Goal: Information Seeking & Learning: Learn about a topic

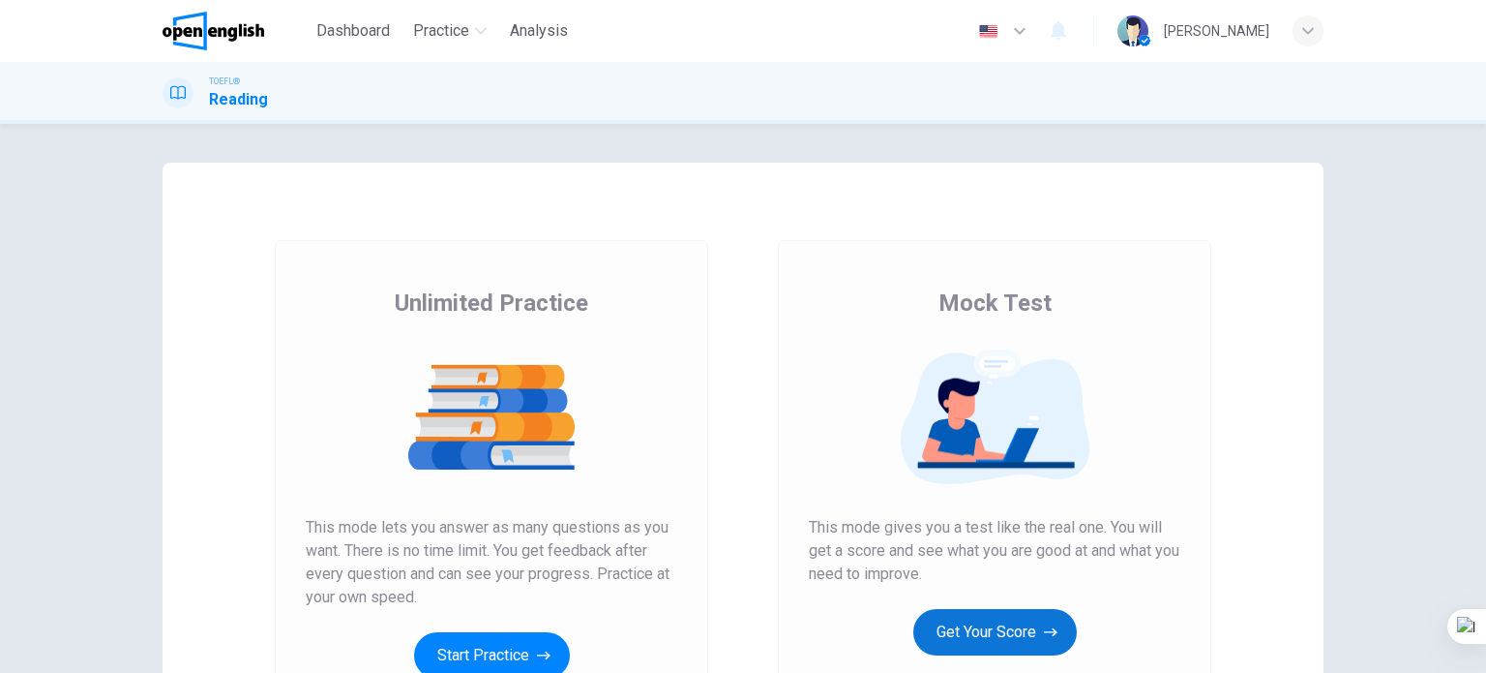
click at [1044, 622] on icon "button" at bounding box center [1051, 631] width 14 height 19
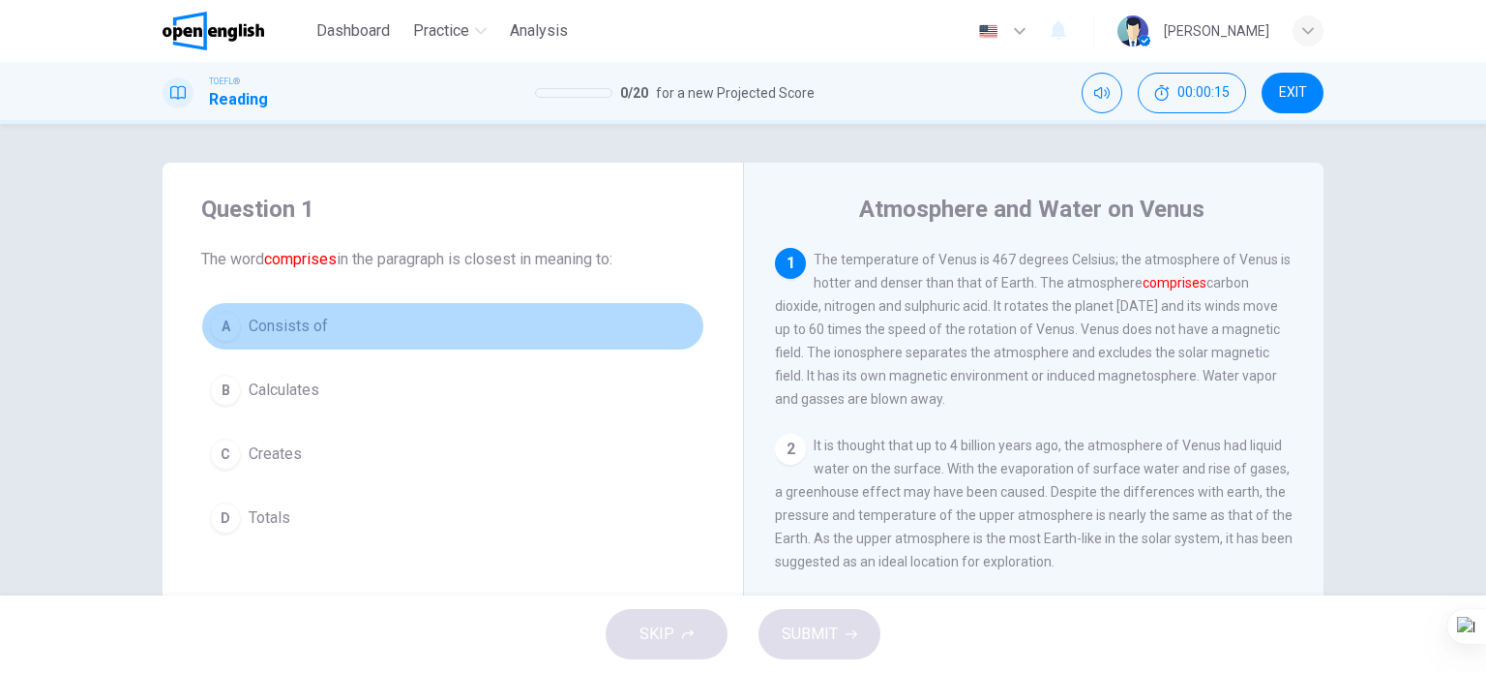
click at [379, 315] on button "A Consists of" at bounding box center [452, 326] width 503 height 48
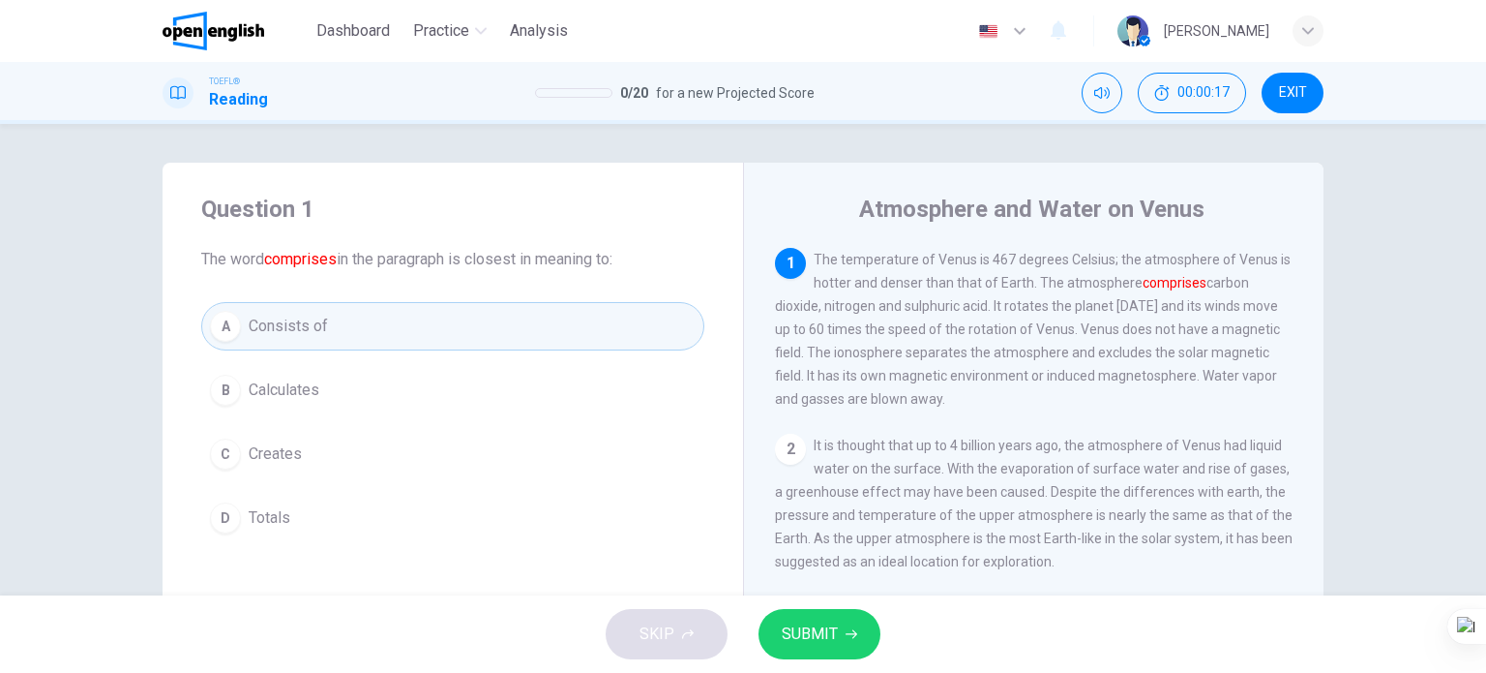
click at [824, 638] on span "SUBMIT" at bounding box center [810, 633] width 56 height 27
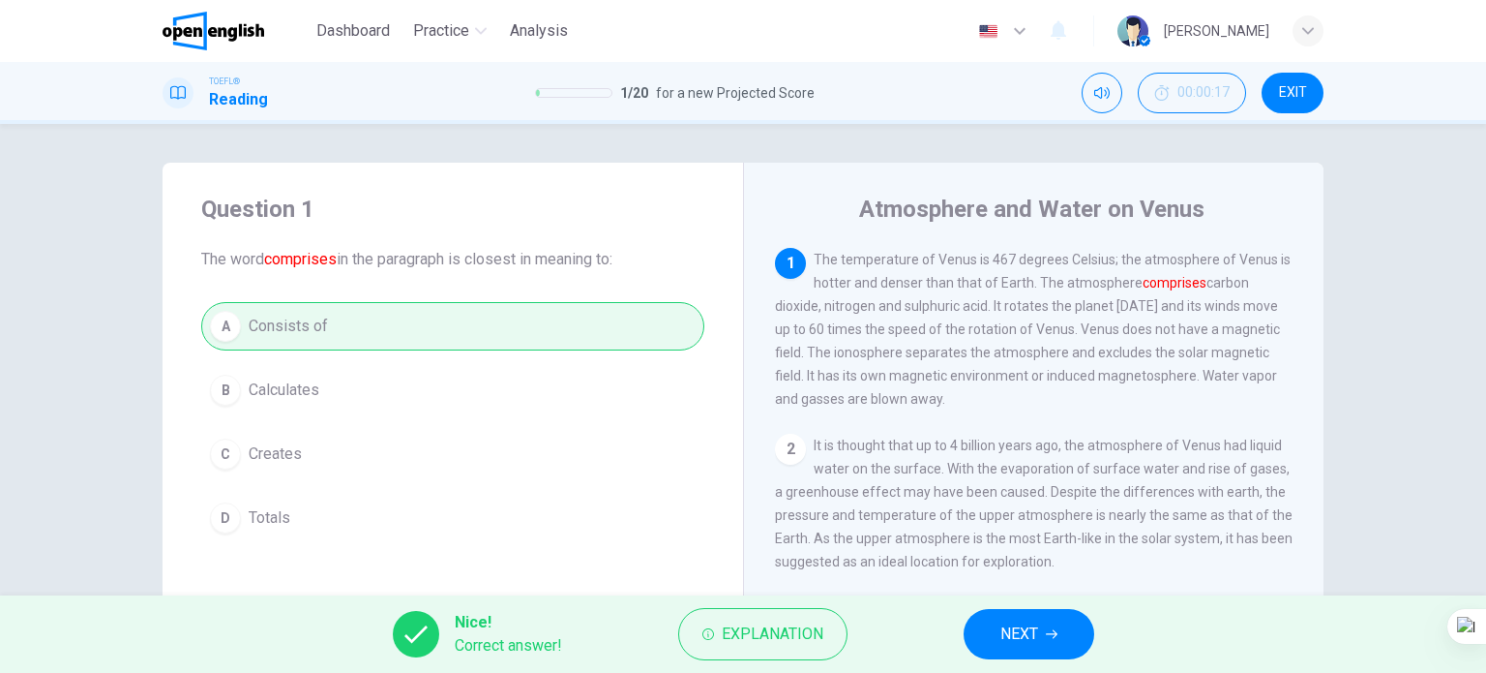
click at [1011, 630] on span "NEXT" at bounding box center [1020, 633] width 38 height 27
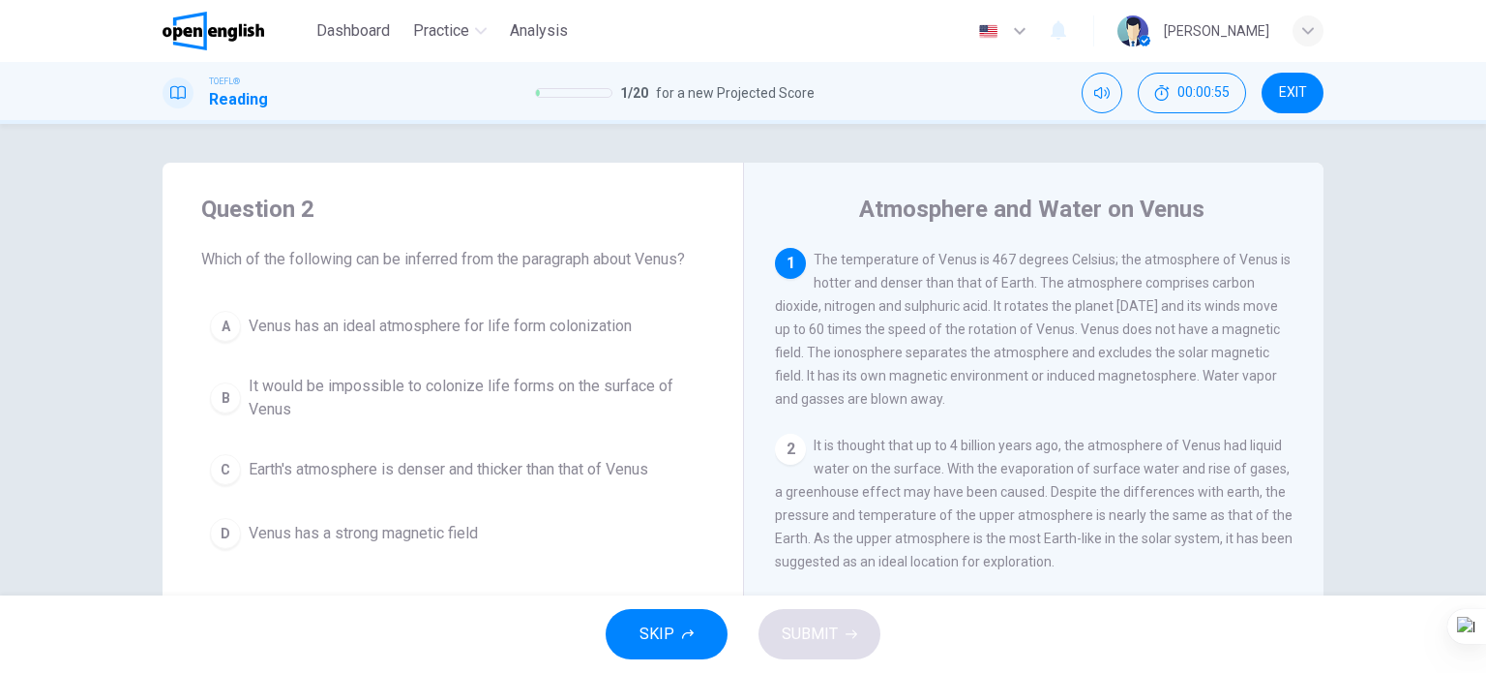
drag, startPoint x: 440, startPoint y: 379, endPoint x: 437, endPoint y: 391, distance: 12.0
click at [440, 380] on span "It would be impossible to colonize life forms on the surface of Venus" at bounding box center [472, 397] width 447 height 46
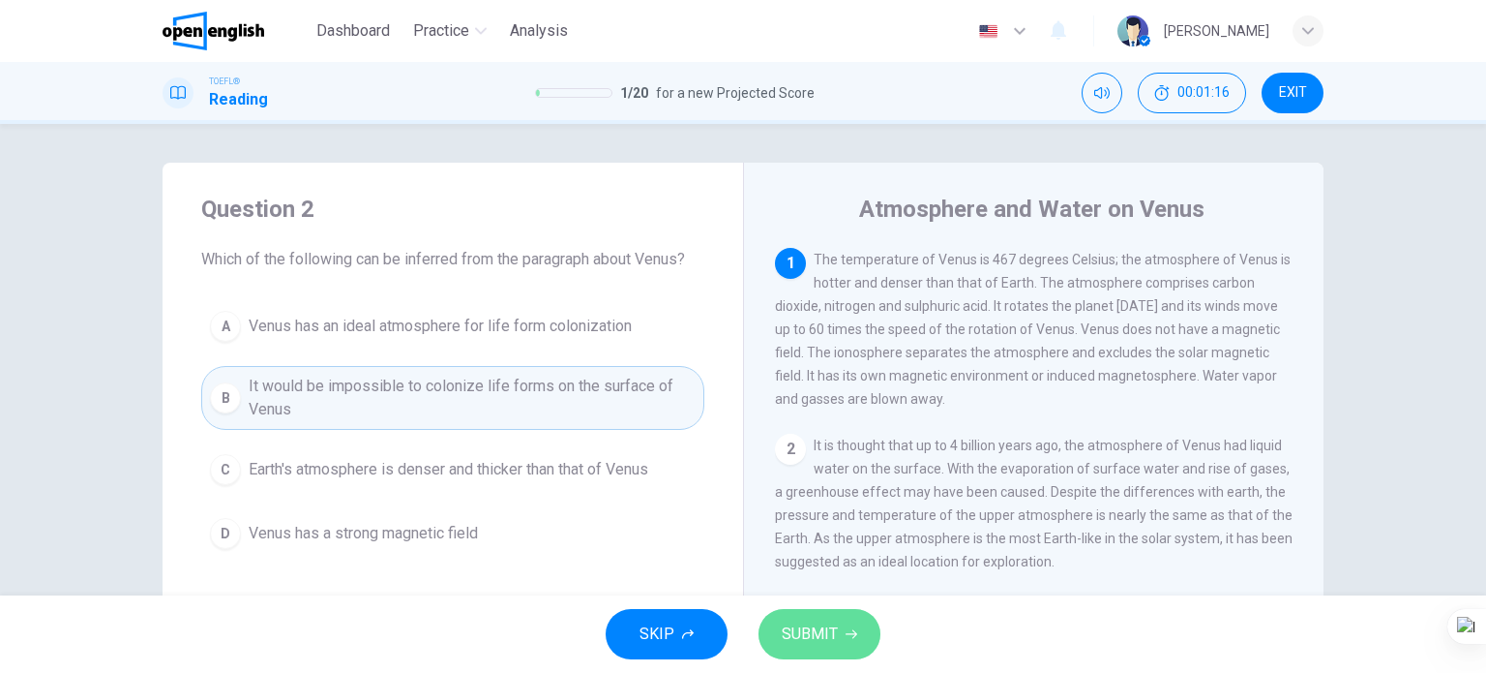
click at [819, 638] on span "SUBMIT" at bounding box center [810, 633] width 56 height 27
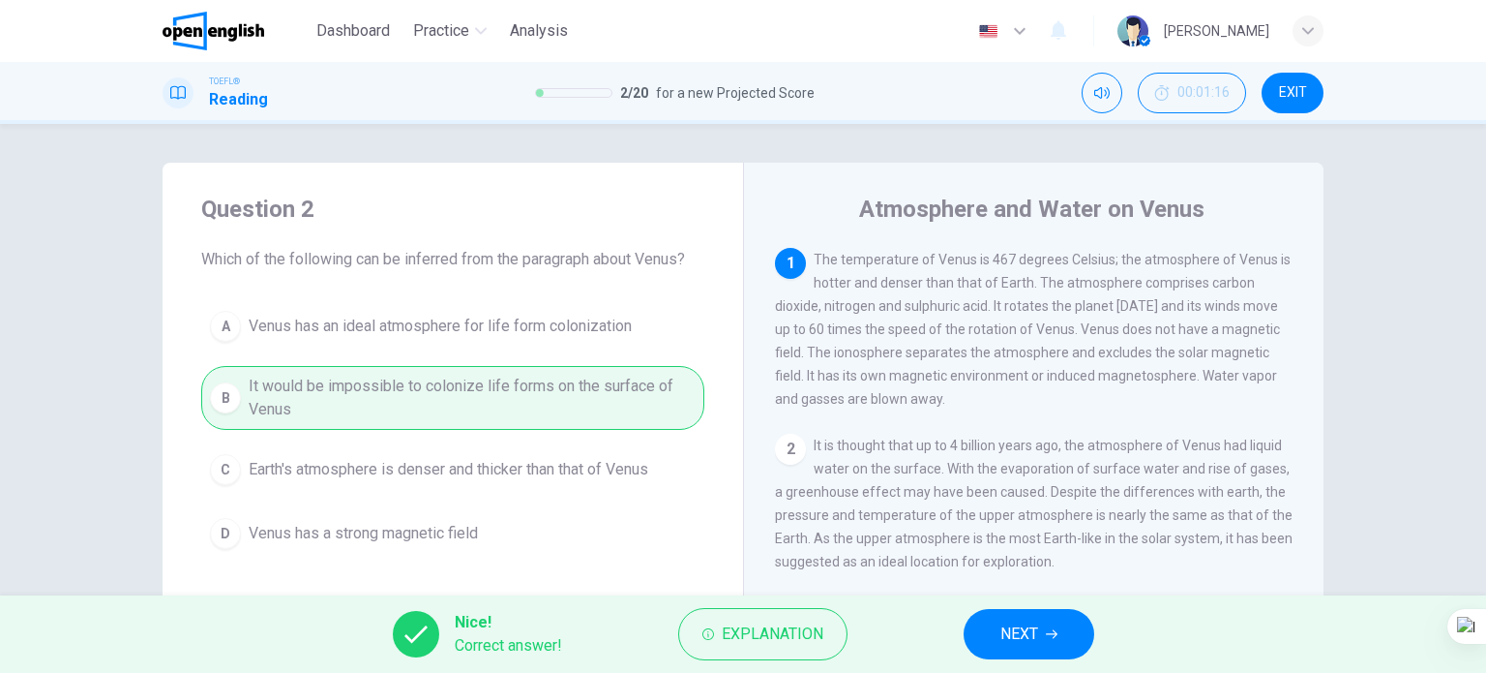
click at [1045, 652] on button "NEXT" at bounding box center [1029, 634] width 131 height 50
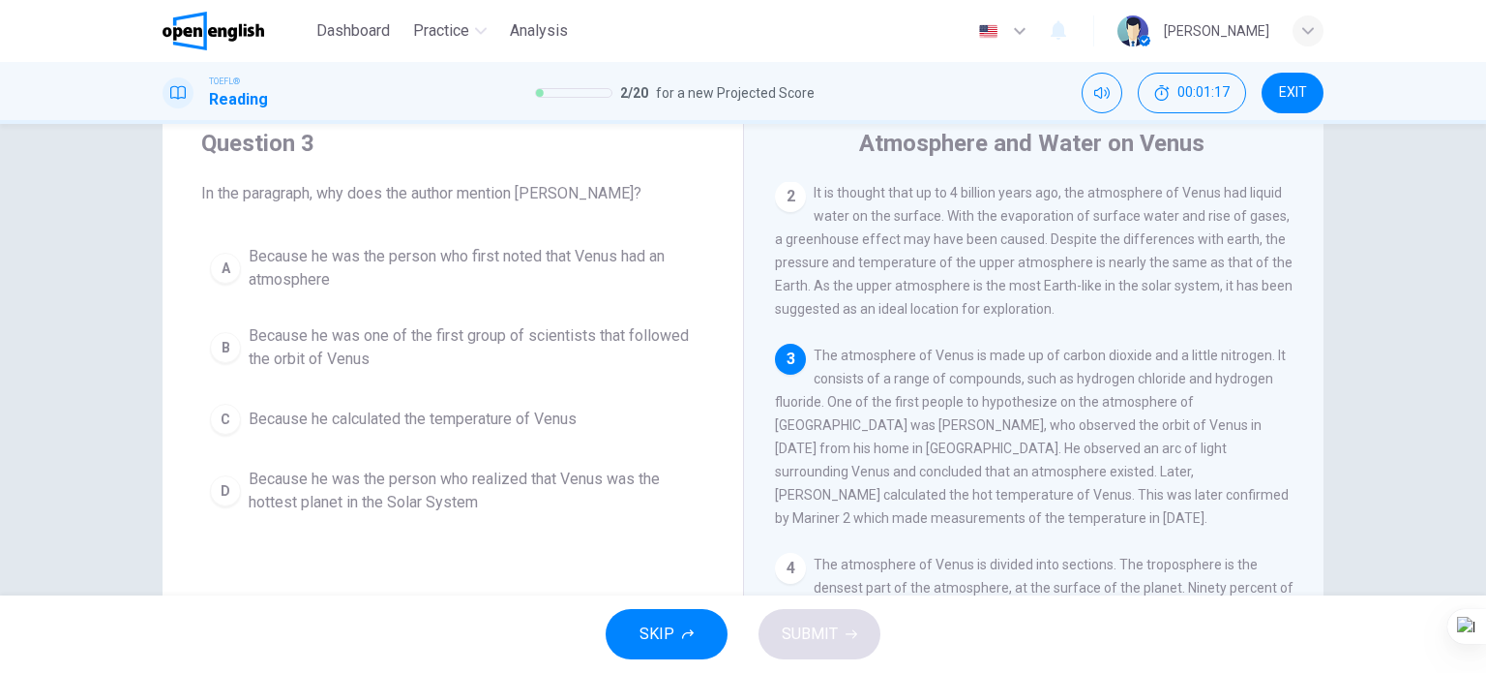
scroll to position [97, 0]
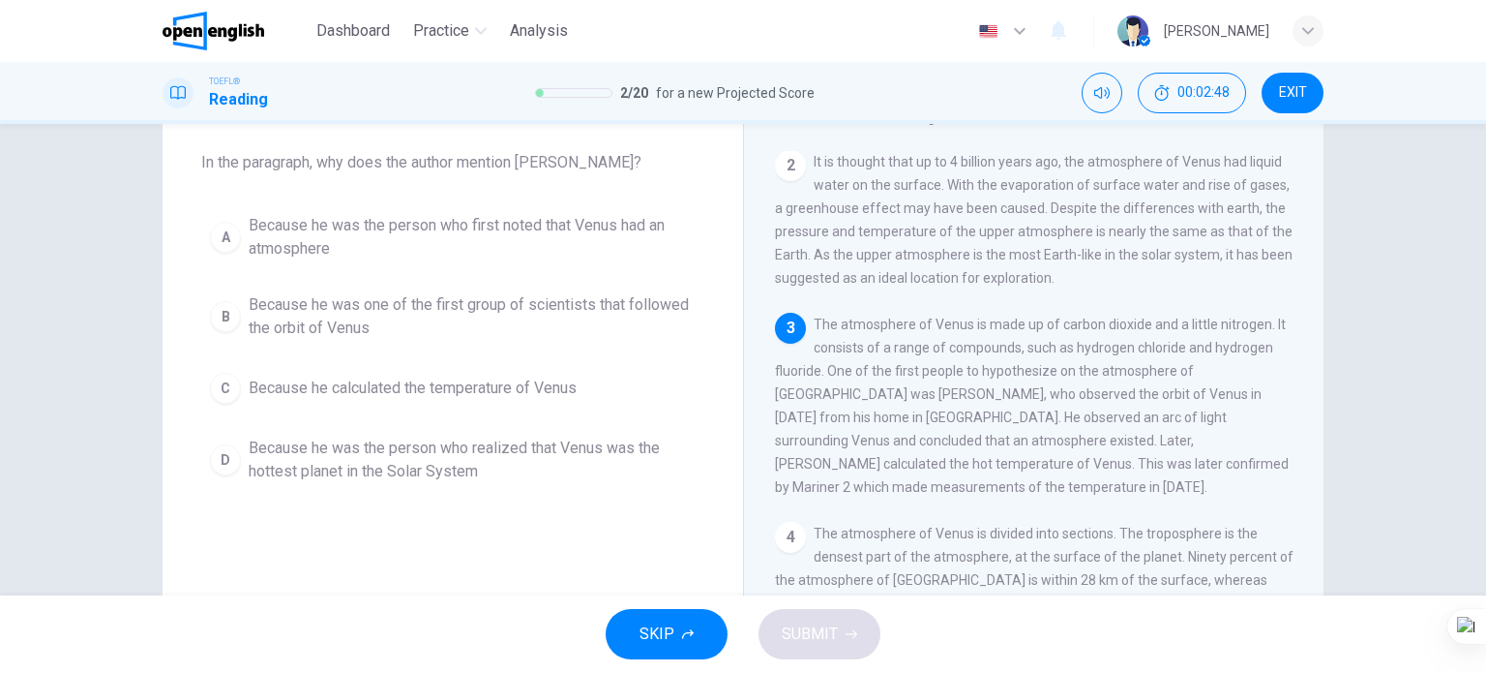
click at [416, 390] on span "Because he calculated the temperature of Venus" at bounding box center [413, 387] width 328 height 23
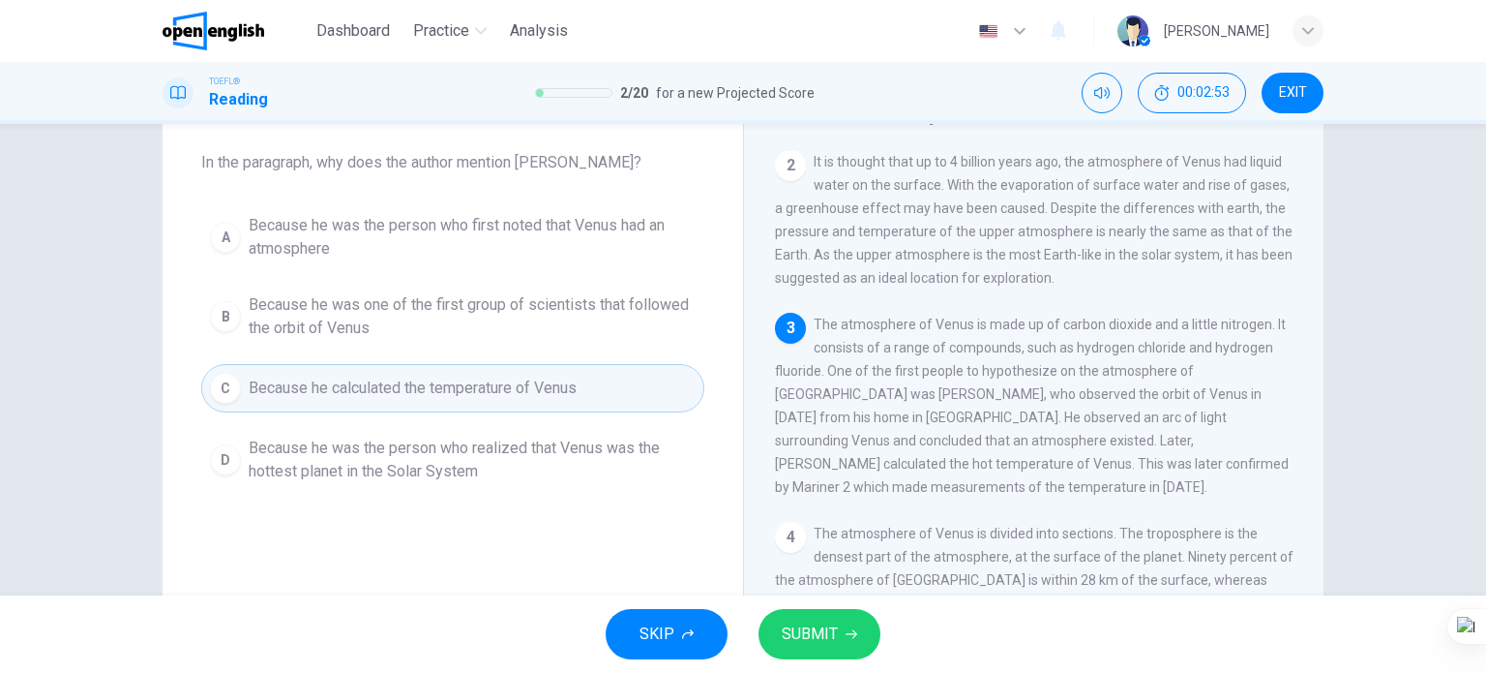
click at [507, 233] on span "Because he was the person who first noted that Venus had an atmosphere" at bounding box center [472, 237] width 447 height 46
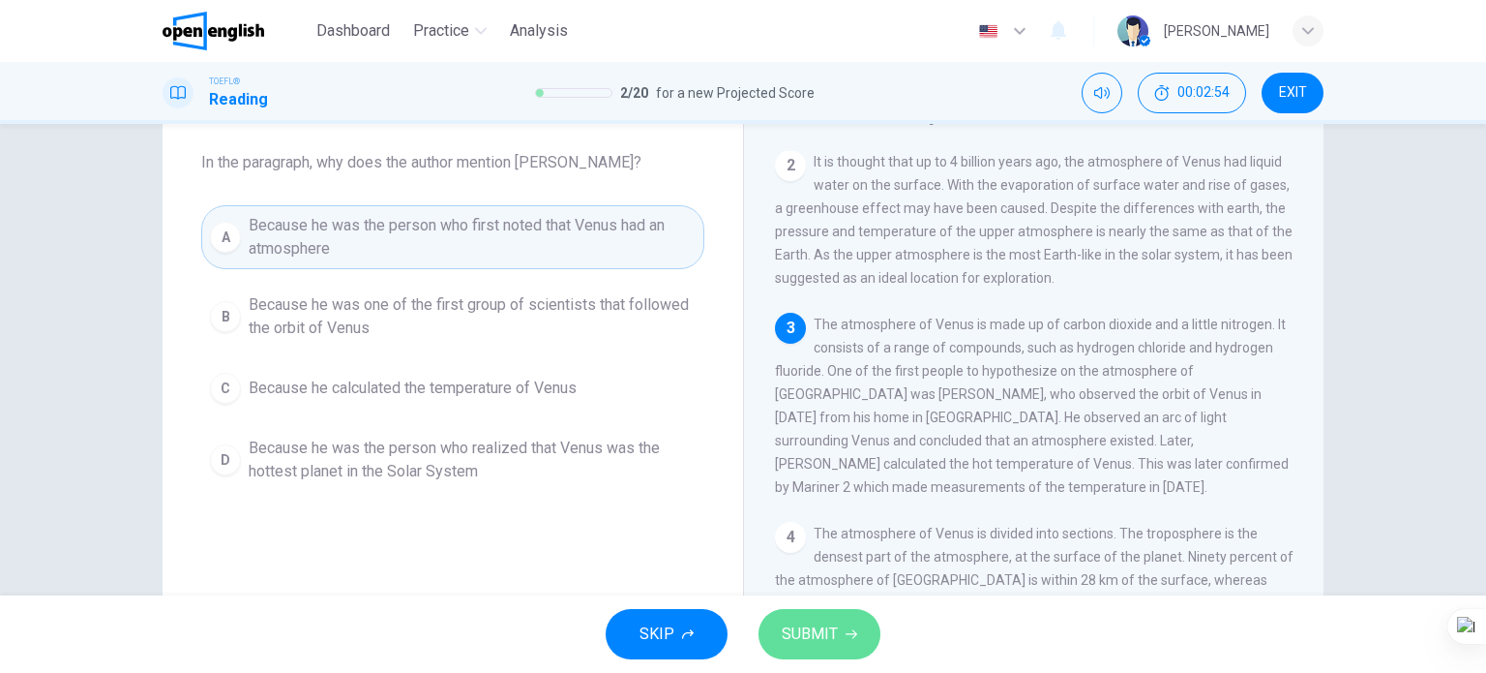
click at [820, 631] on span "SUBMIT" at bounding box center [810, 633] width 56 height 27
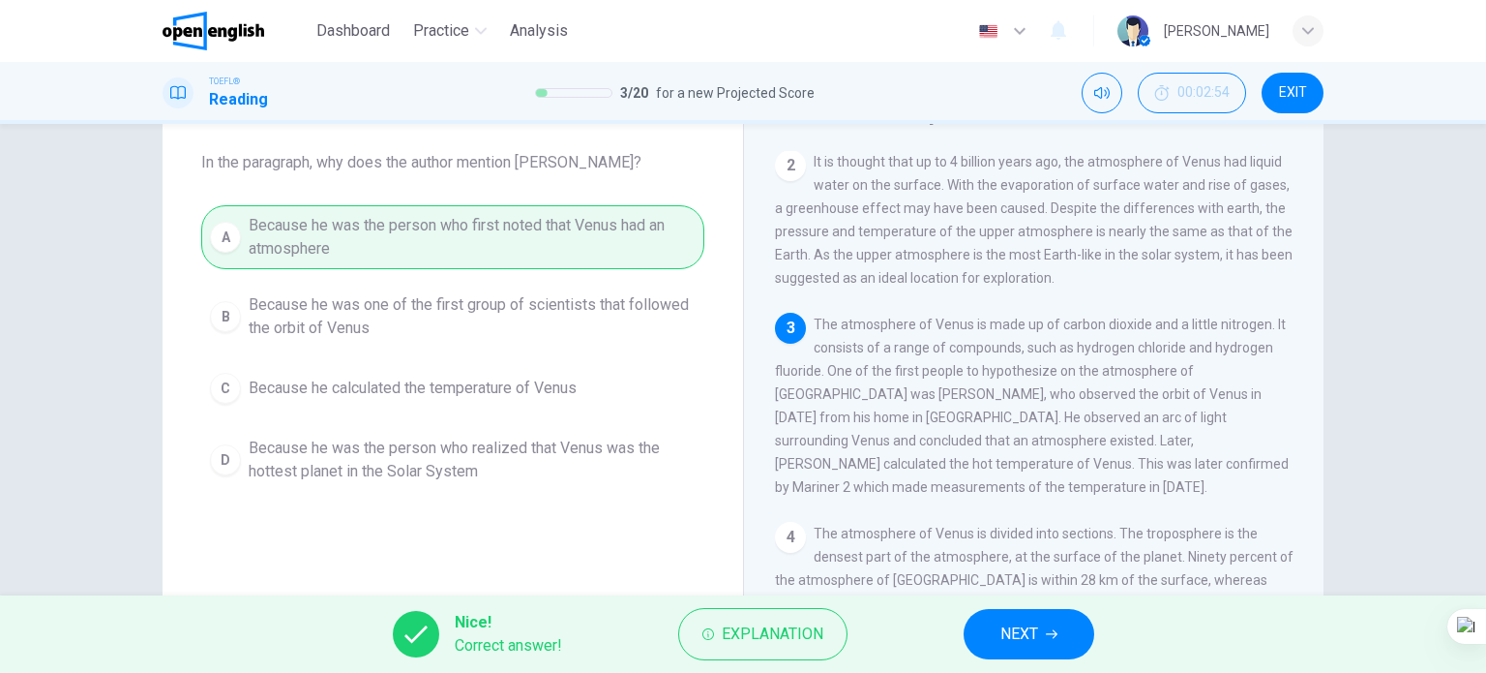
click at [1014, 625] on span "NEXT" at bounding box center [1020, 633] width 38 height 27
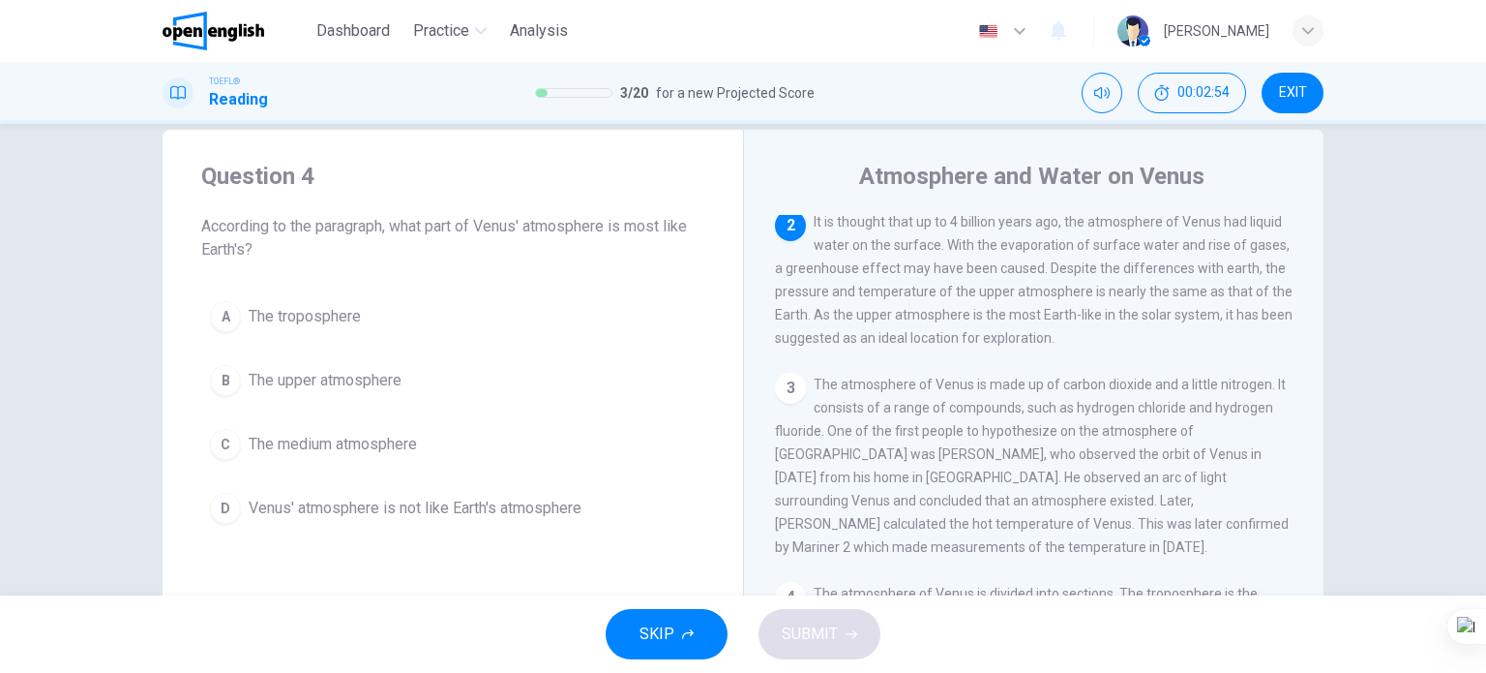
scroll to position [0, 0]
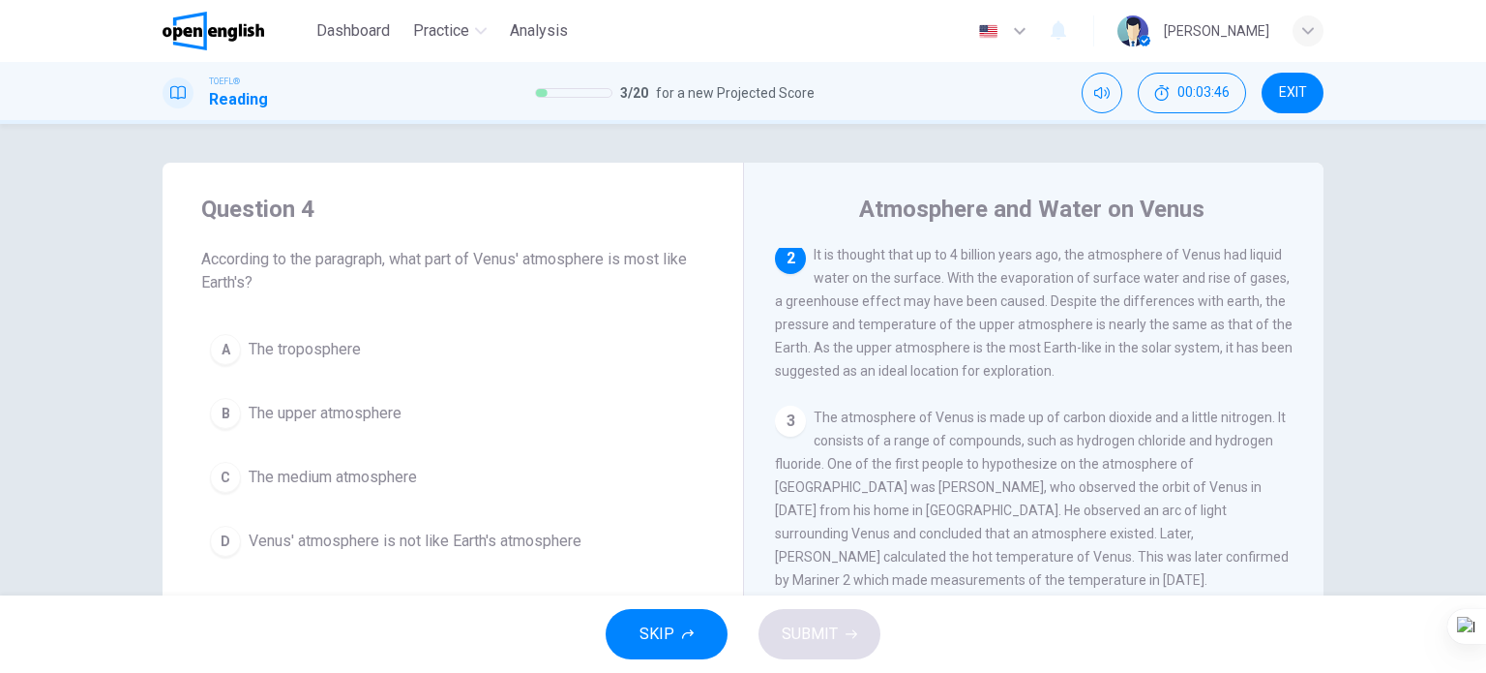
click at [289, 418] on span "The upper atmosphere" at bounding box center [325, 413] width 153 height 23
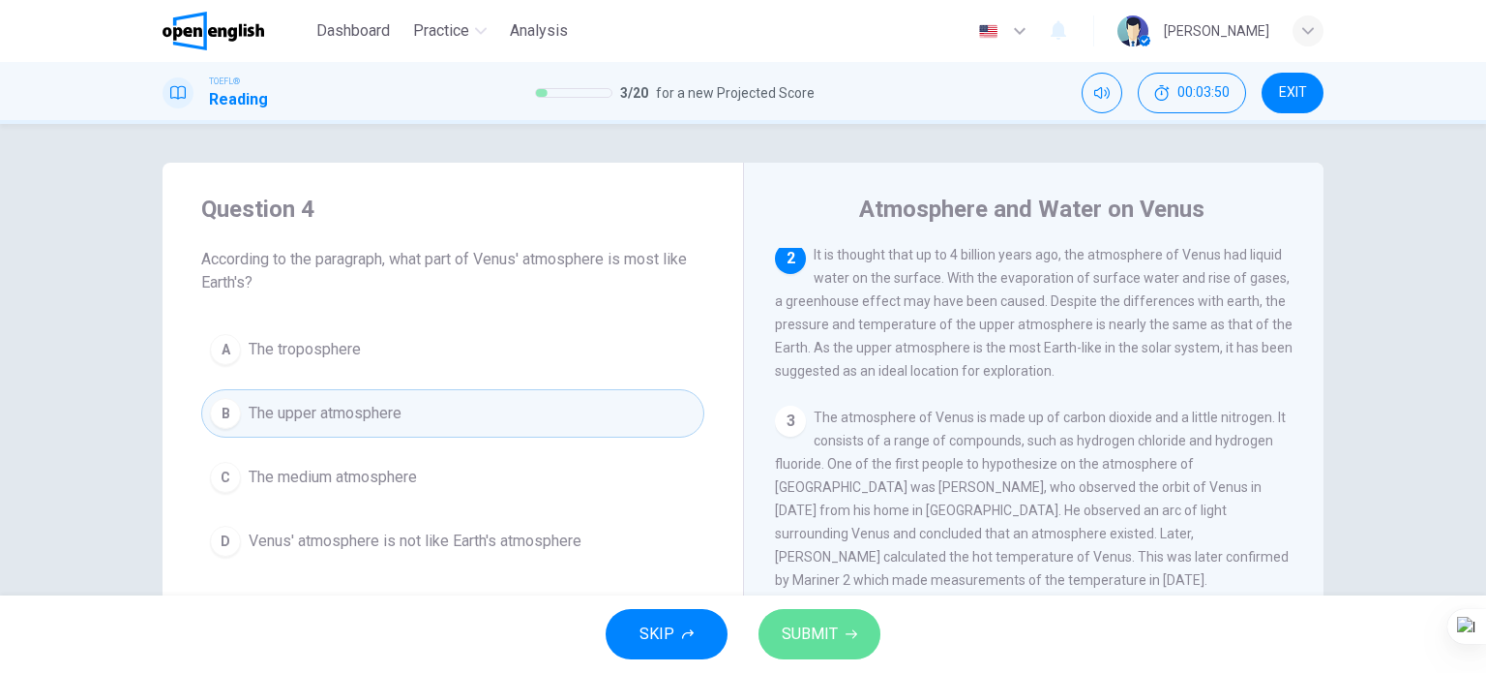
click at [828, 630] on span "SUBMIT" at bounding box center [810, 633] width 56 height 27
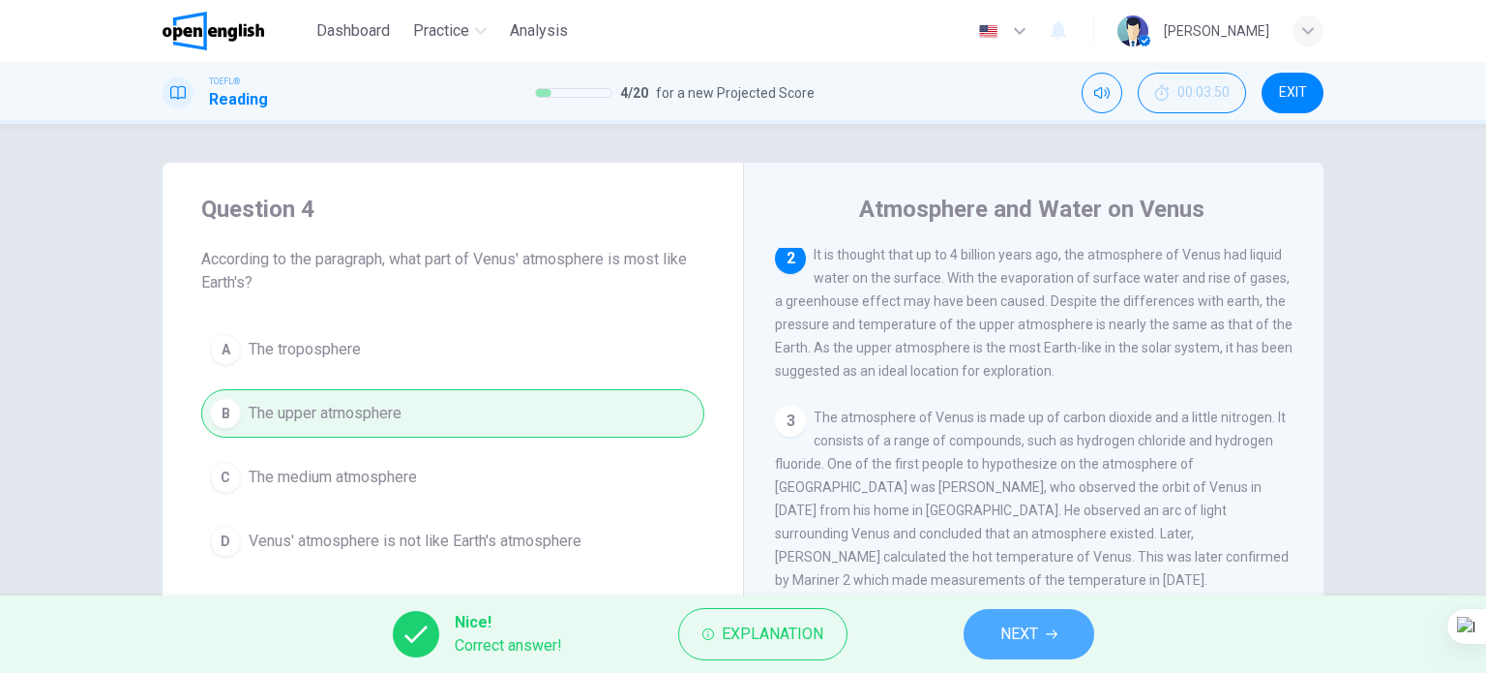
click at [1086, 638] on button "NEXT" at bounding box center [1029, 634] width 131 height 50
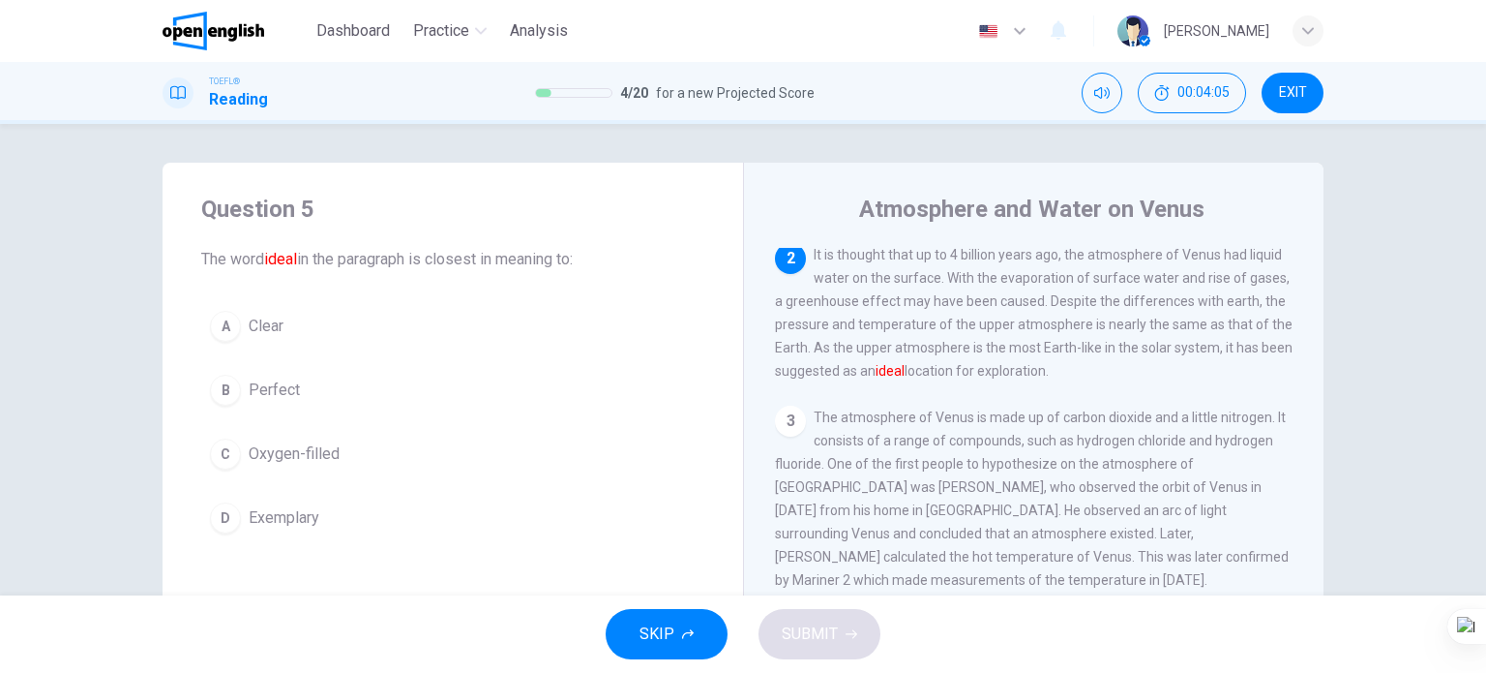
click at [294, 382] on button "B Perfect" at bounding box center [452, 390] width 503 height 48
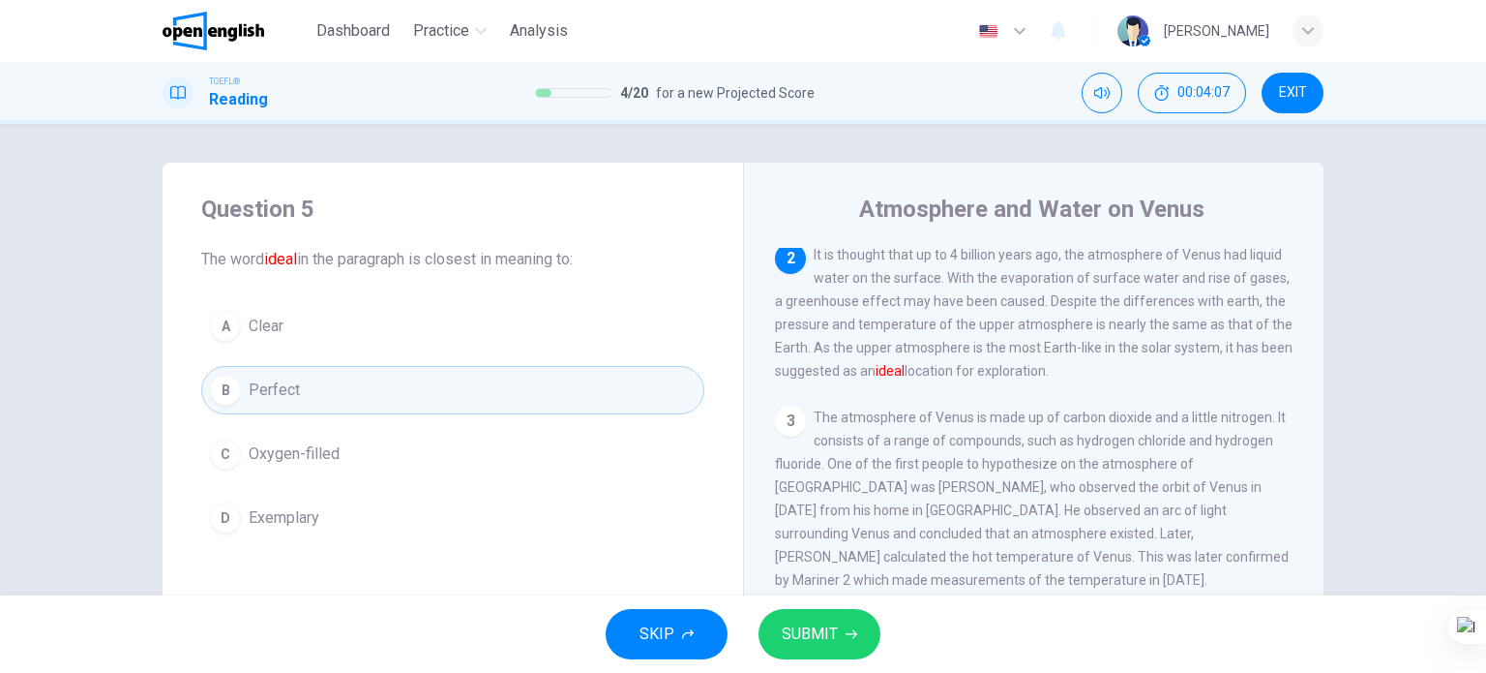
click at [784, 623] on span "SUBMIT" at bounding box center [810, 633] width 56 height 27
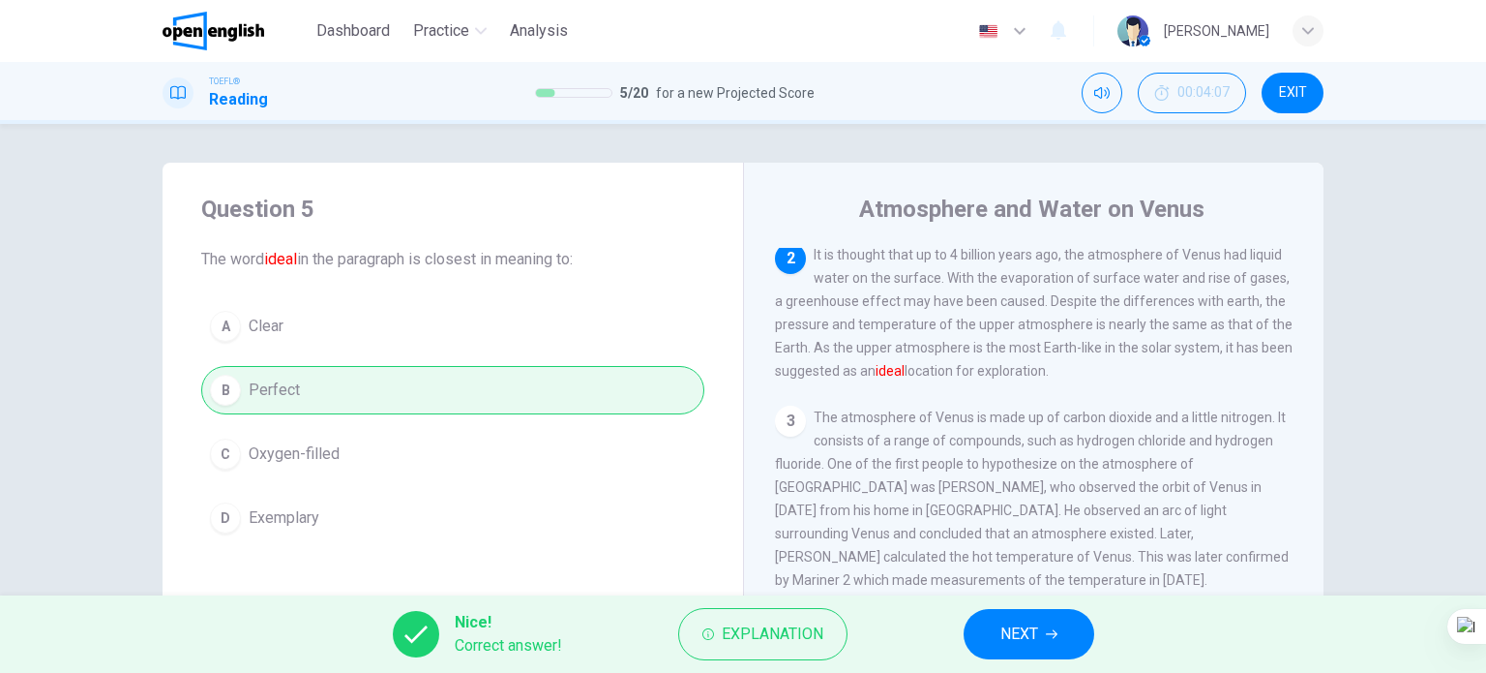
click at [997, 630] on button "NEXT" at bounding box center [1029, 634] width 131 height 50
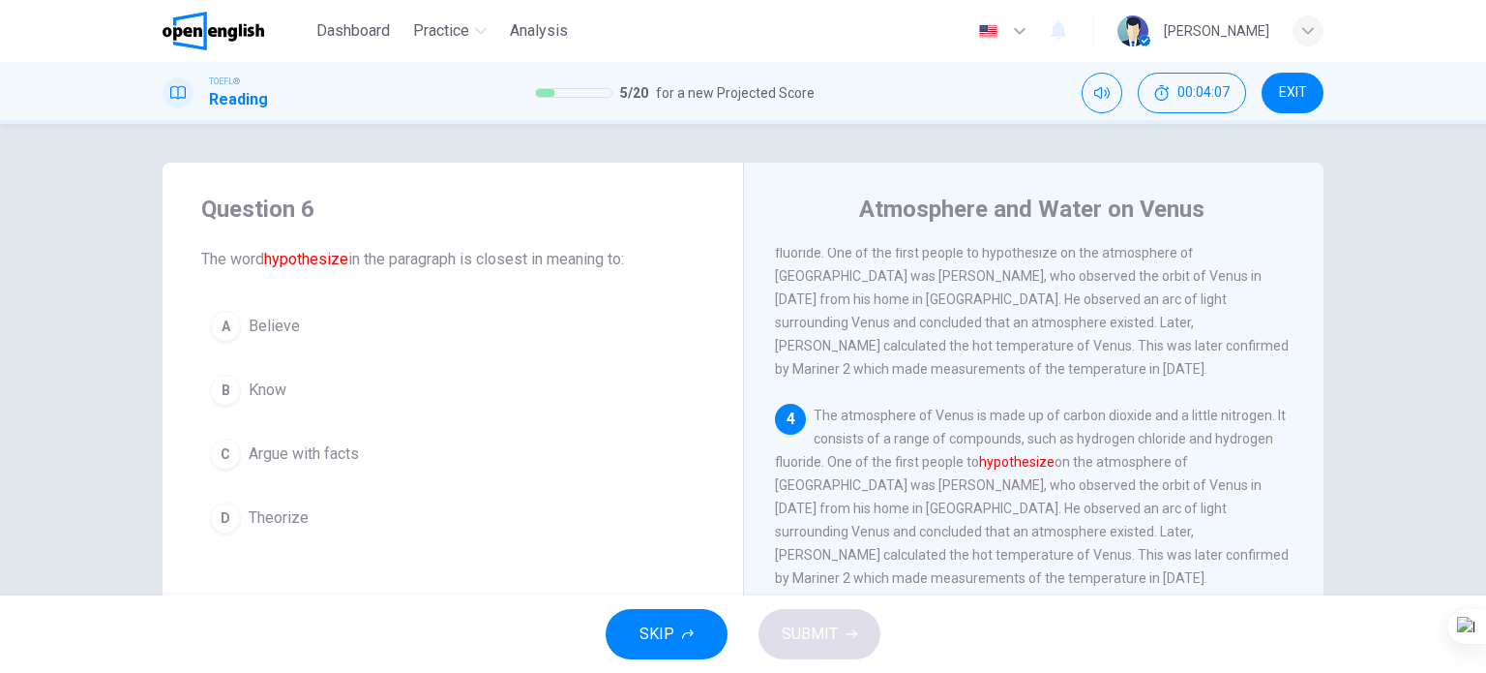
scroll to position [403, 0]
click at [292, 506] on span "Theorize" at bounding box center [279, 517] width 60 height 23
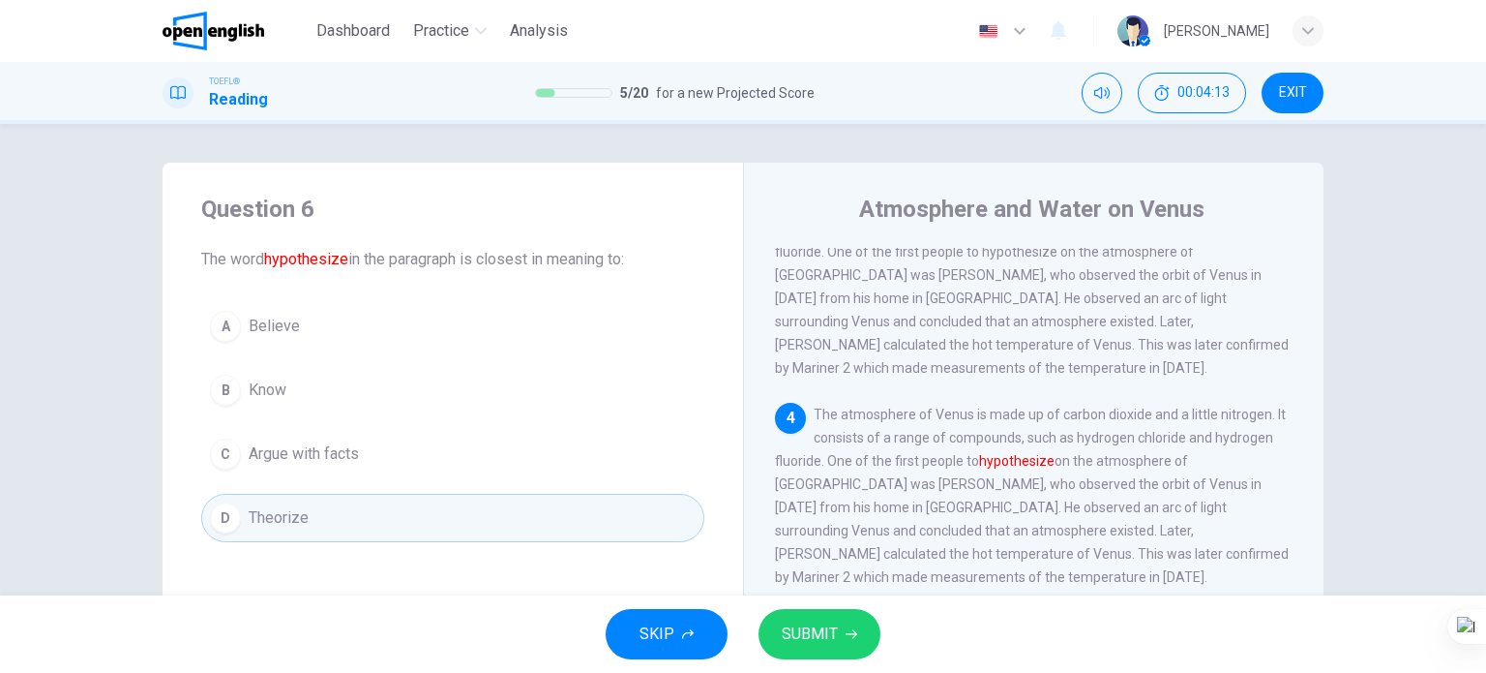
click at [827, 626] on span "SUBMIT" at bounding box center [810, 633] width 56 height 27
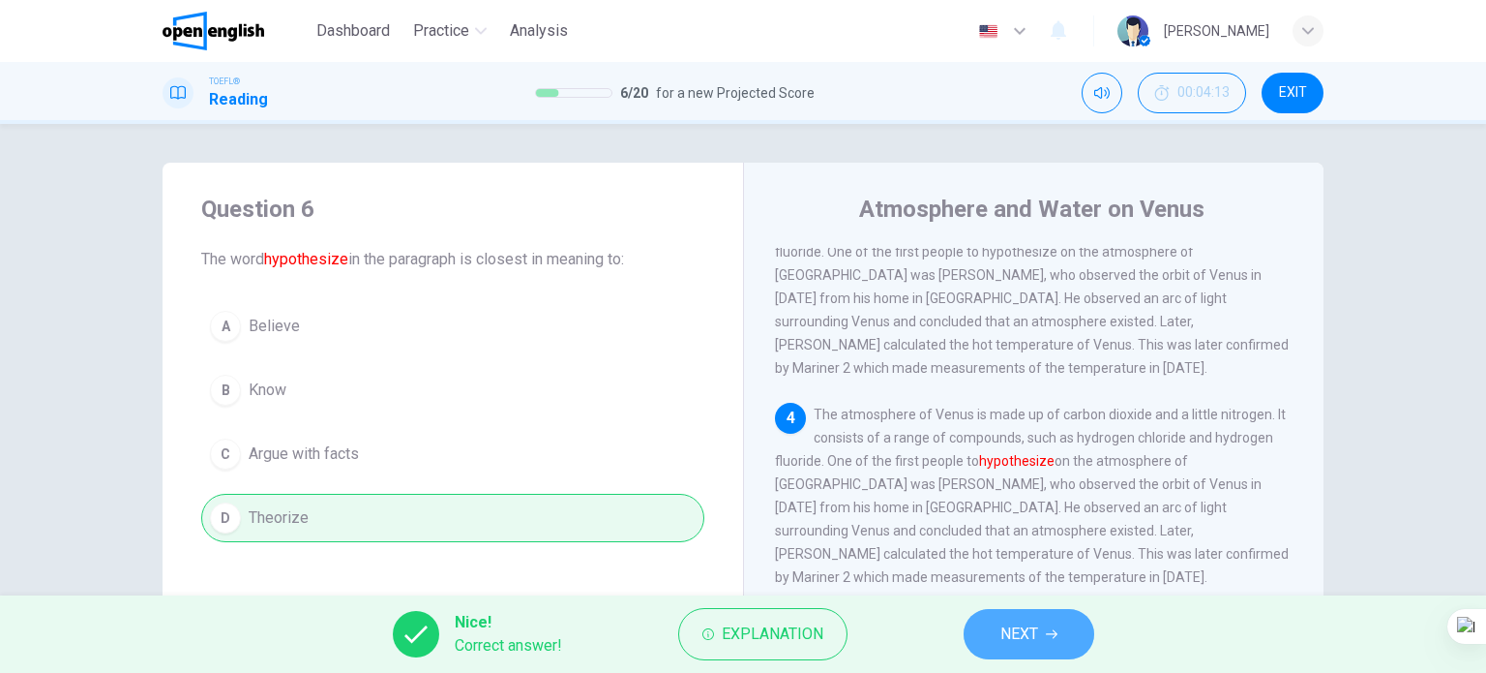
click at [1036, 631] on span "NEXT" at bounding box center [1020, 633] width 38 height 27
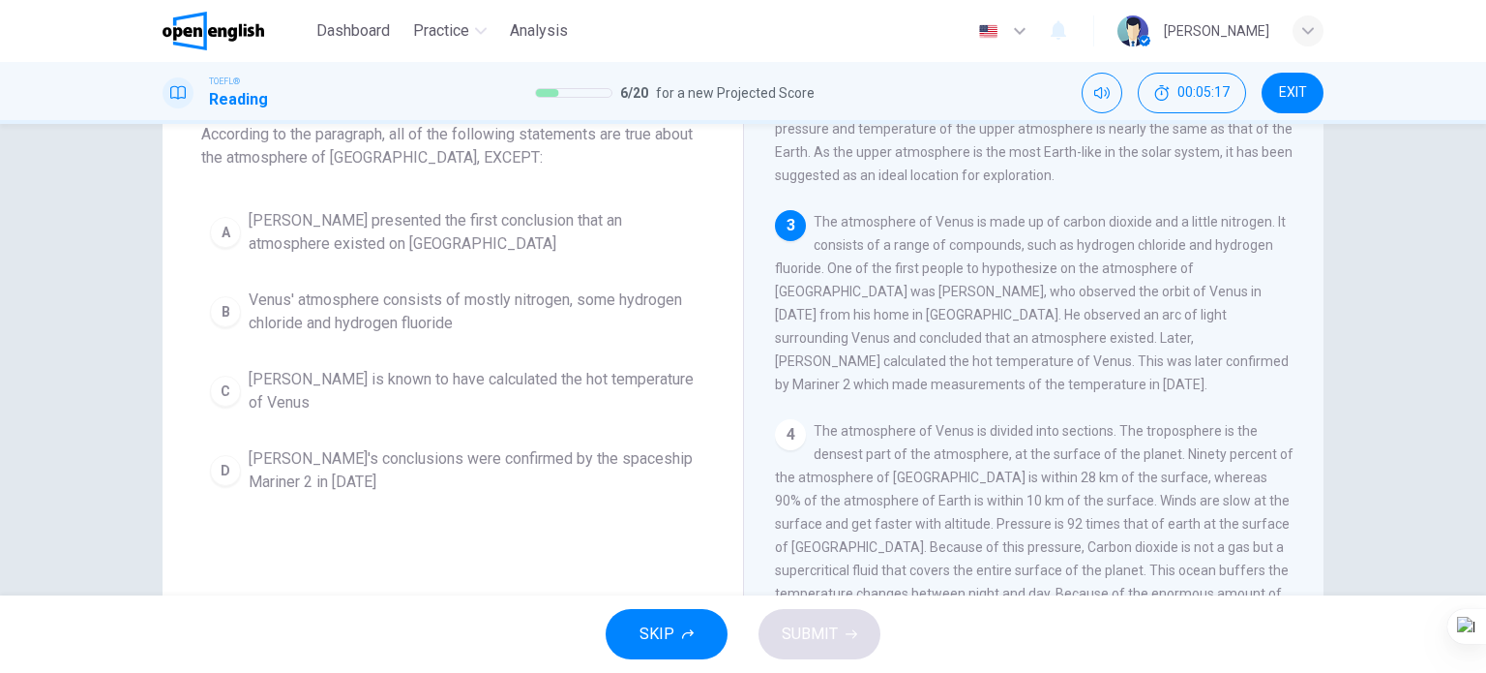
scroll to position [97, 0]
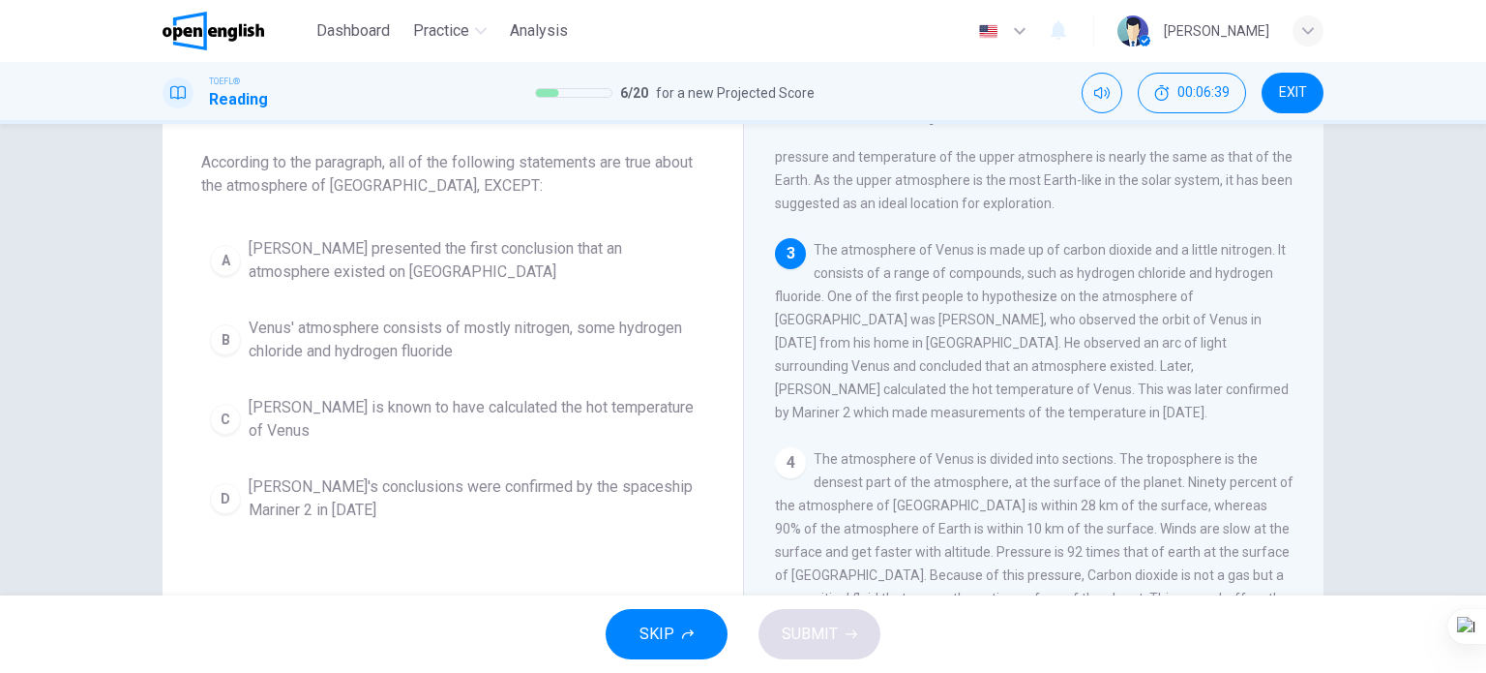
click at [410, 334] on span "Venus' atmosphere consists of mostly nitrogen, some hydrogen chloride and hydro…" at bounding box center [472, 339] width 447 height 46
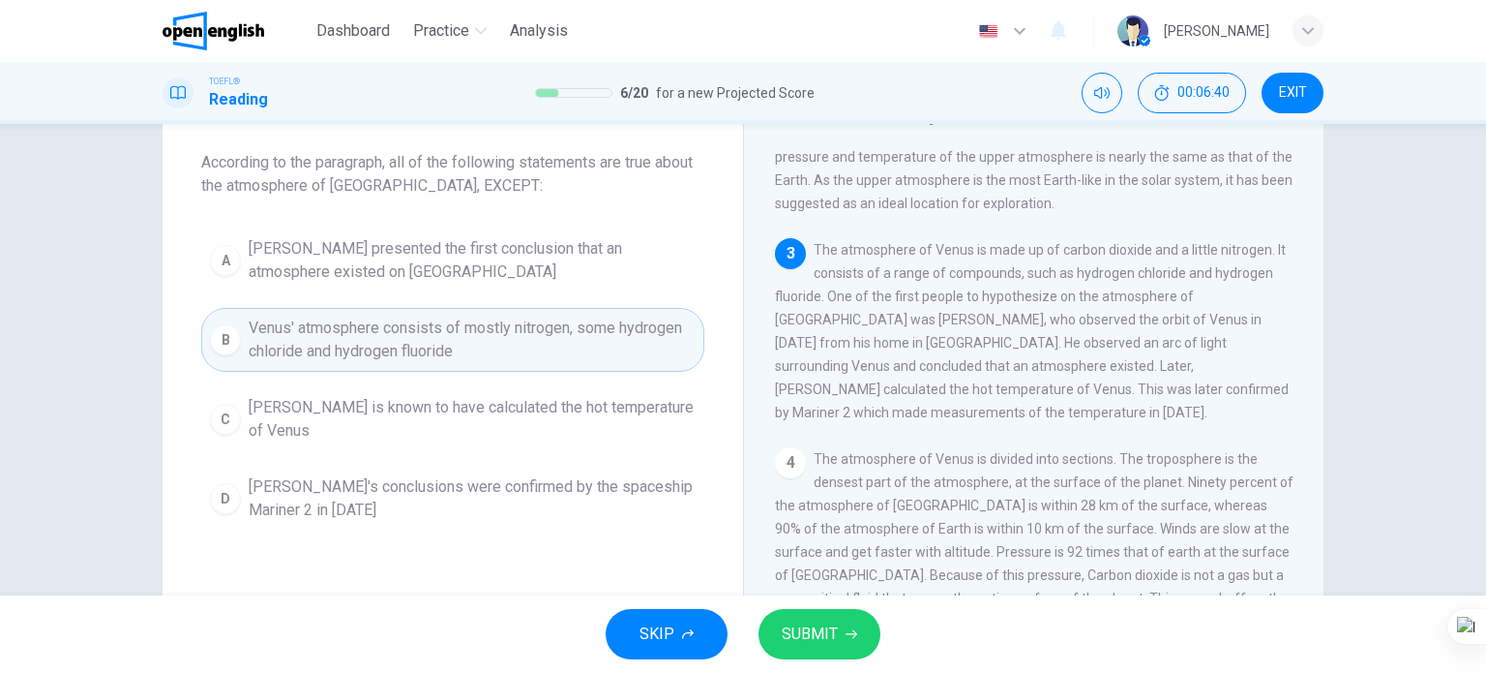
click at [823, 634] on span "SUBMIT" at bounding box center [810, 633] width 56 height 27
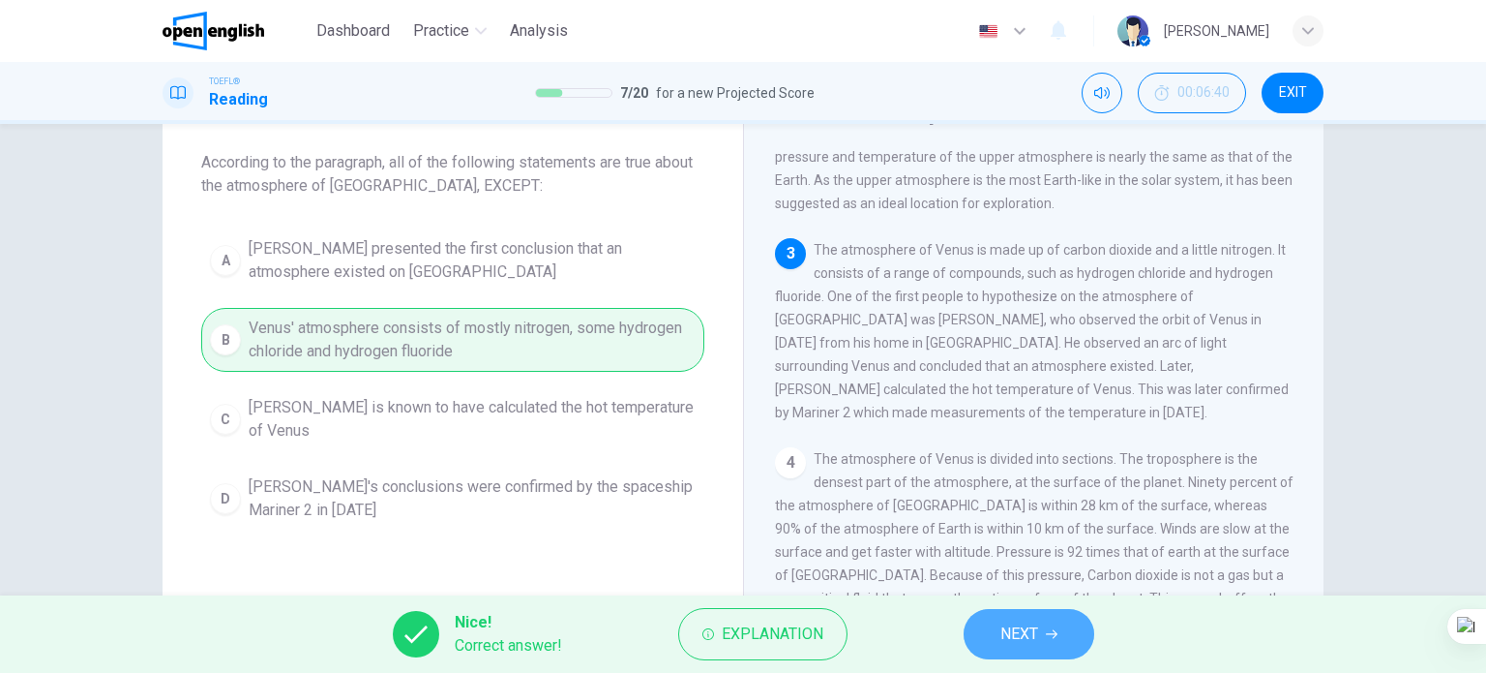
click at [1055, 626] on button "NEXT" at bounding box center [1029, 634] width 131 height 50
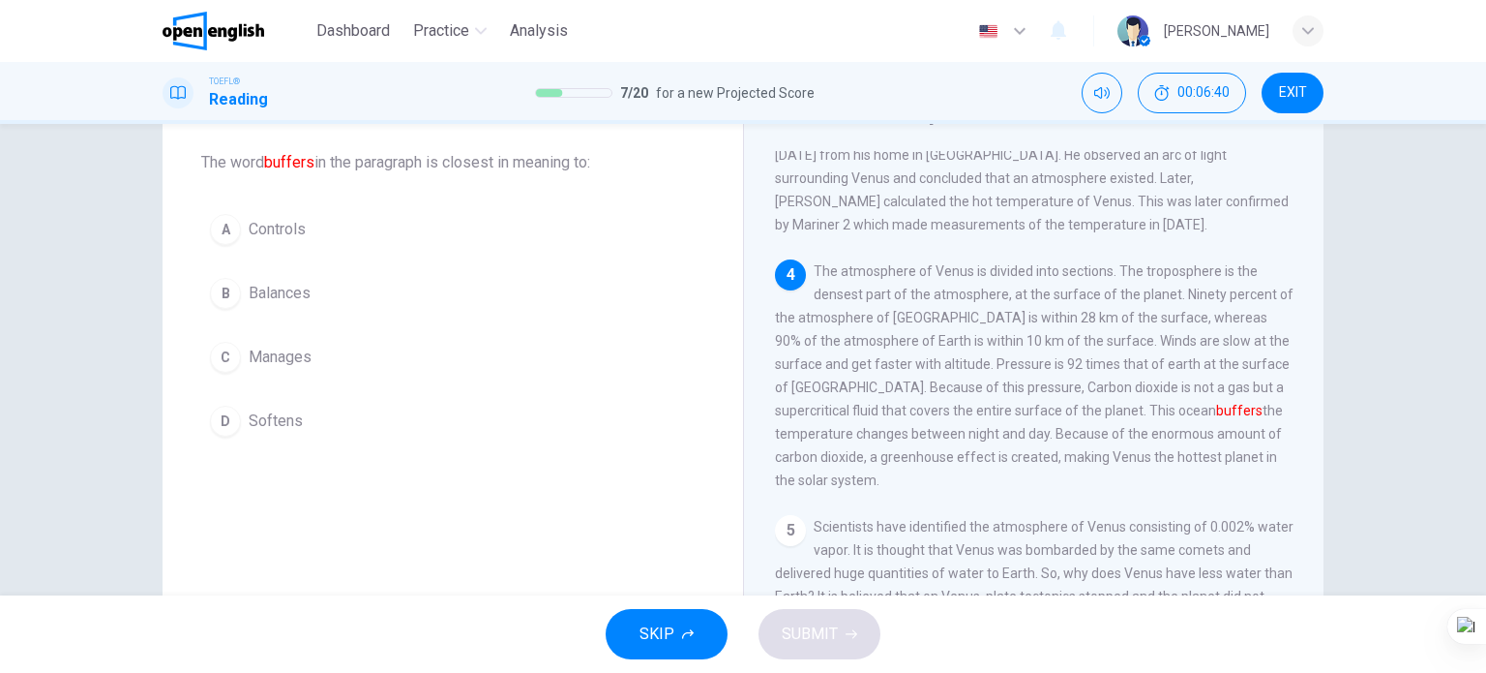
scroll to position [450, 0]
click at [272, 295] on span "Balances" at bounding box center [280, 293] width 62 height 23
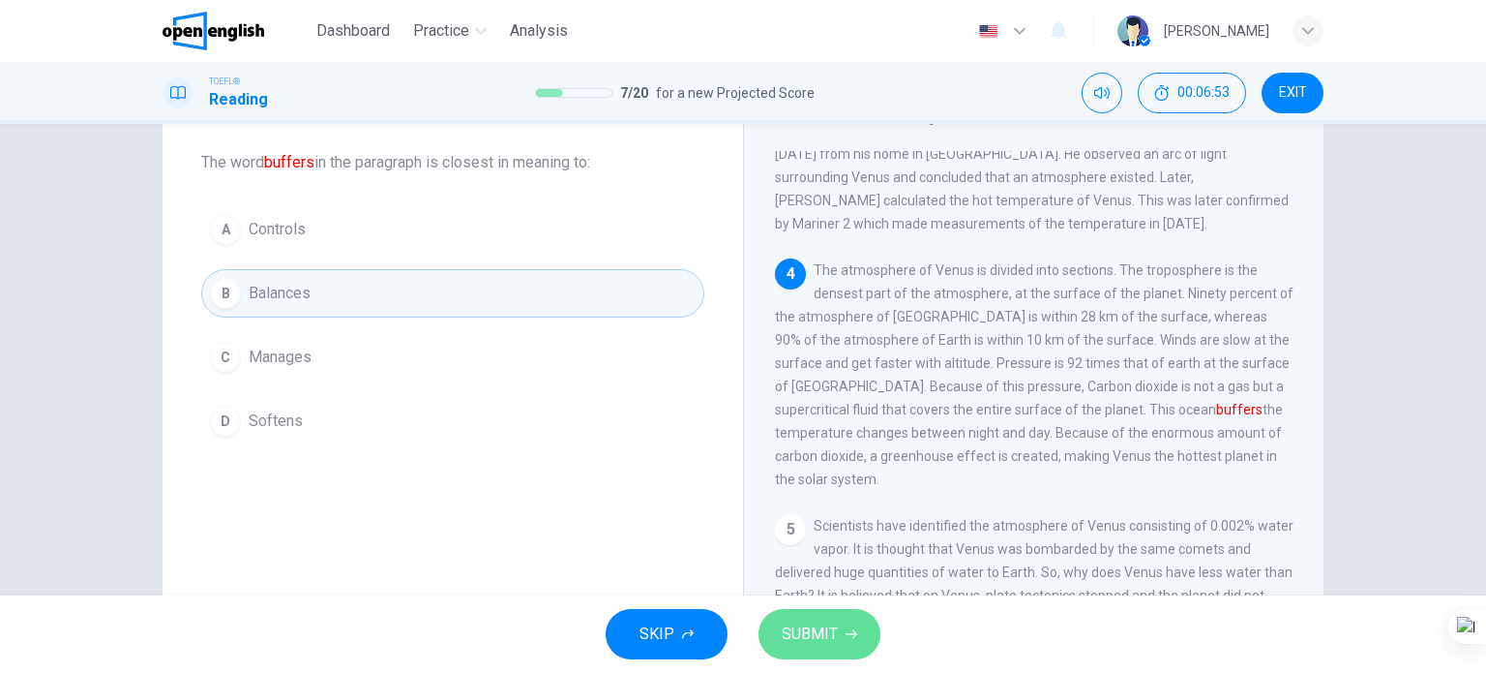
click at [793, 638] on span "SUBMIT" at bounding box center [810, 633] width 56 height 27
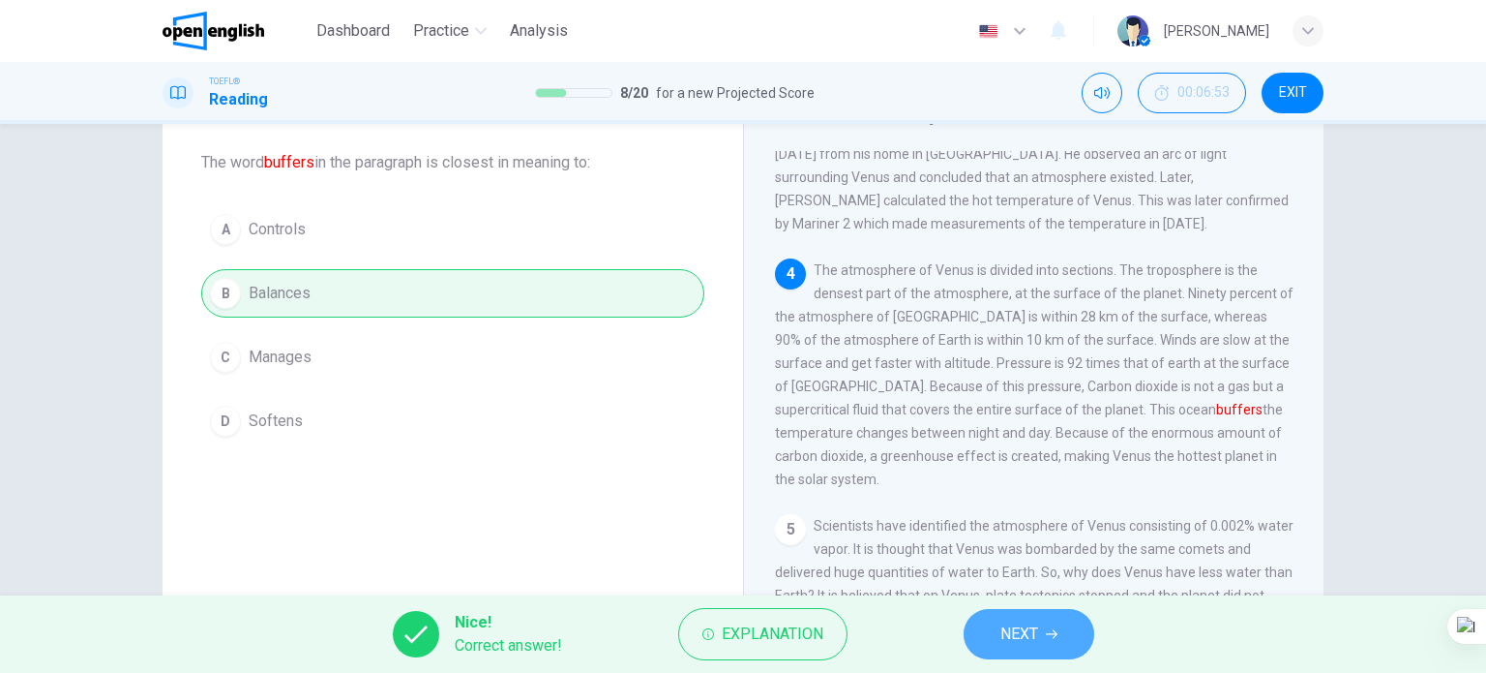
click at [976, 627] on button "NEXT" at bounding box center [1029, 634] width 131 height 50
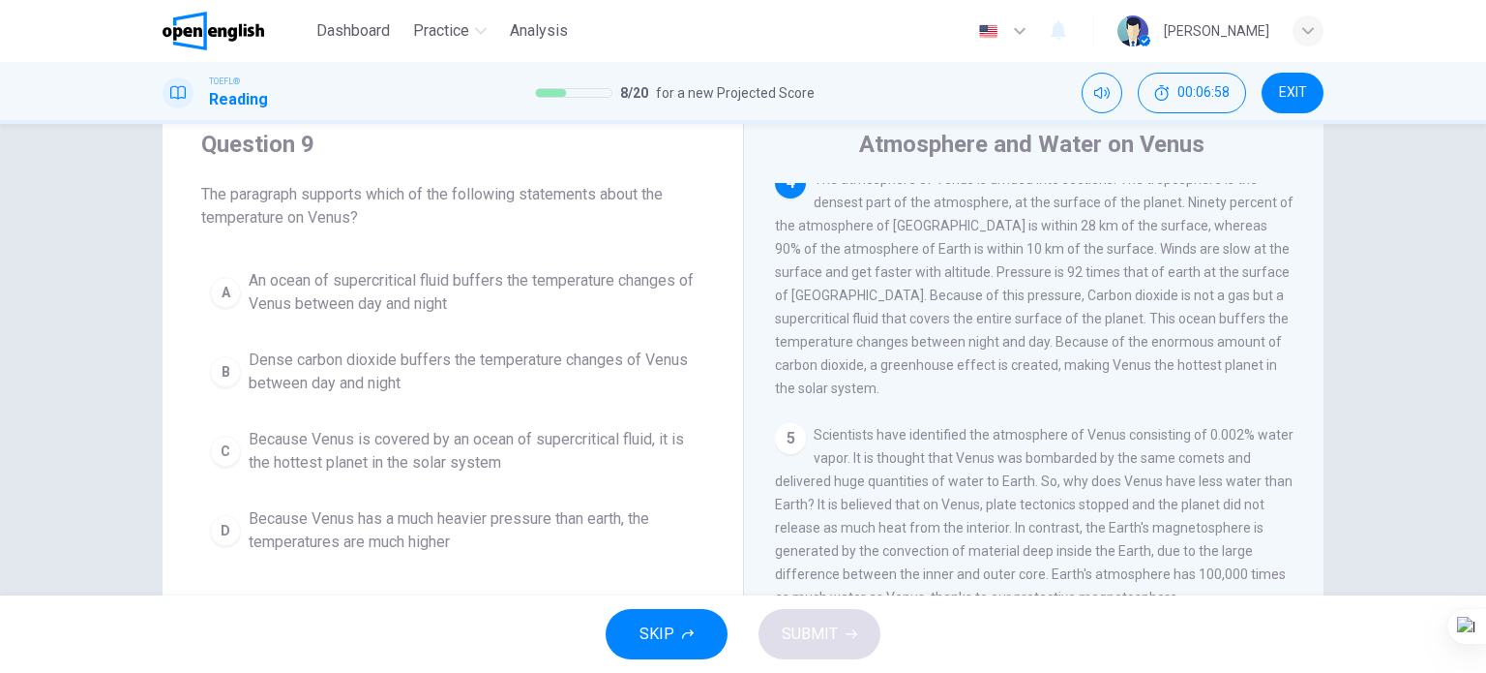
scroll to position [97, 0]
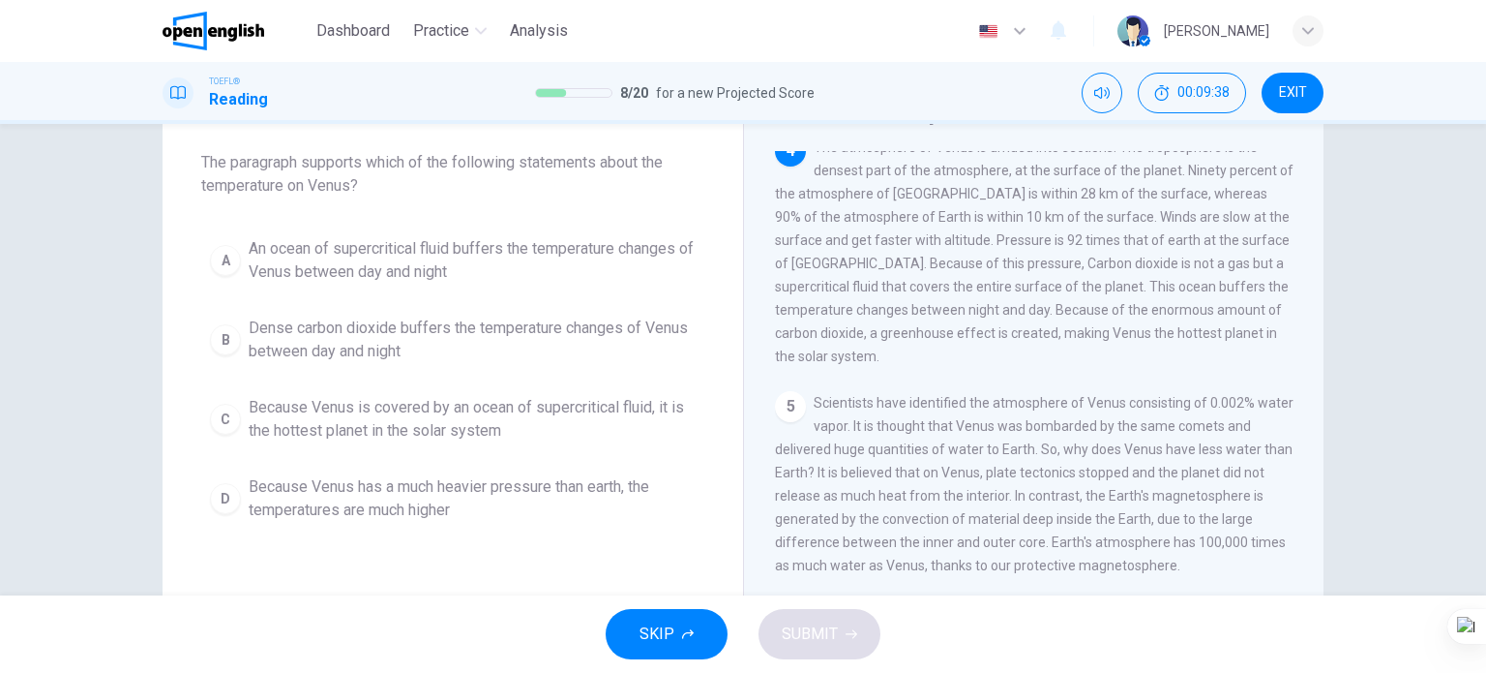
click at [469, 247] on span "An ocean of supercritical fluid buffers the temperature changes of Venus betwee…" at bounding box center [472, 260] width 447 height 46
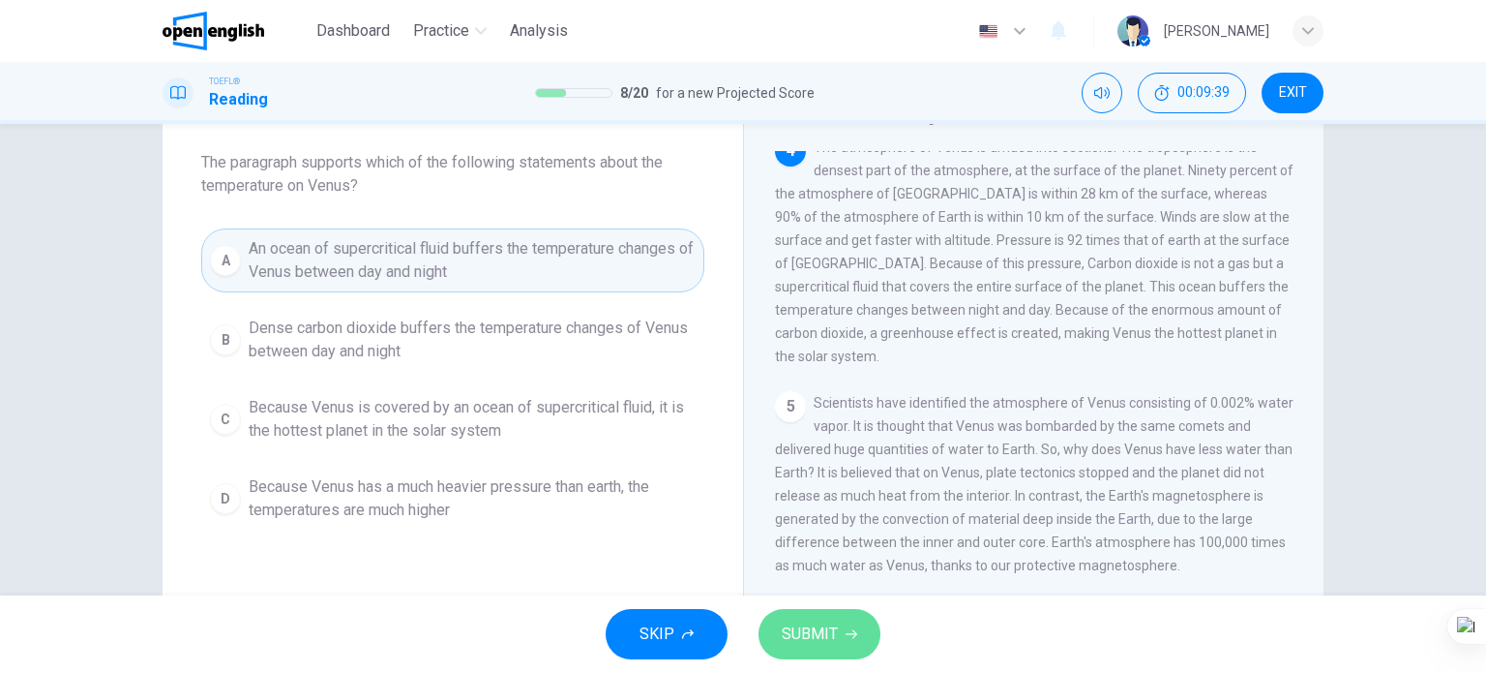
click at [823, 645] on span "SUBMIT" at bounding box center [810, 633] width 56 height 27
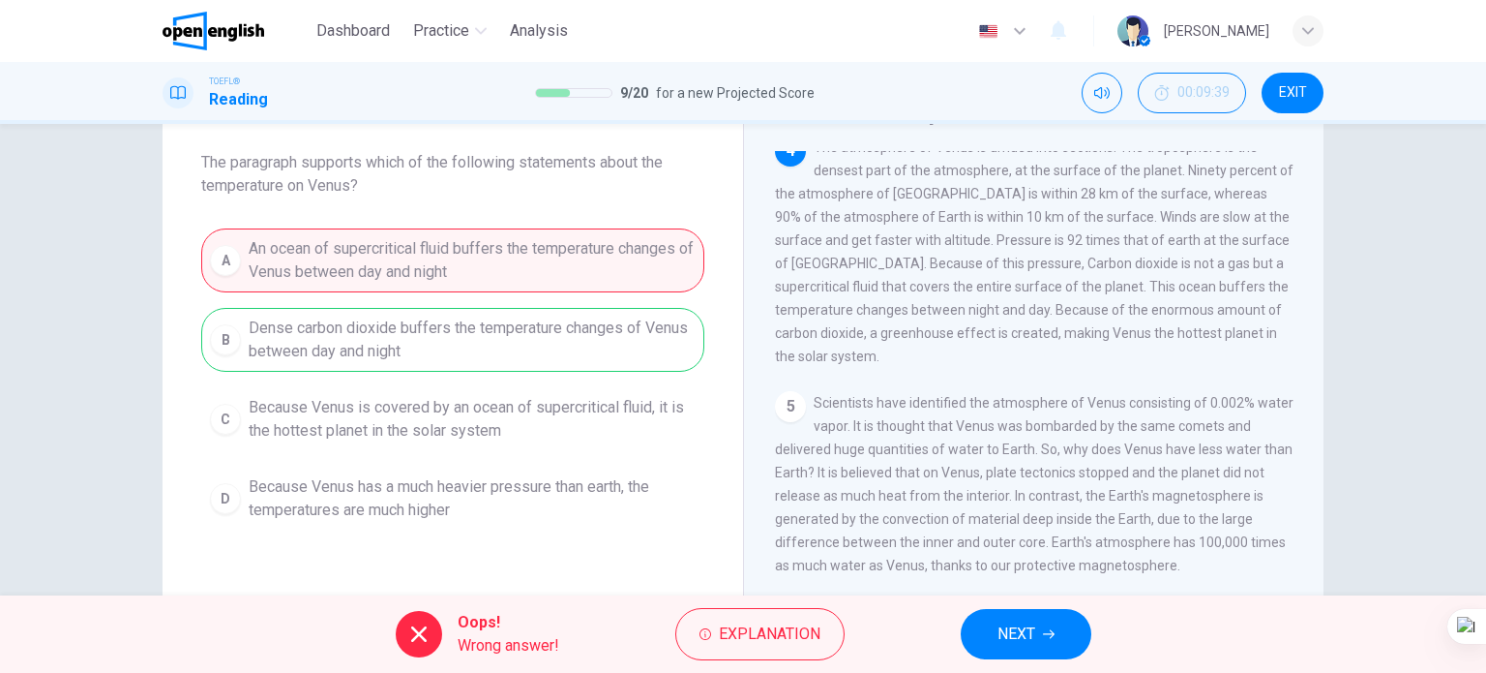
click at [1006, 651] on button "NEXT" at bounding box center [1026, 634] width 131 height 50
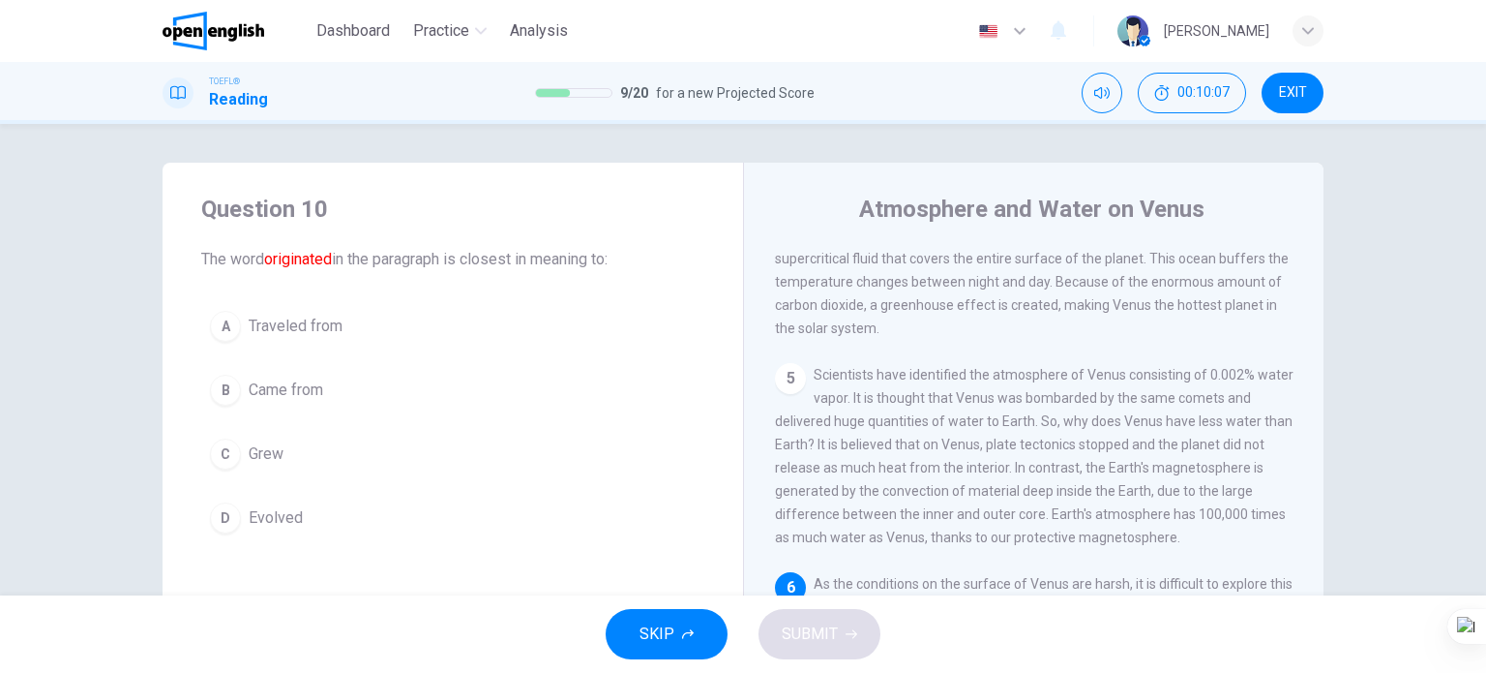
scroll to position [0, 0]
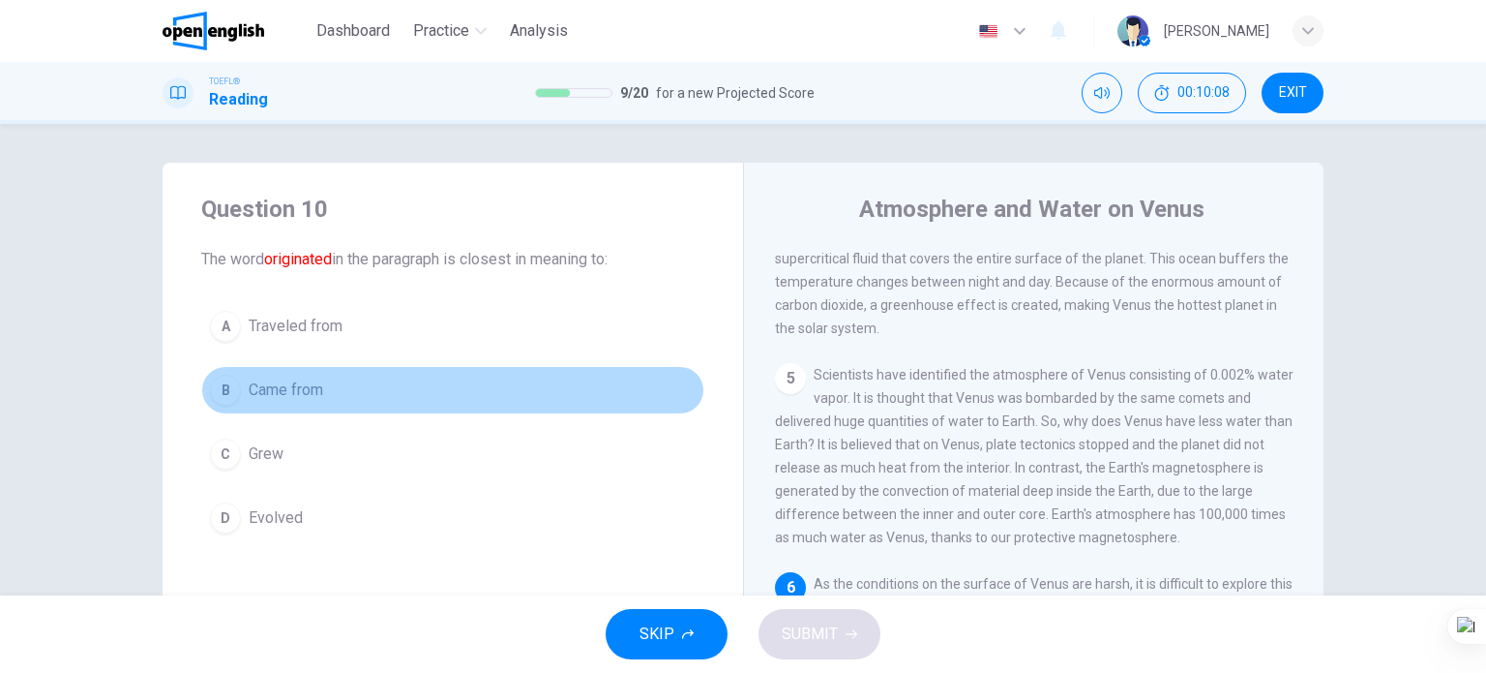
click at [315, 392] on span "Came from" at bounding box center [286, 389] width 75 height 23
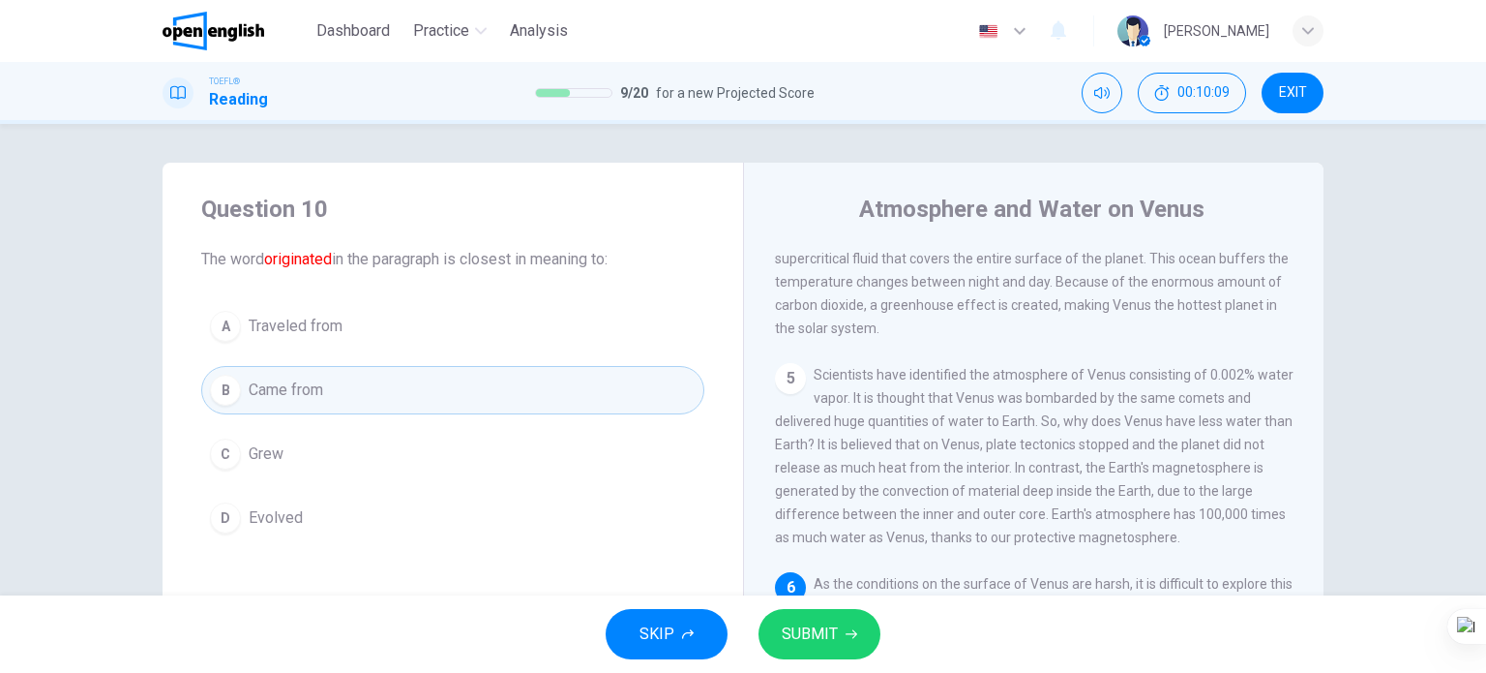
click at [832, 627] on span "SUBMIT" at bounding box center [810, 633] width 56 height 27
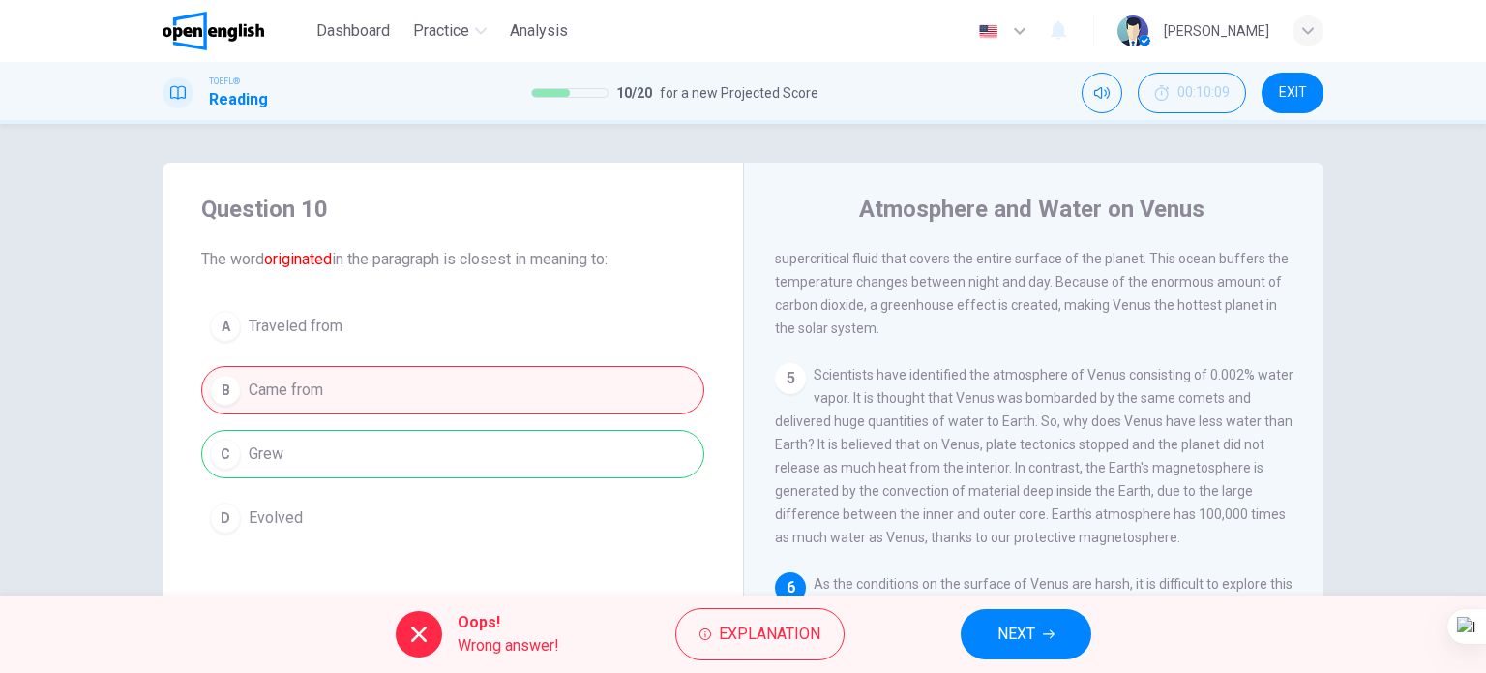
click at [1017, 630] on span "NEXT" at bounding box center [1017, 633] width 38 height 27
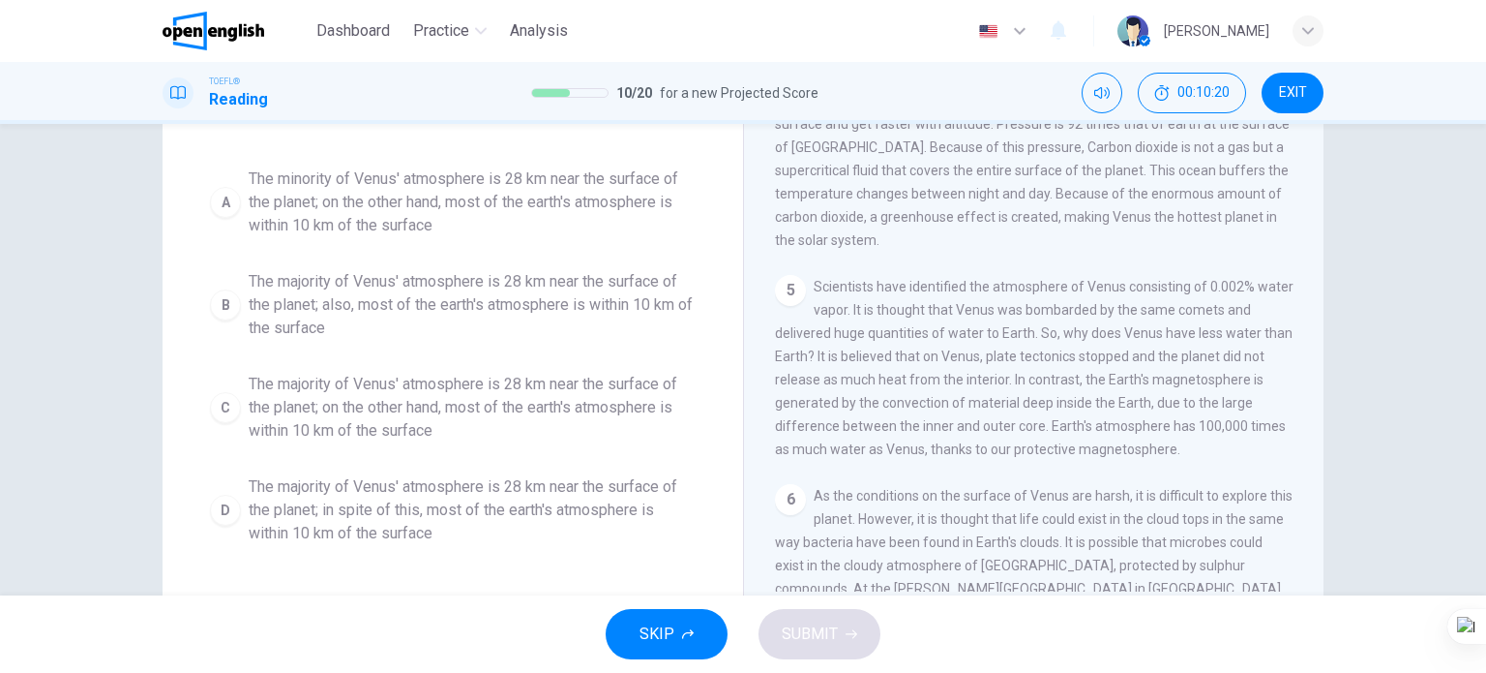
scroll to position [182, 0]
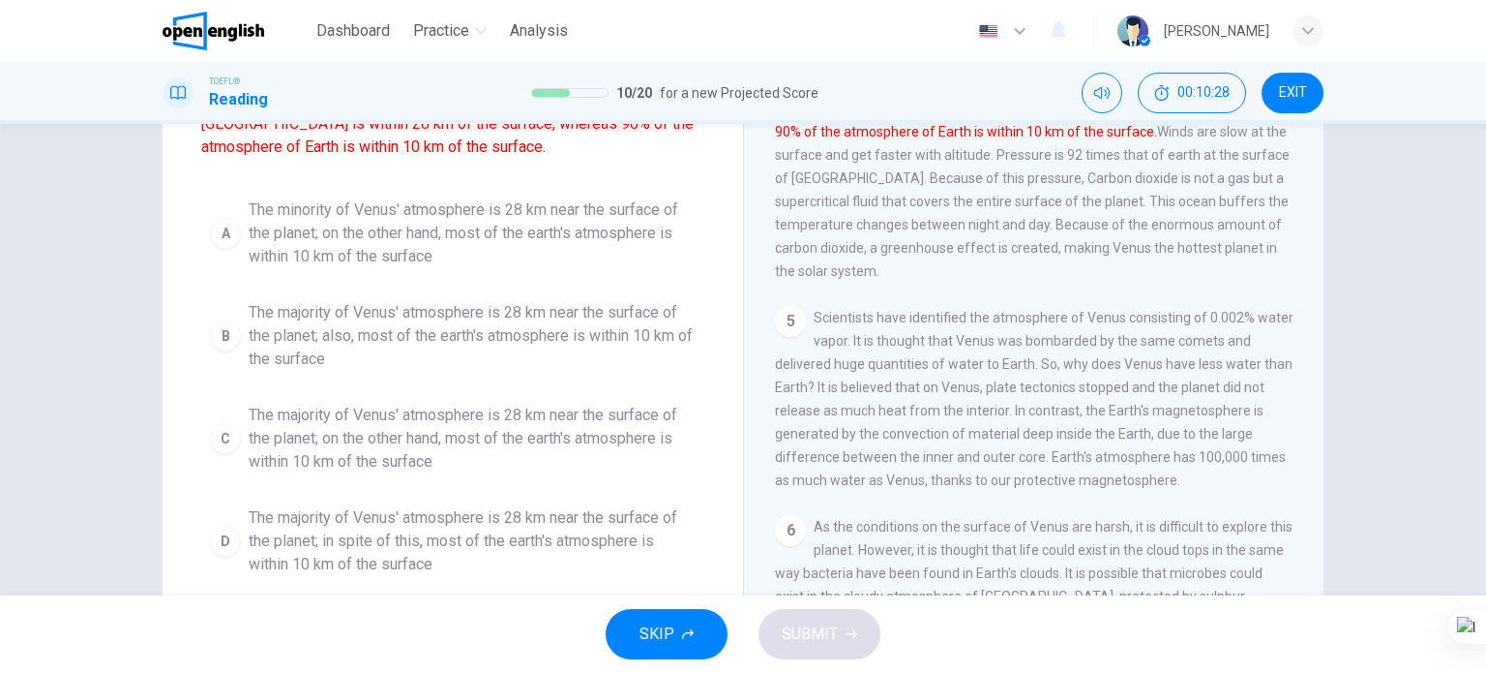
click at [432, 235] on span "The minority of Venus' atmosphere is 28 km near the surface of the planet; on t…" at bounding box center [472, 233] width 447 height 70
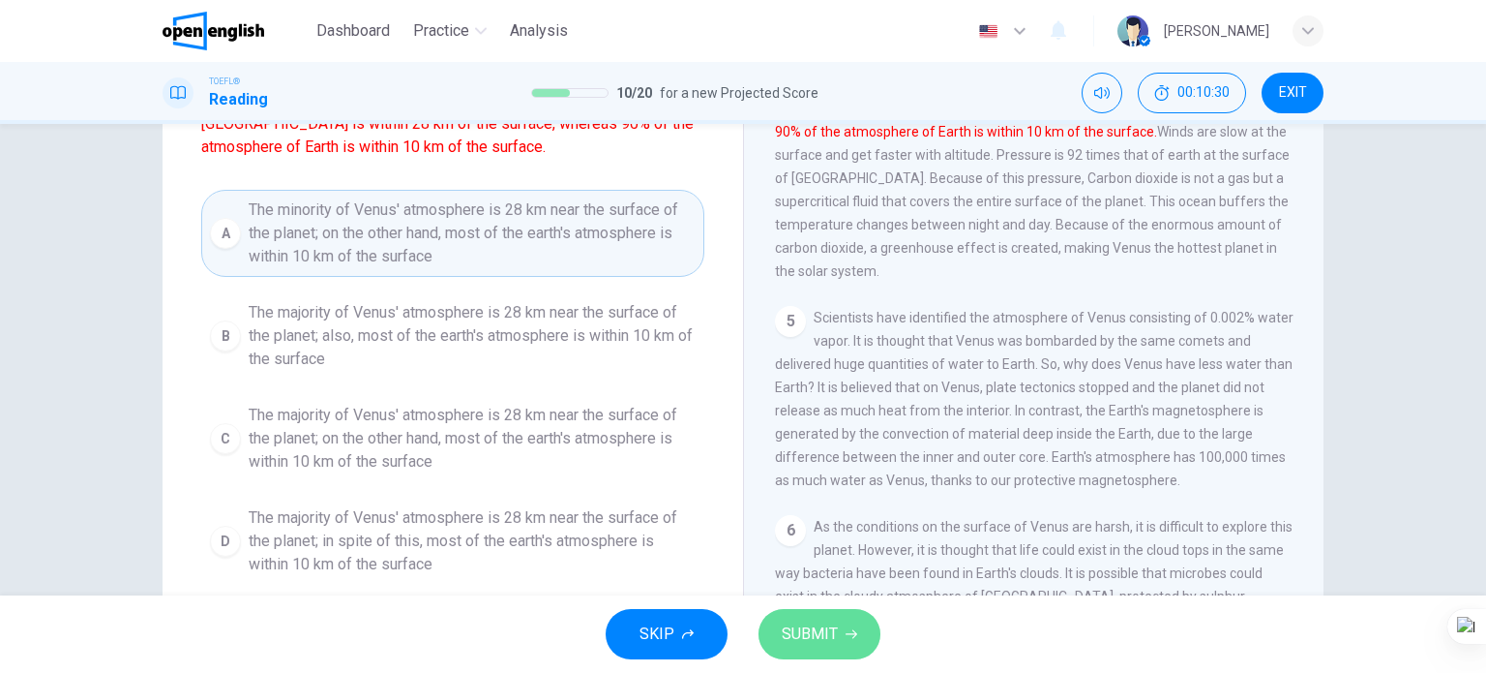
click at [801, 625] on span "SUBMIT" at bounding box center [810, 633] width 56 height 27
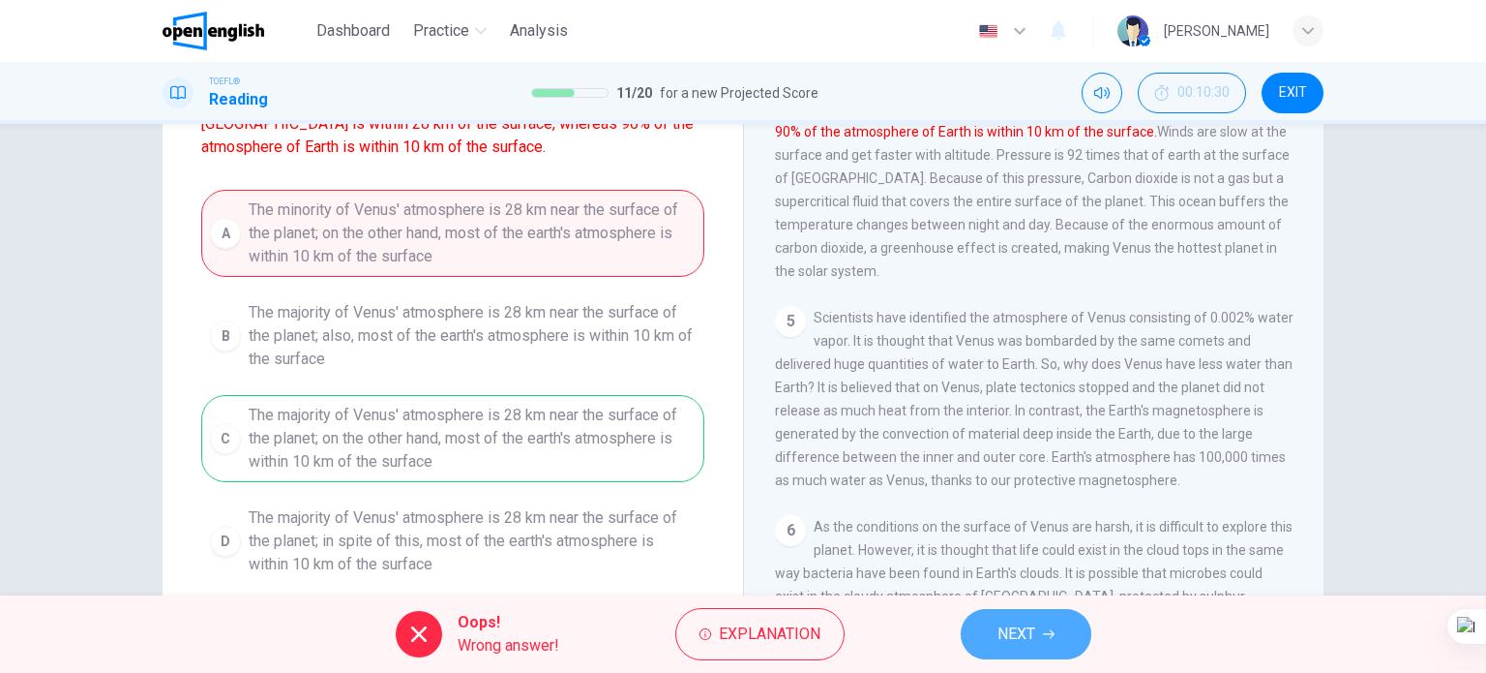
click at [1002, 626] on span "NEXT" at bounding box center [1017, 633] width 38 height 27
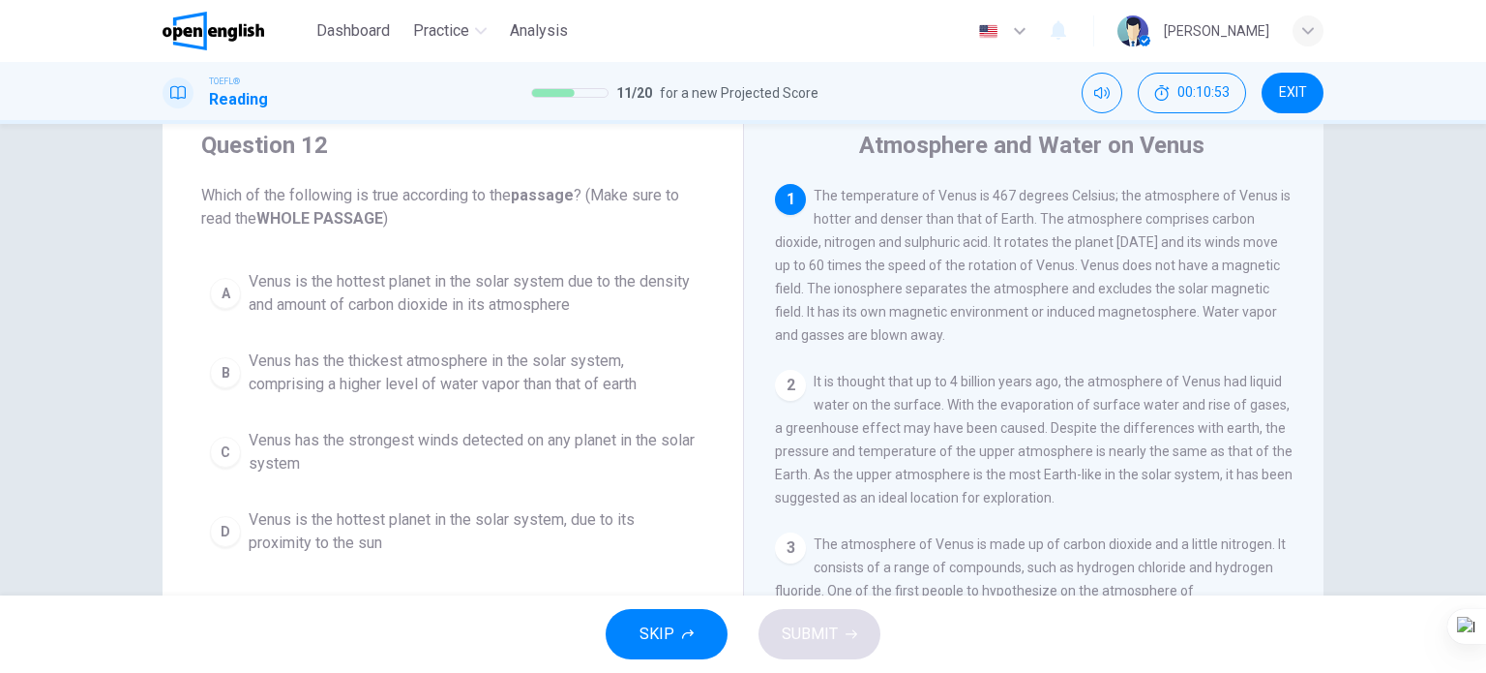
scroll to position [97, 0]
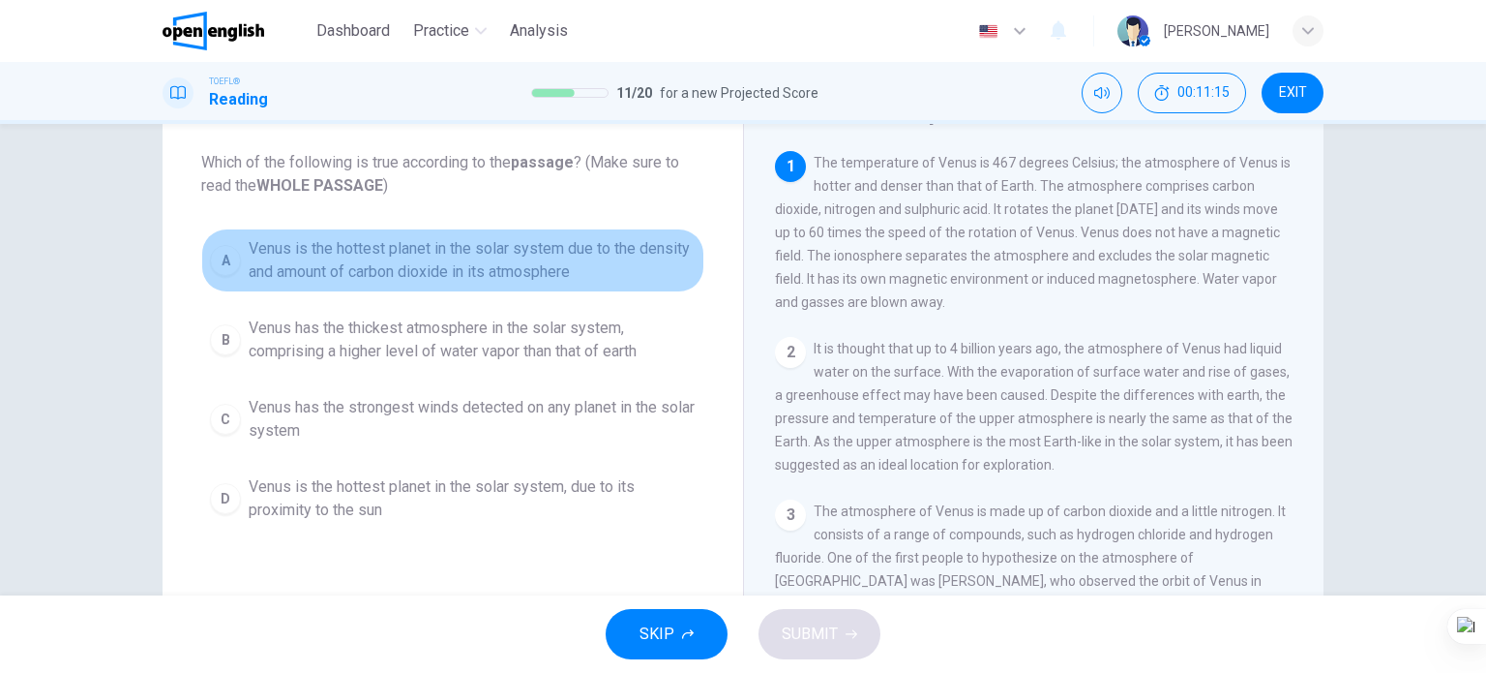
click at [496, 254] on span "Venus is the hottest planet in the solar system due to the density and amount o…" at bounding box center [472, 260] width 447 height 46
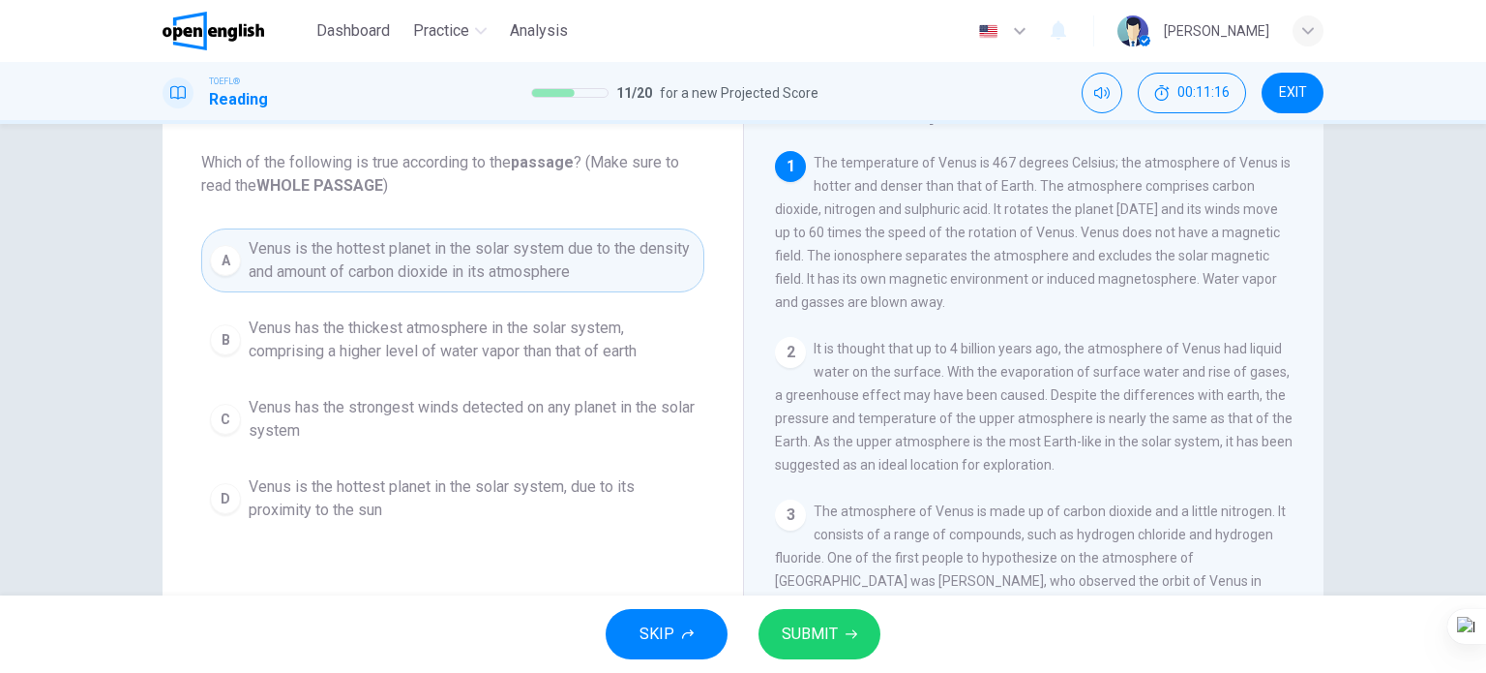
click at [796, 630] on span "SUBMIT" at bounding box center [810, 633] width 56 height 27
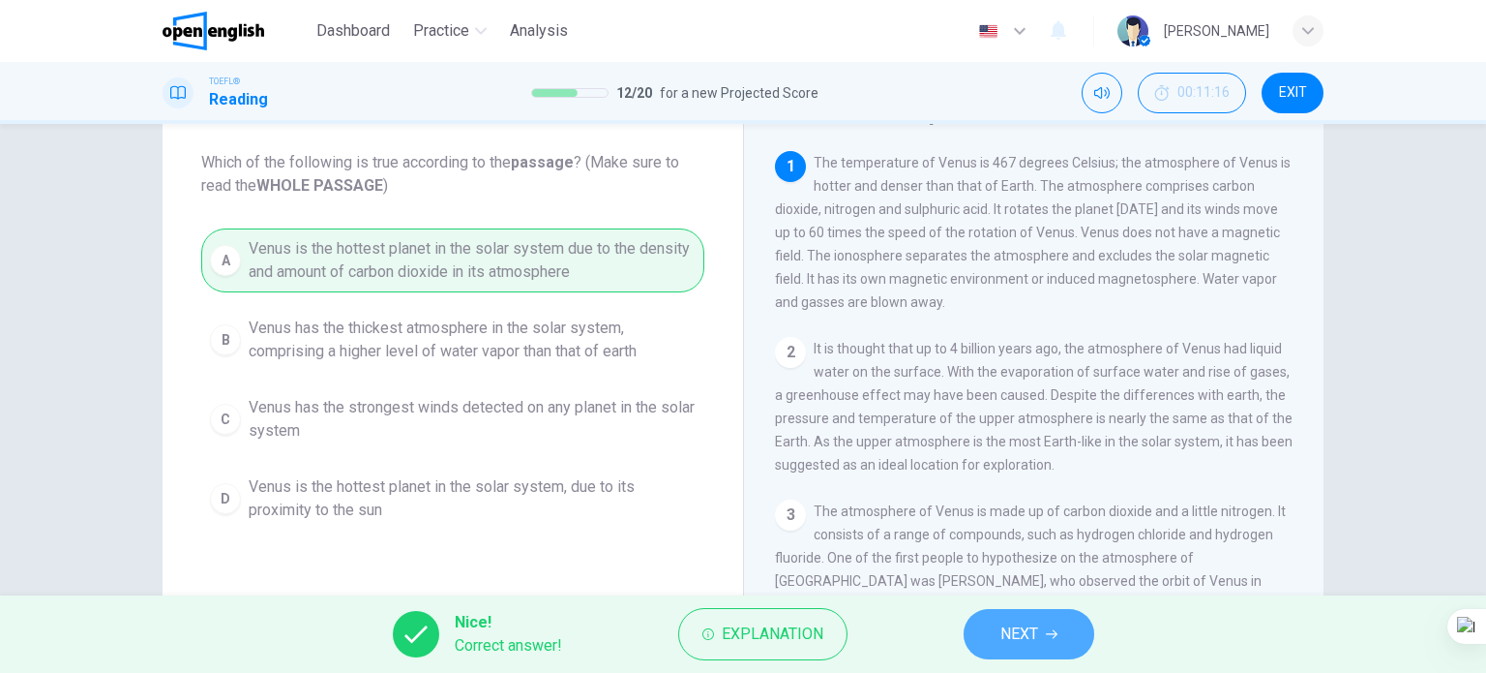
click at [1017, 615] on button "NEXT" at bounding box center [1029, 634] width 131 height 50
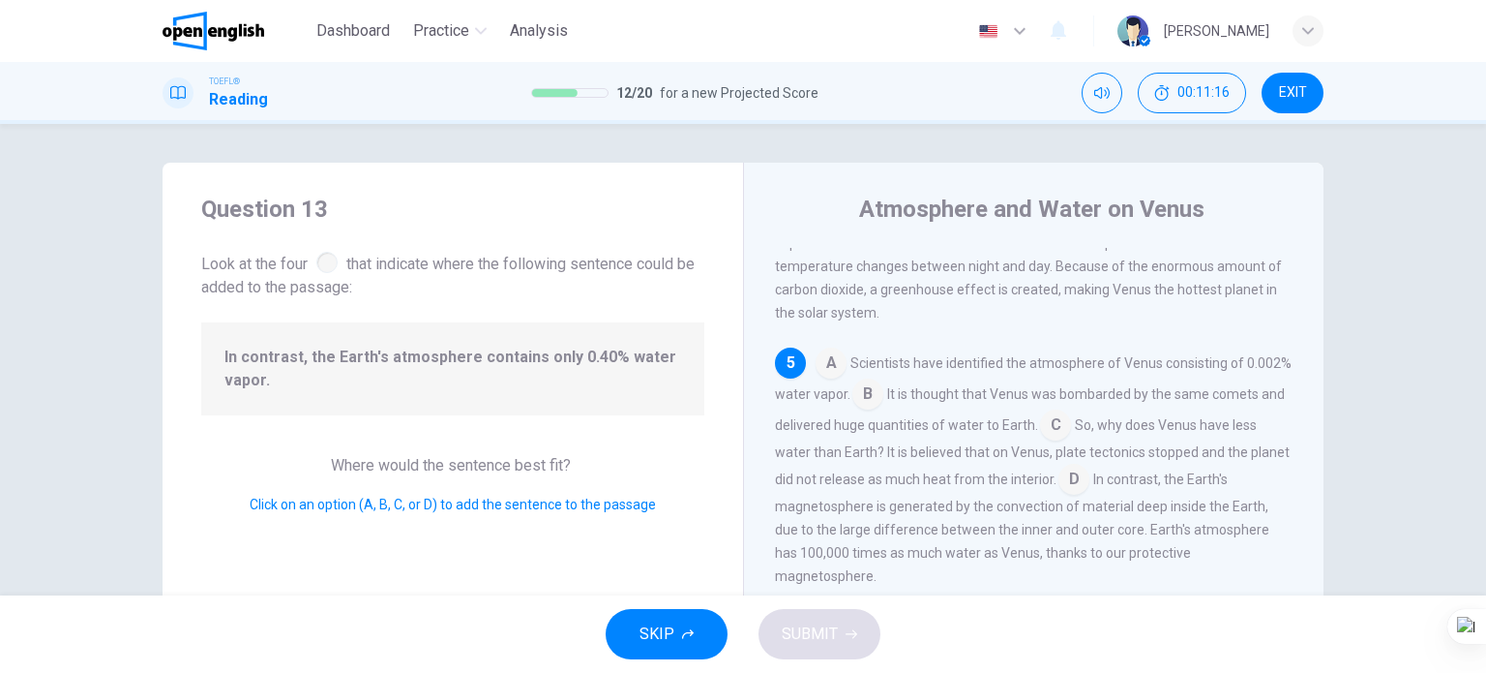
scroll to position [0, 0]
click at [883, 411] on input at bounding box center [868, 395] width 31 height 31
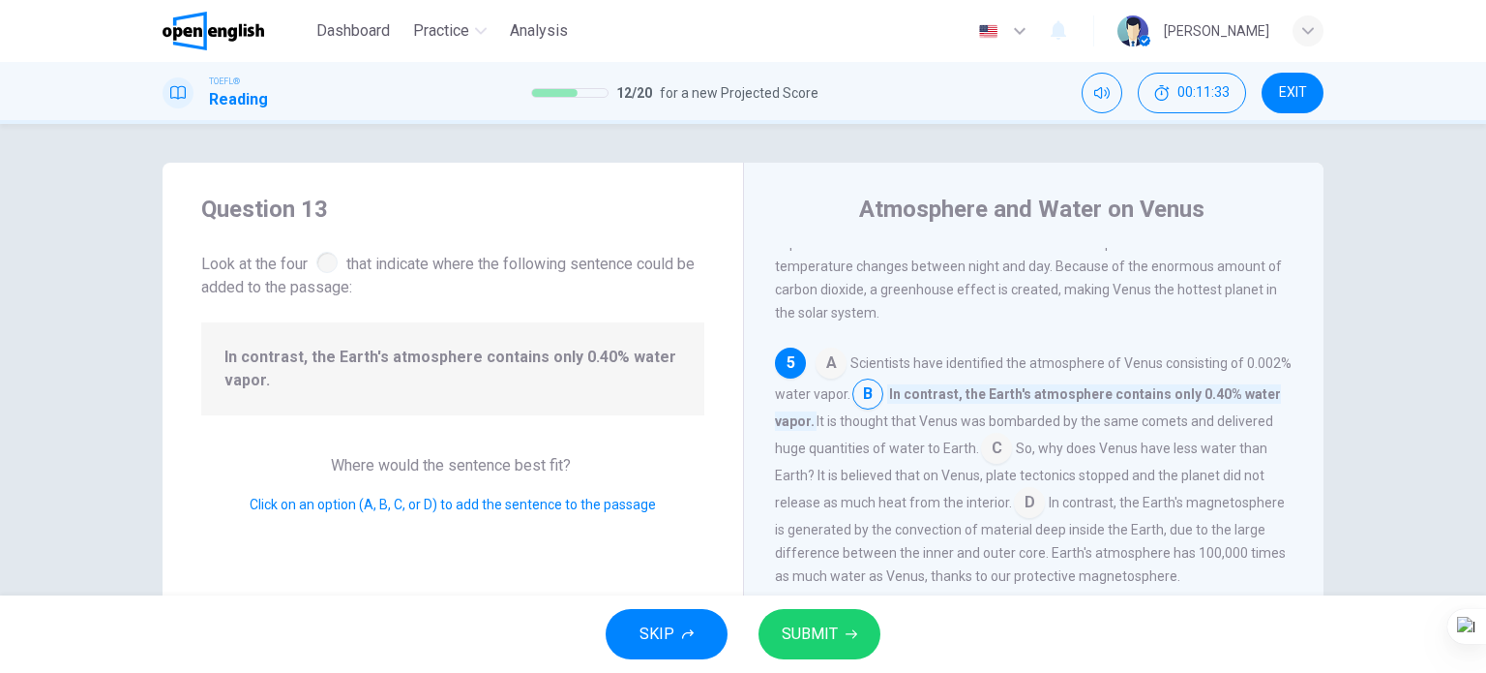
click at [798, 641] on span "SUBMIT" at bounding box center [810, 633] width 56 height 27
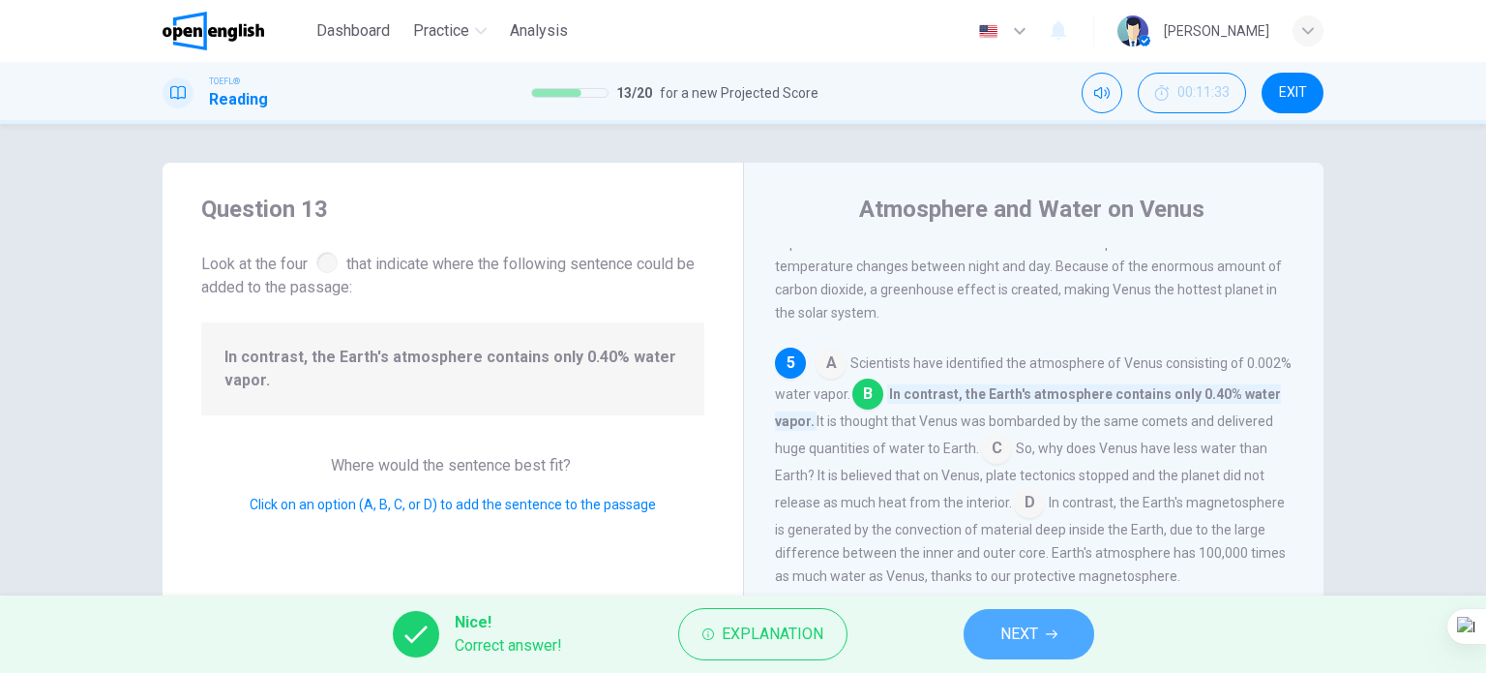
click at [1004, 611] on button "NEXT" at bounding box center [1029, 634] width 131 height 50
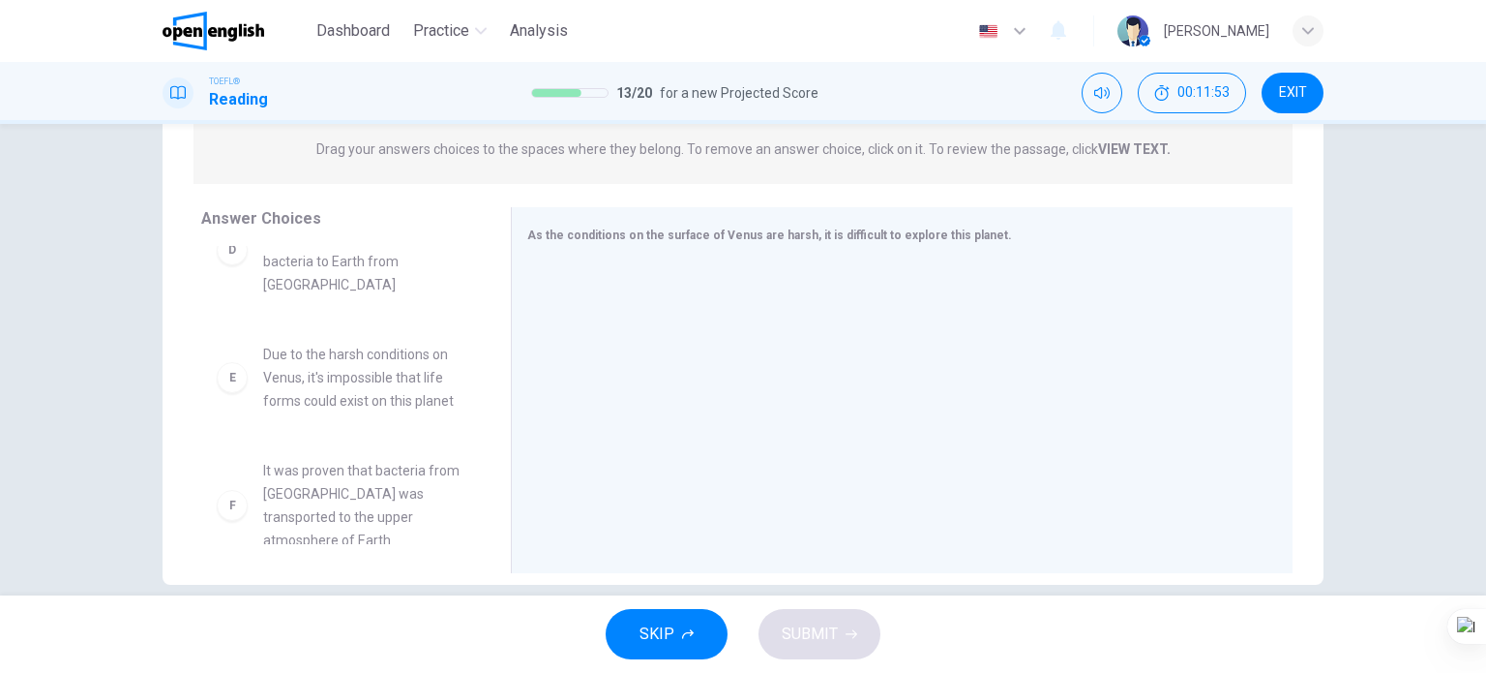
scroll to position [279, 0]
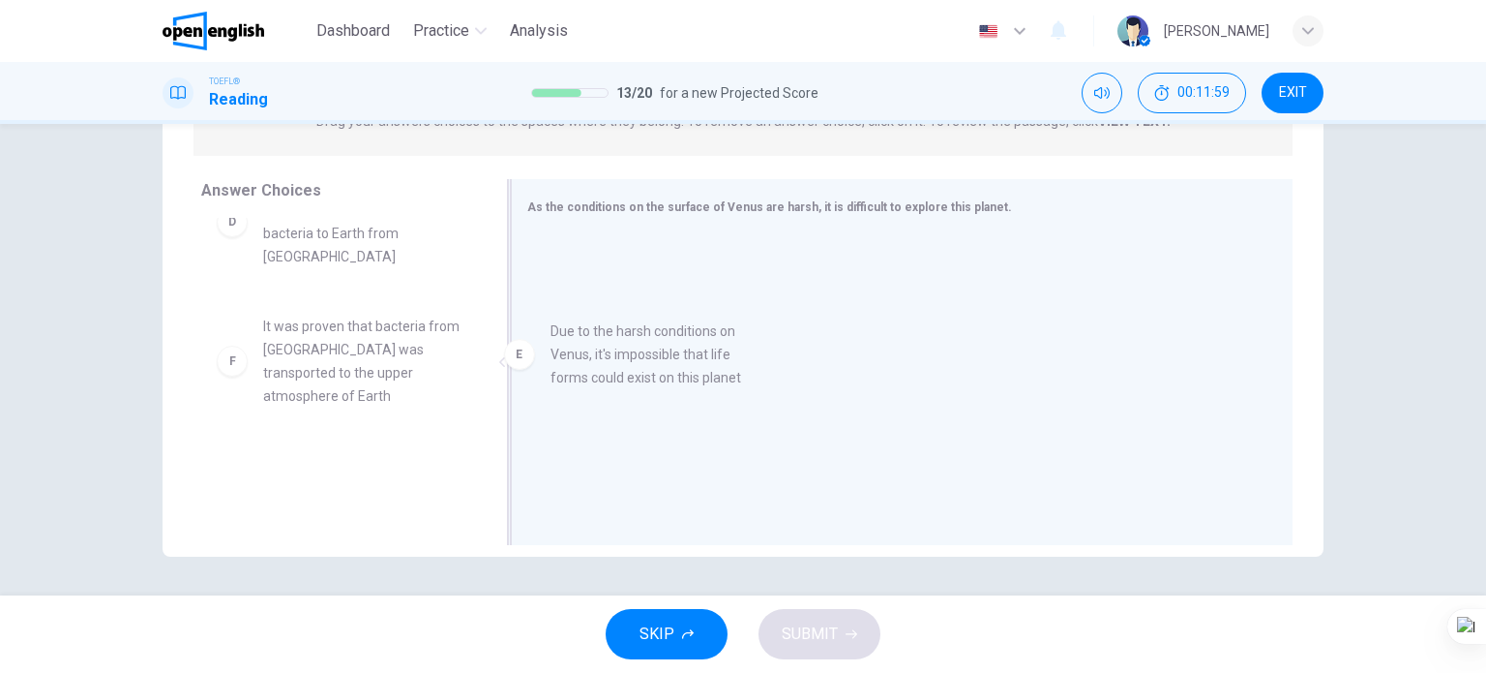
drag, startPoint x: 405, startPoint y: 363, endPoint x: 732, endPoint y: 367, distance: 326.1
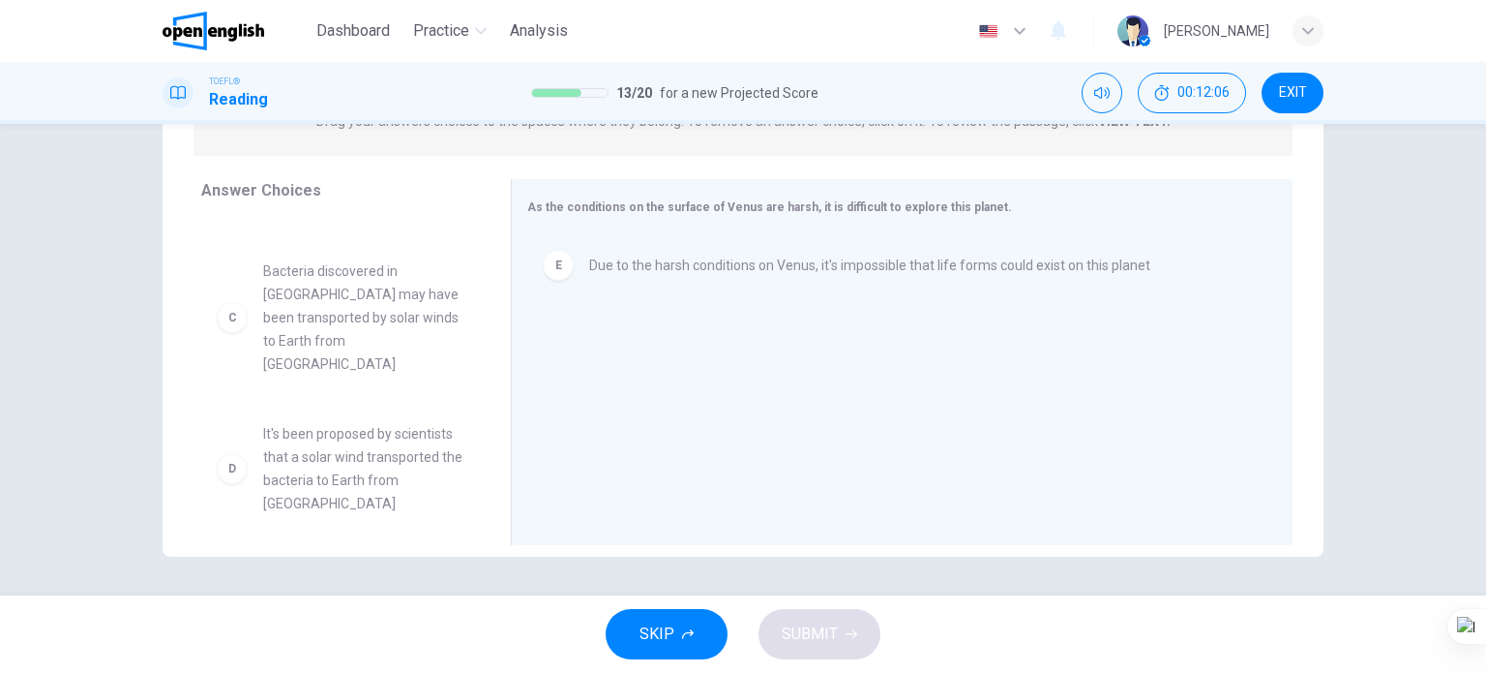
scroll to position [263, 0]
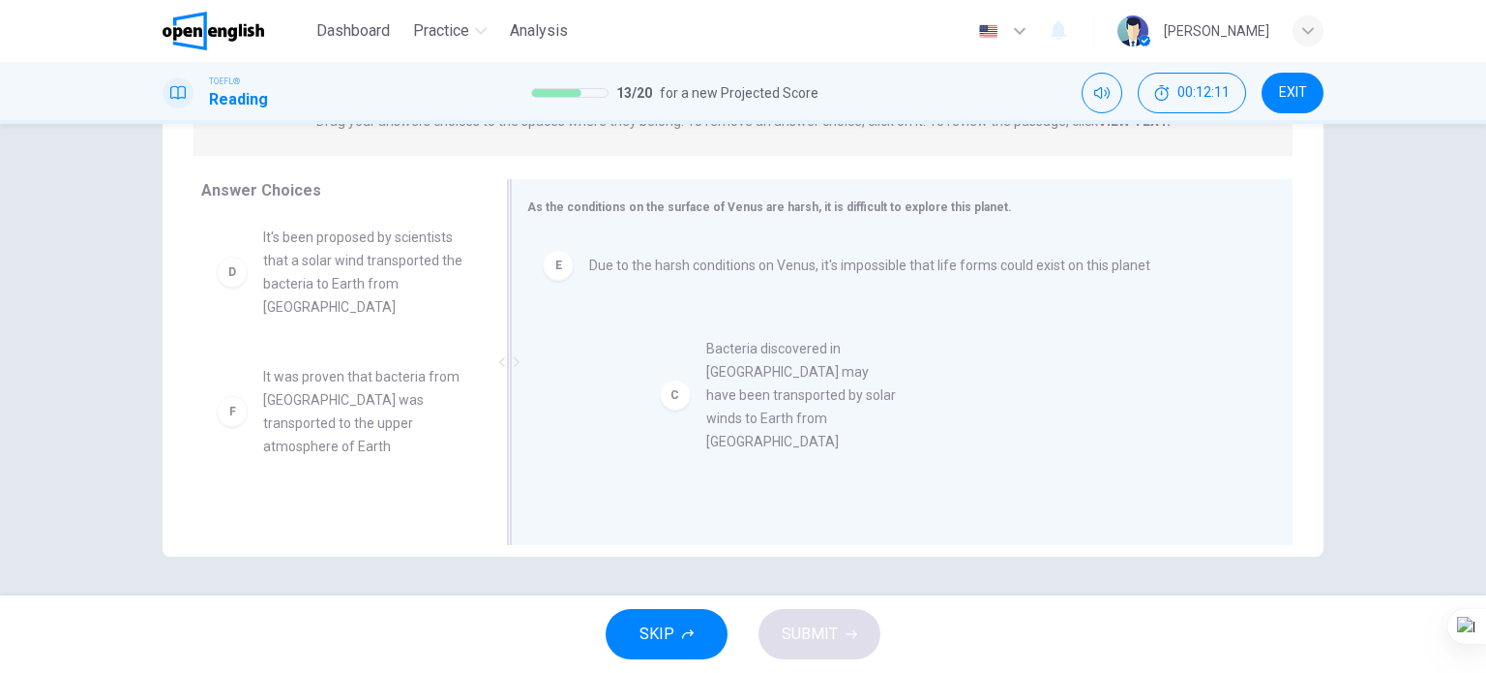
drag, startPoint x: 400, startPoint y: 293, endPoint x: 530, endPoint y: 344, distance: 140.0
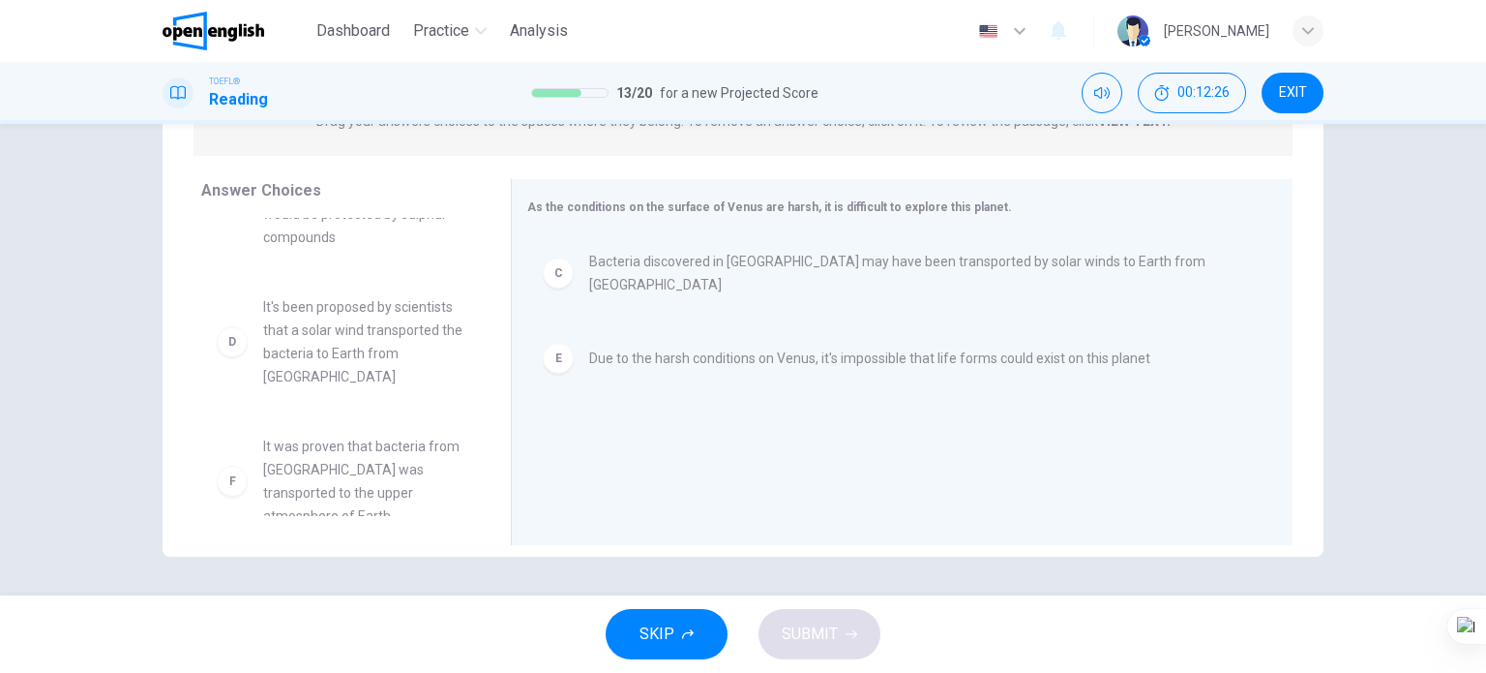
scroll to position [221, 0]
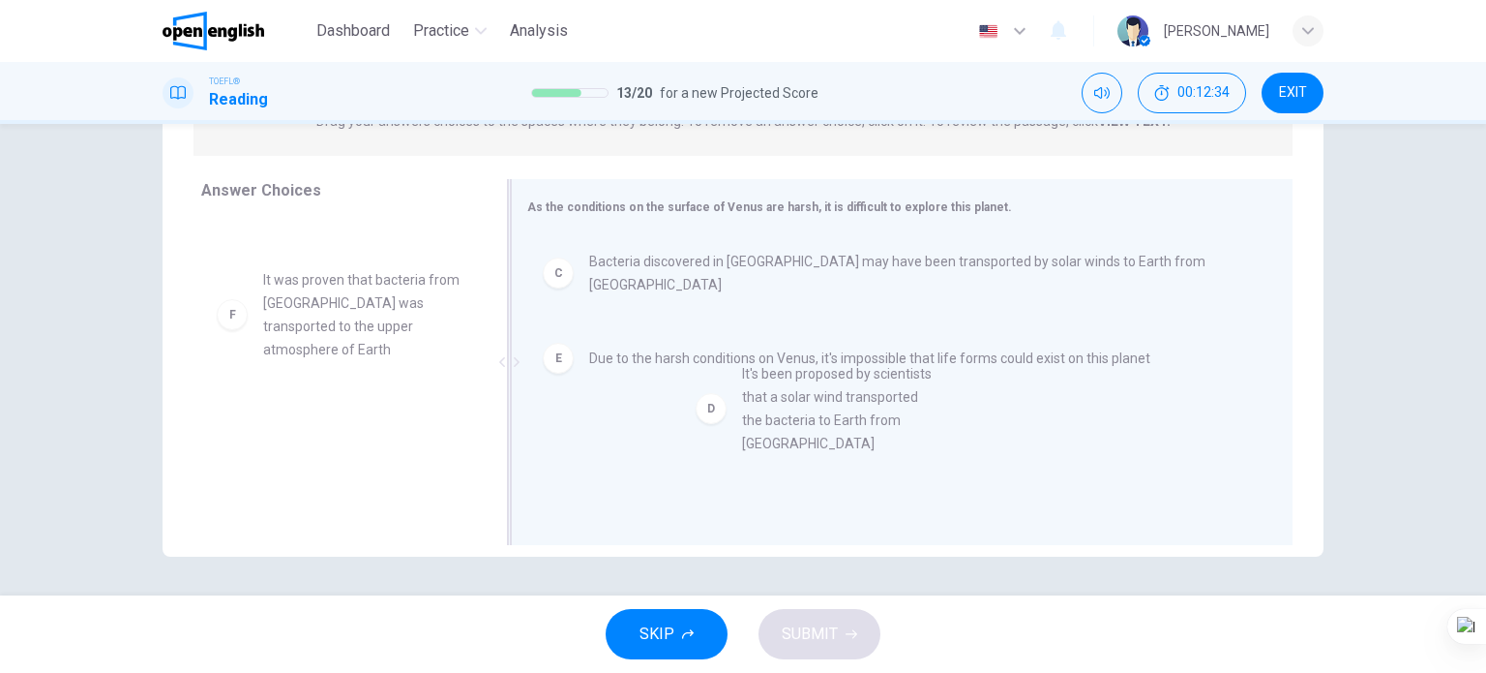
drag, startPoint x: 348, startPoint y: 353, endPoint x: 840, endPoint y: 444, distance: 499.9
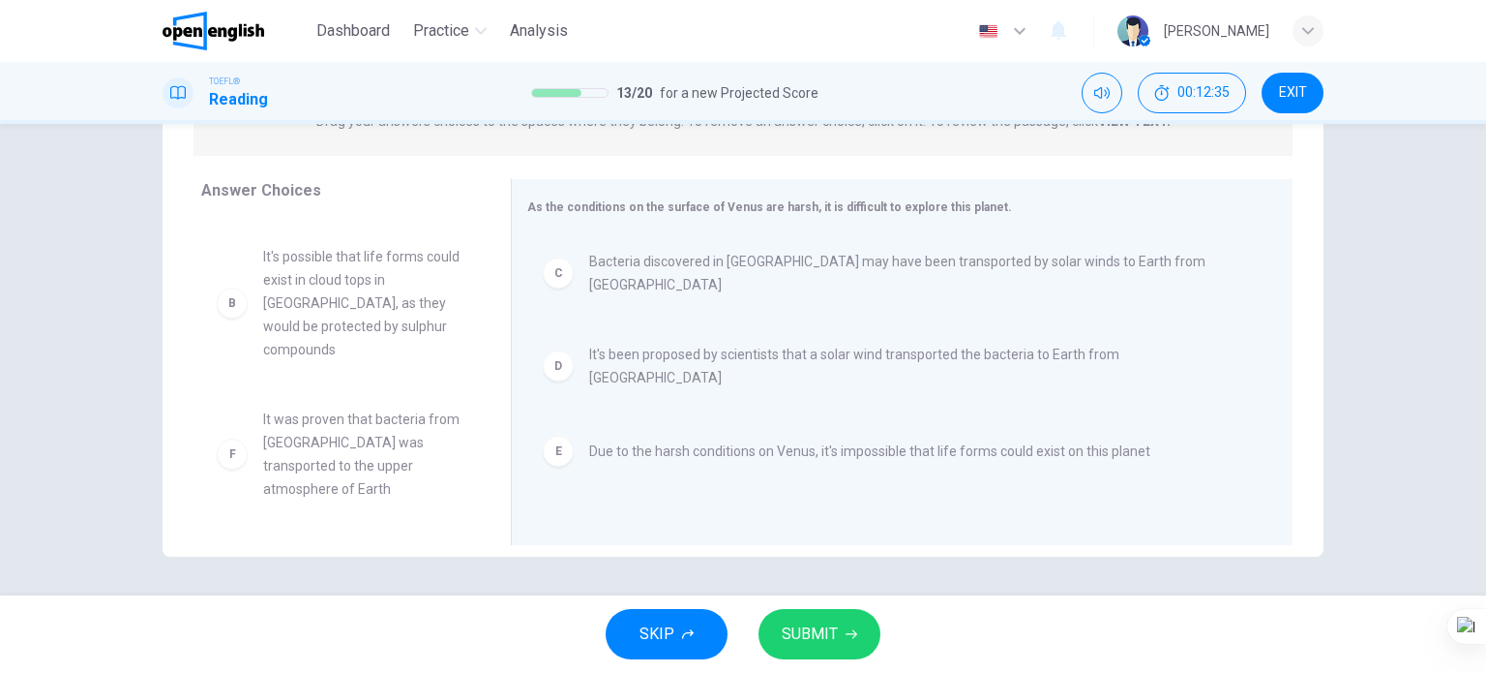
scroll to position [81, 0]
click at [826, 636] on span "SUBMIT" at bounding box center [810, 633] width 56 height 27
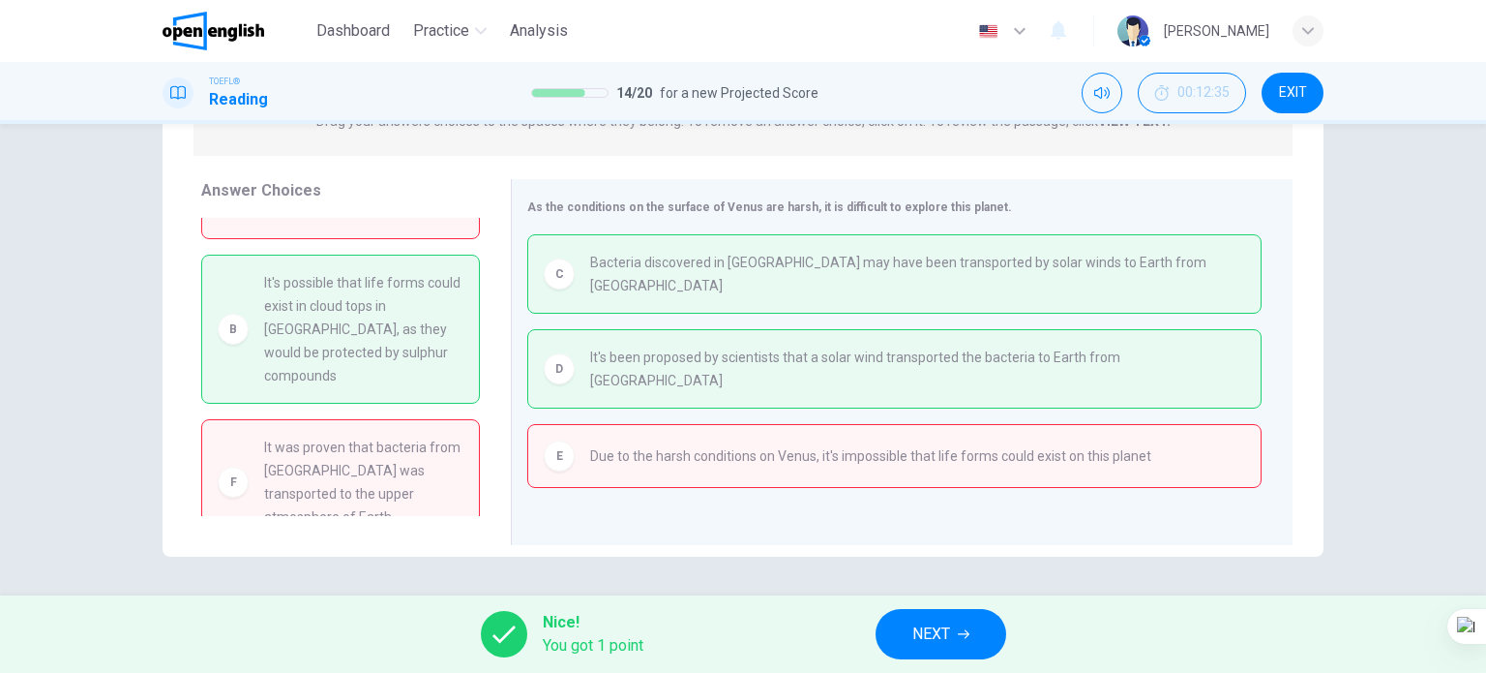
click at [937, 632] on span "NEXT" at bounding box center [932, 633] width 38 height 27
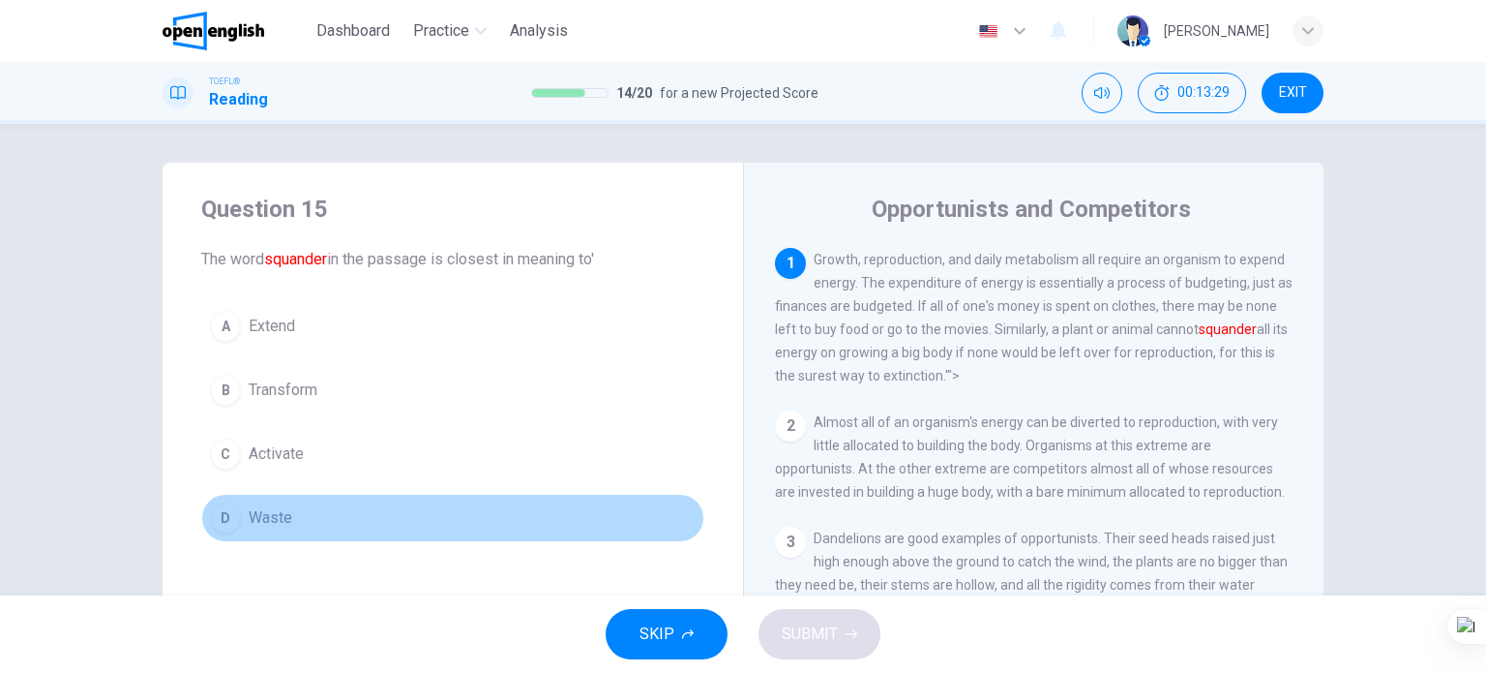
click at [286, 510] on span "Waste" at bounding box center [271, 517] width 44 height 23
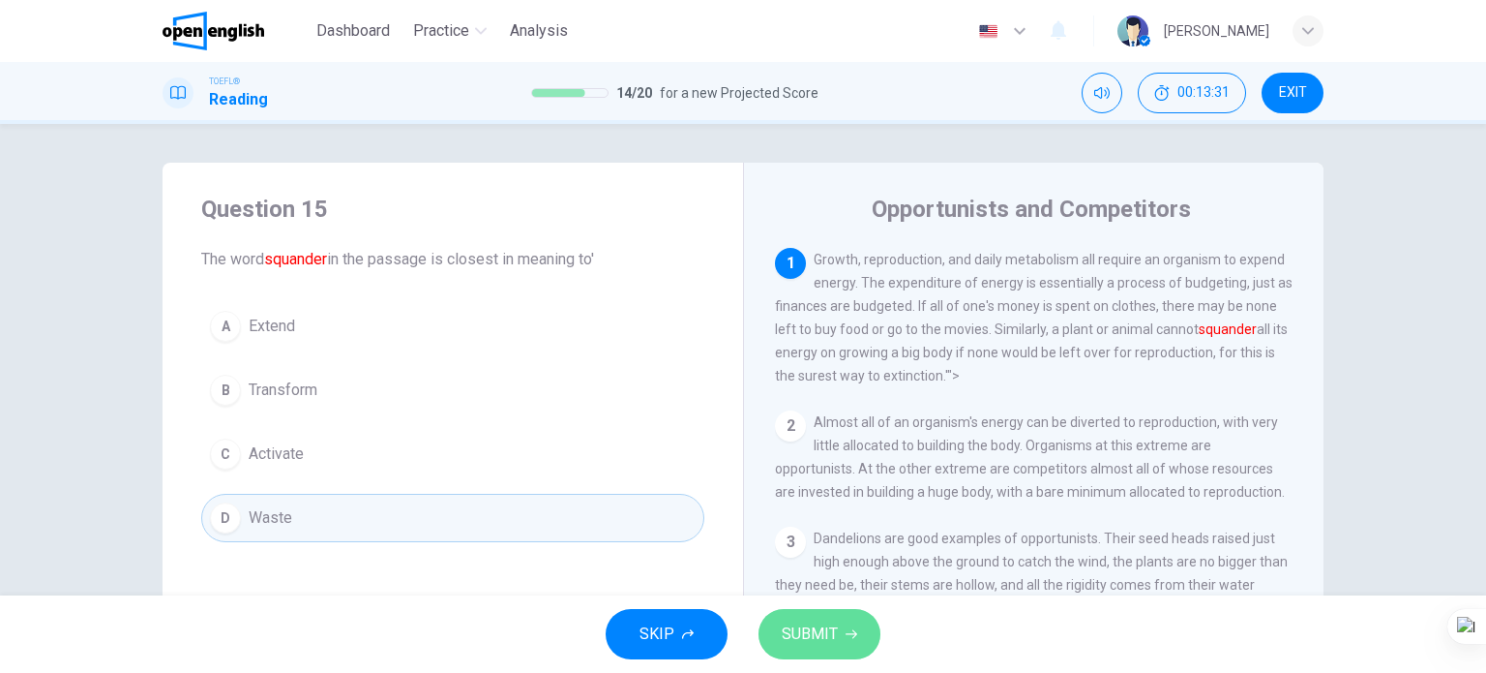
click at [809, 642] on span "SUBMIT" at bounding box center [810, 633] width 56 height 27
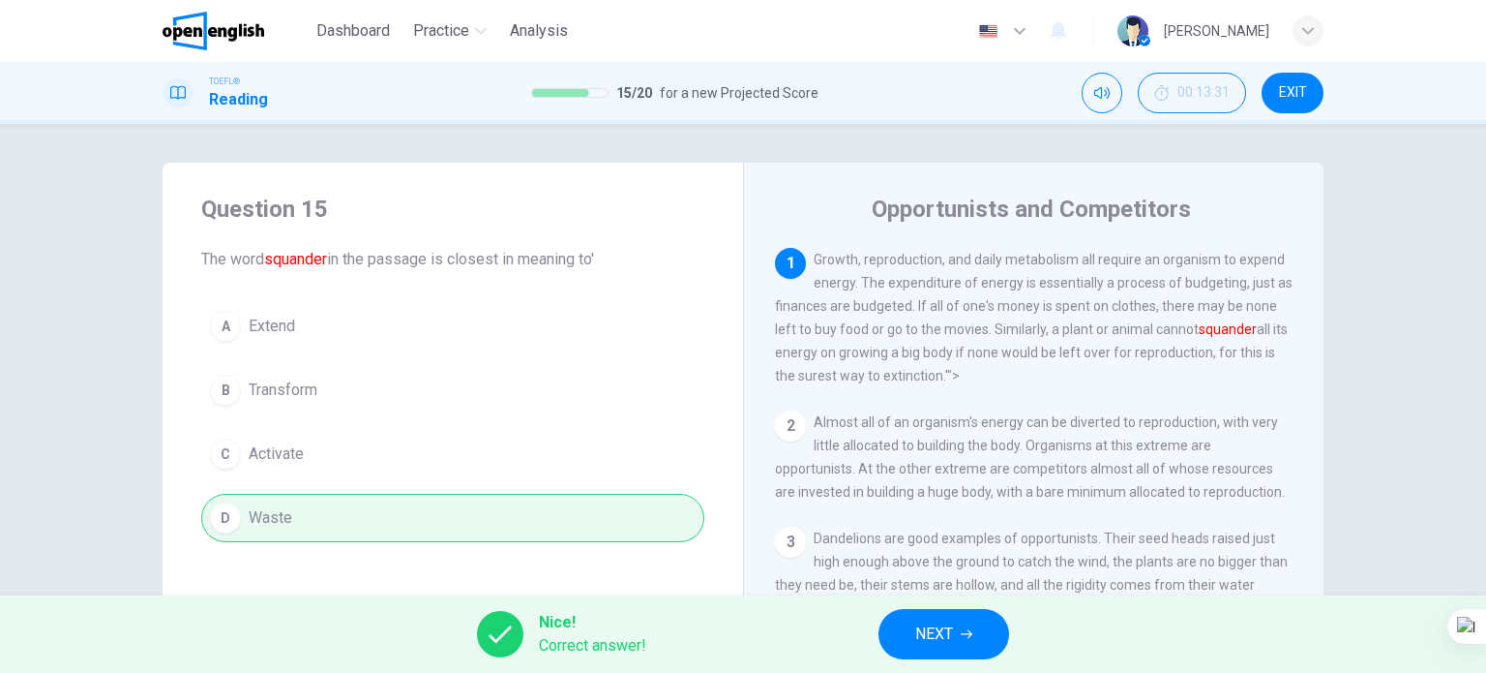
click at [936, 645] on span "NEXT" at bounding box center [934, 633] width 38 height 27
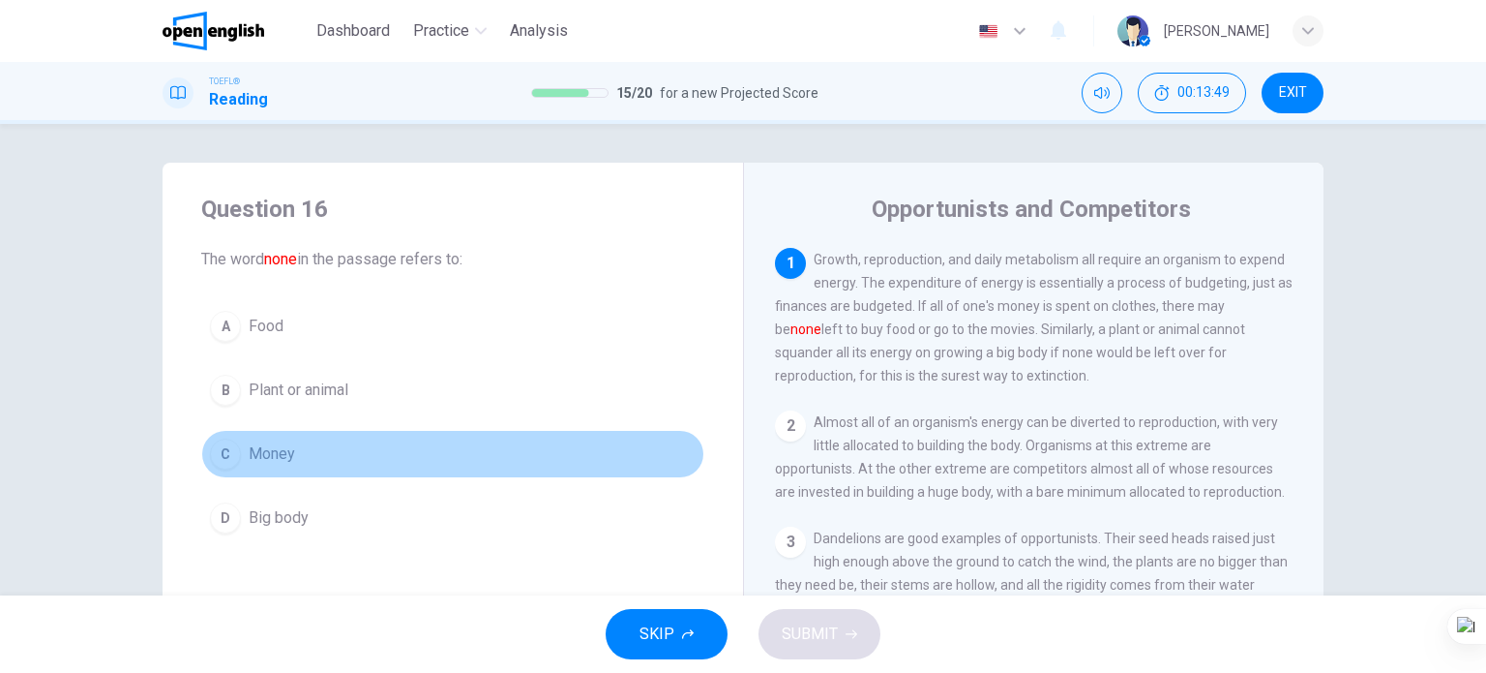
click at [281, 461] on span "Money" at bounding box center [272, 453] width 46 height 23
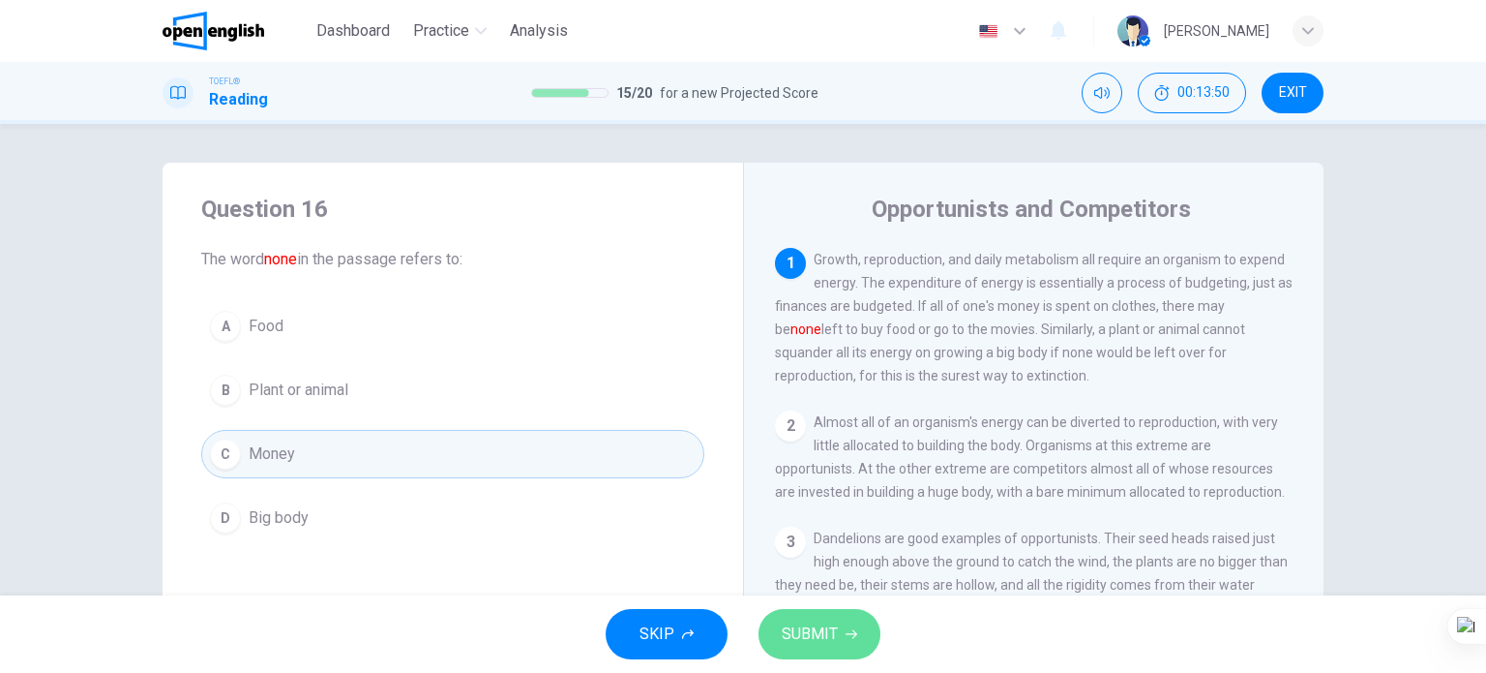
click at [803, 642] on span "SUBMIT" at bounding box center [810, 633] width 56 height 27
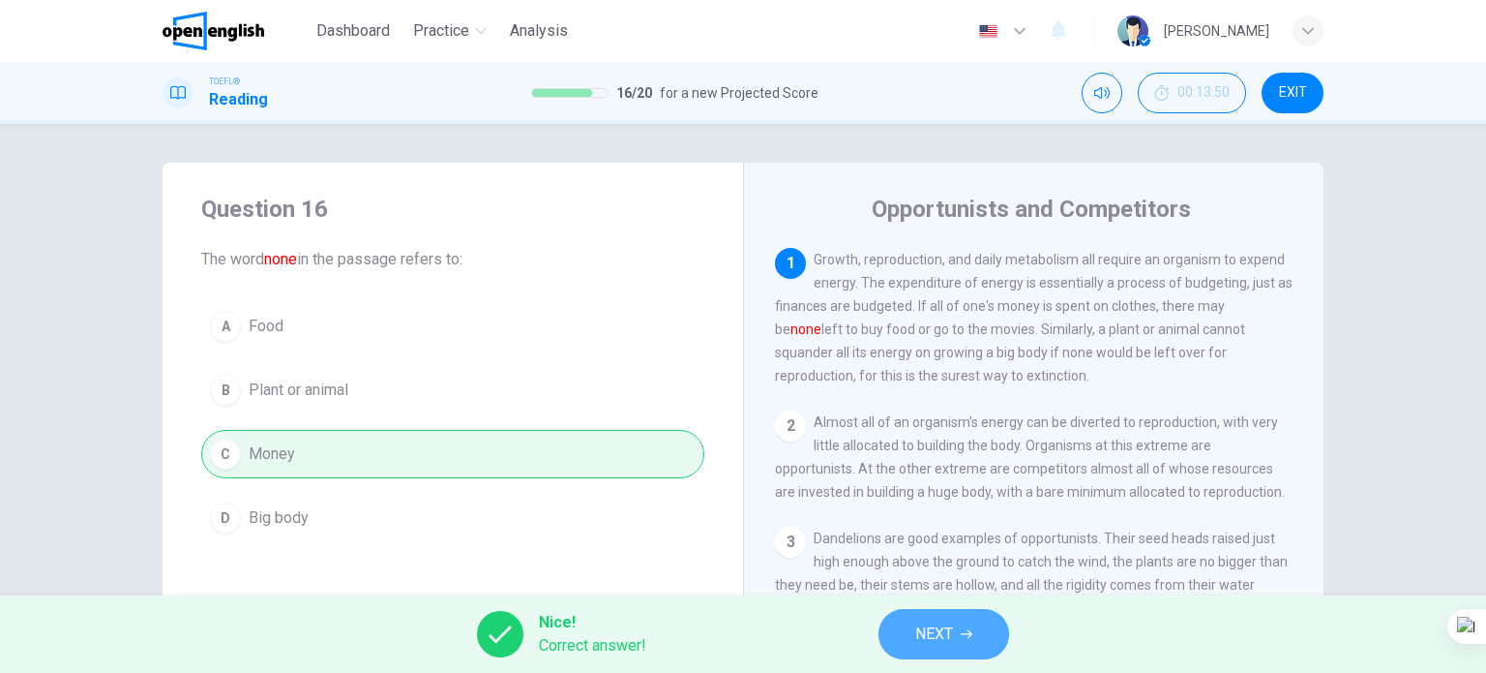
click at [935, 618] on button "NEXT" at bounding box center [944, 634] width 131 height 50
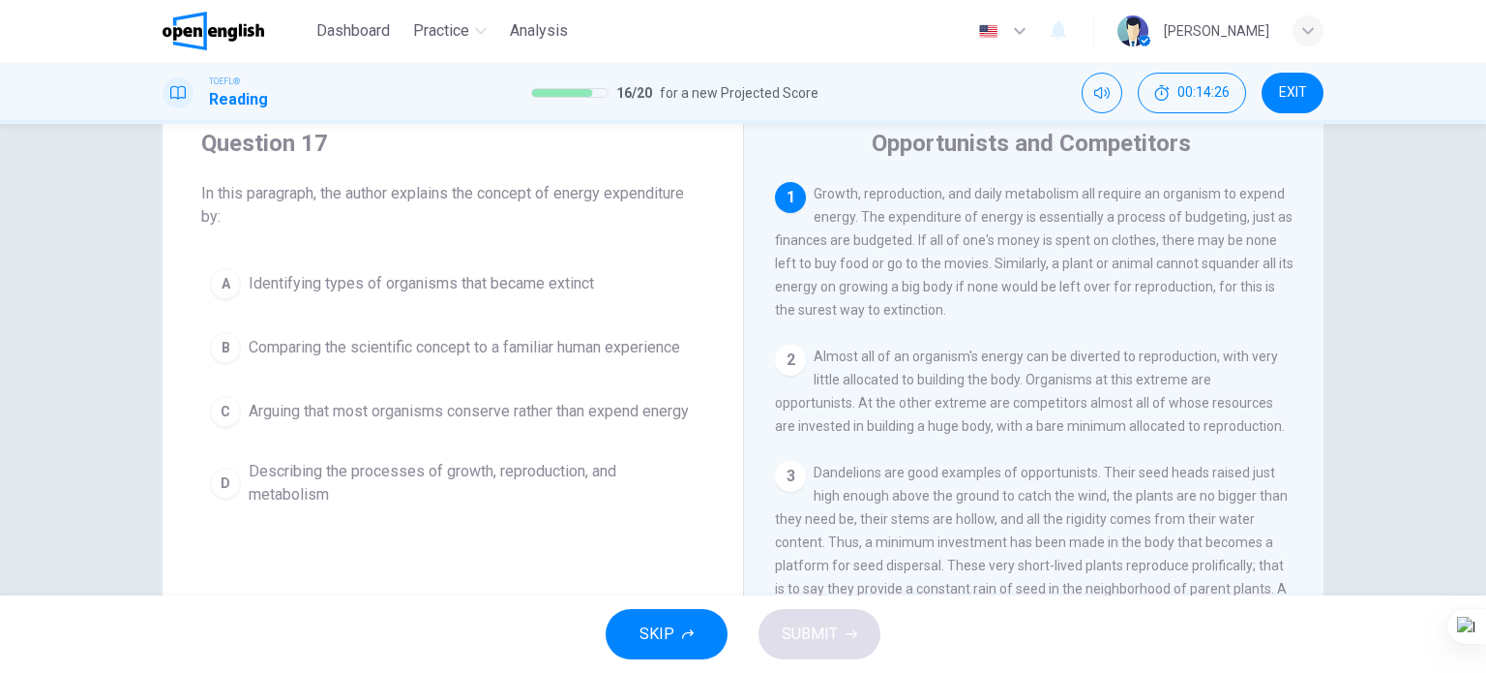
scroll to position [97, 0]
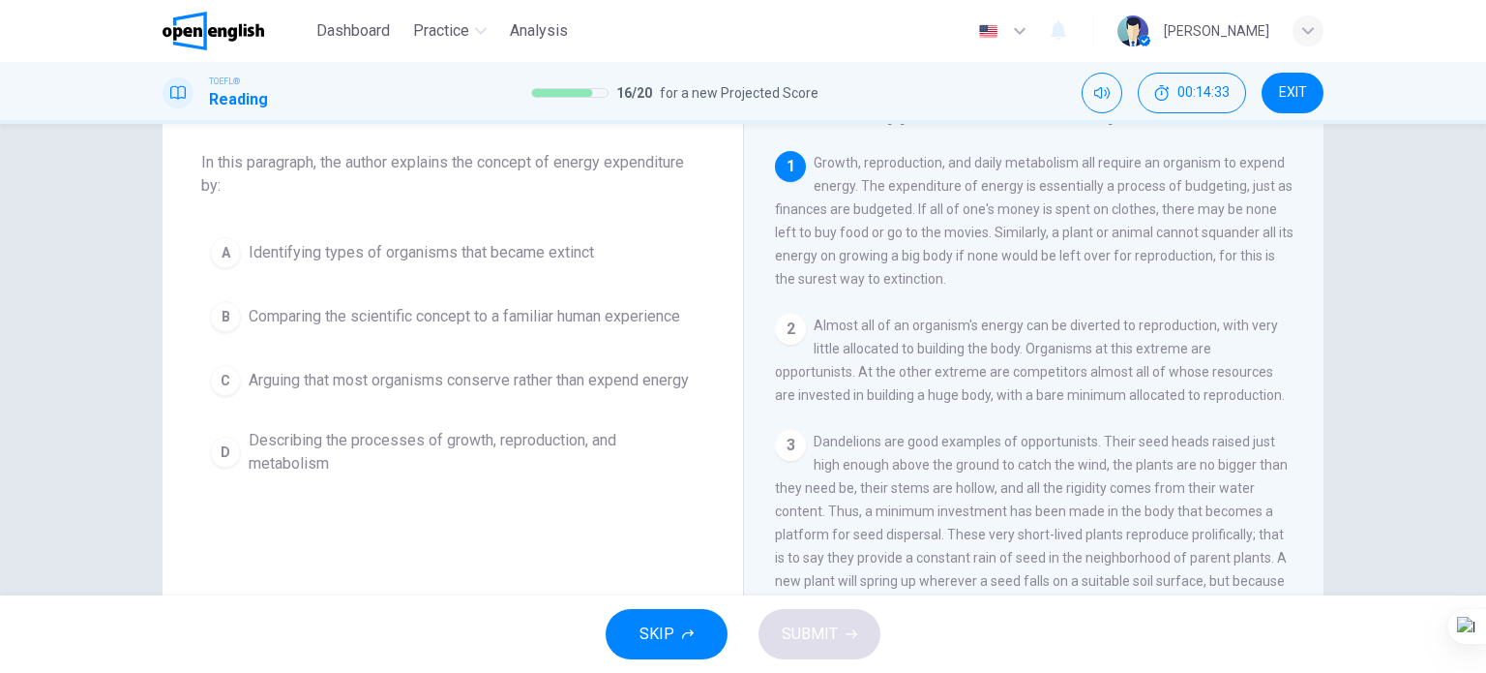
click at [495, 456] on span "Describing the processes of growth, reproduction, and metabolism" at bounding box center [472, 452] width 447 height 46
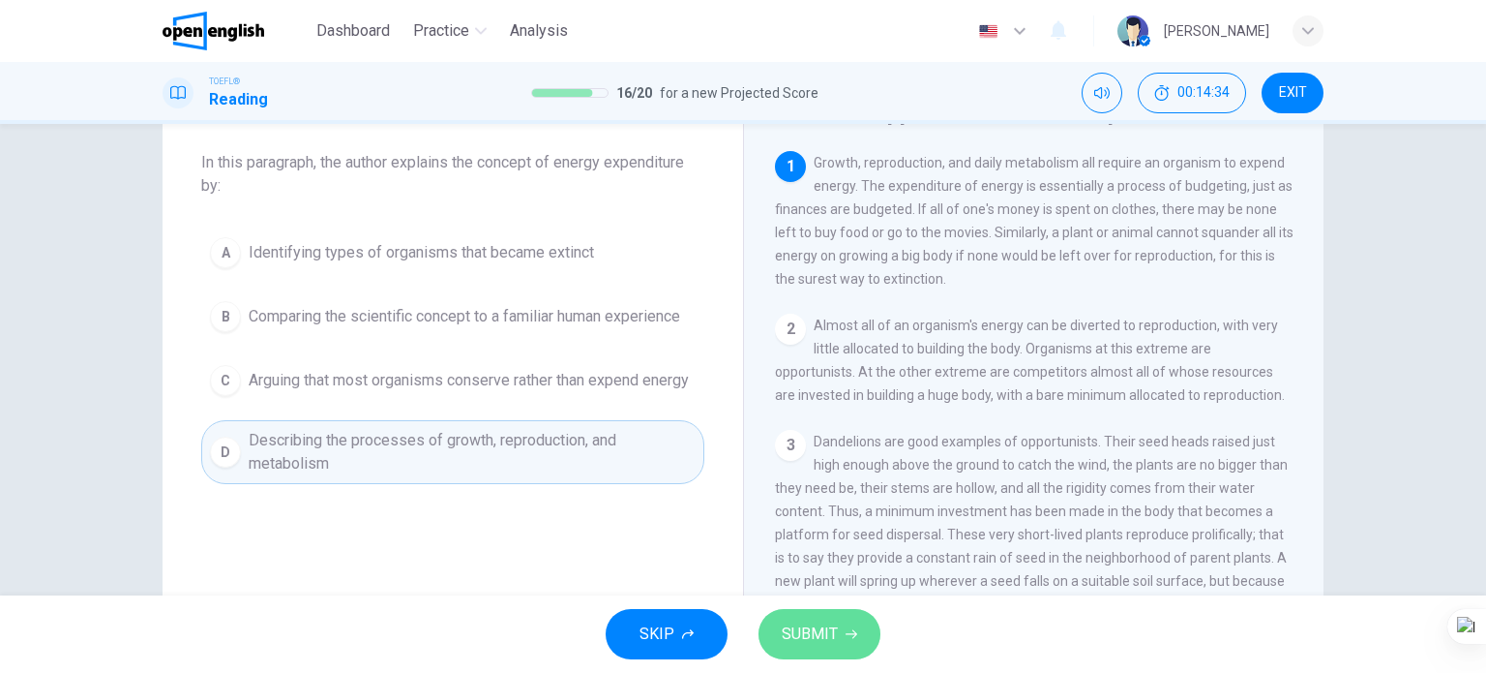
click at [783, 637] on span "SUBMIT" at bounding box center [810, 633] width 56 height 27
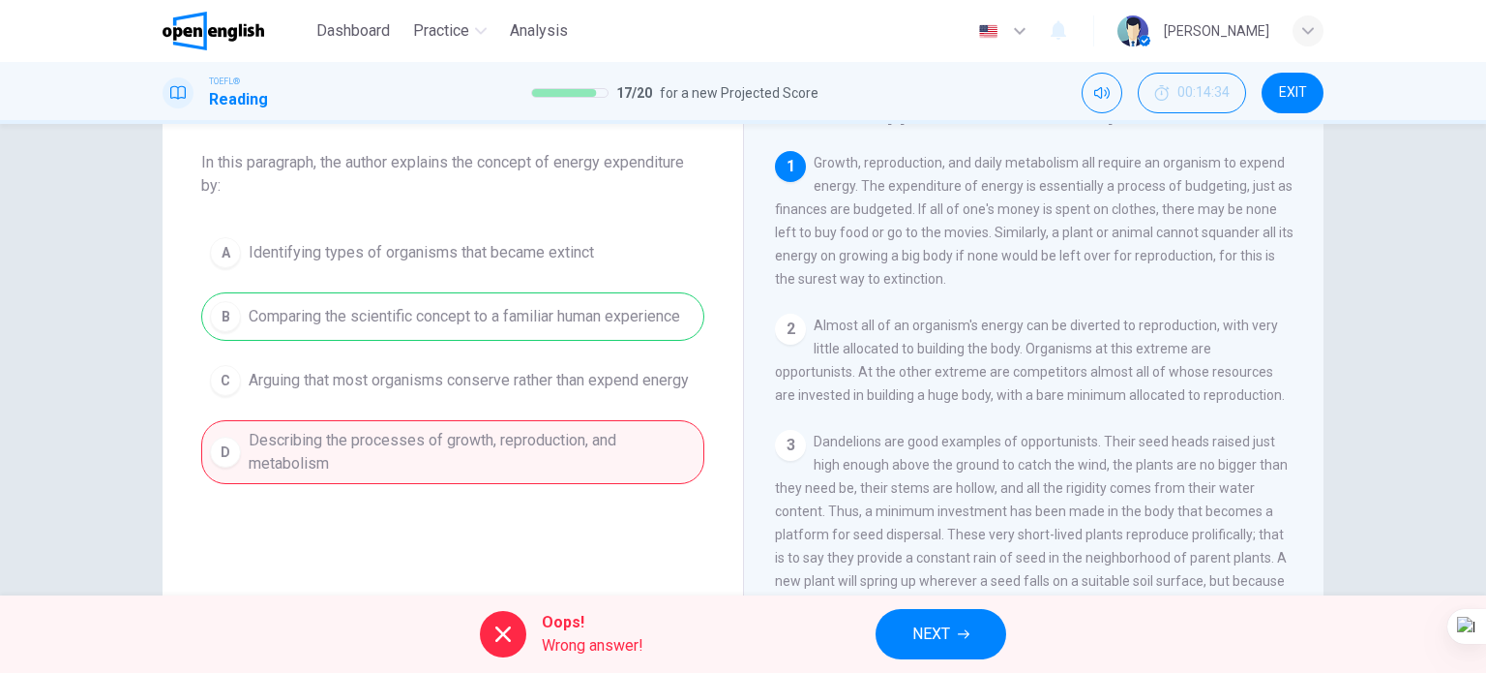
click at [920, 650] on button "NEXT" at bounding box center [941, 634] width 131 height 50
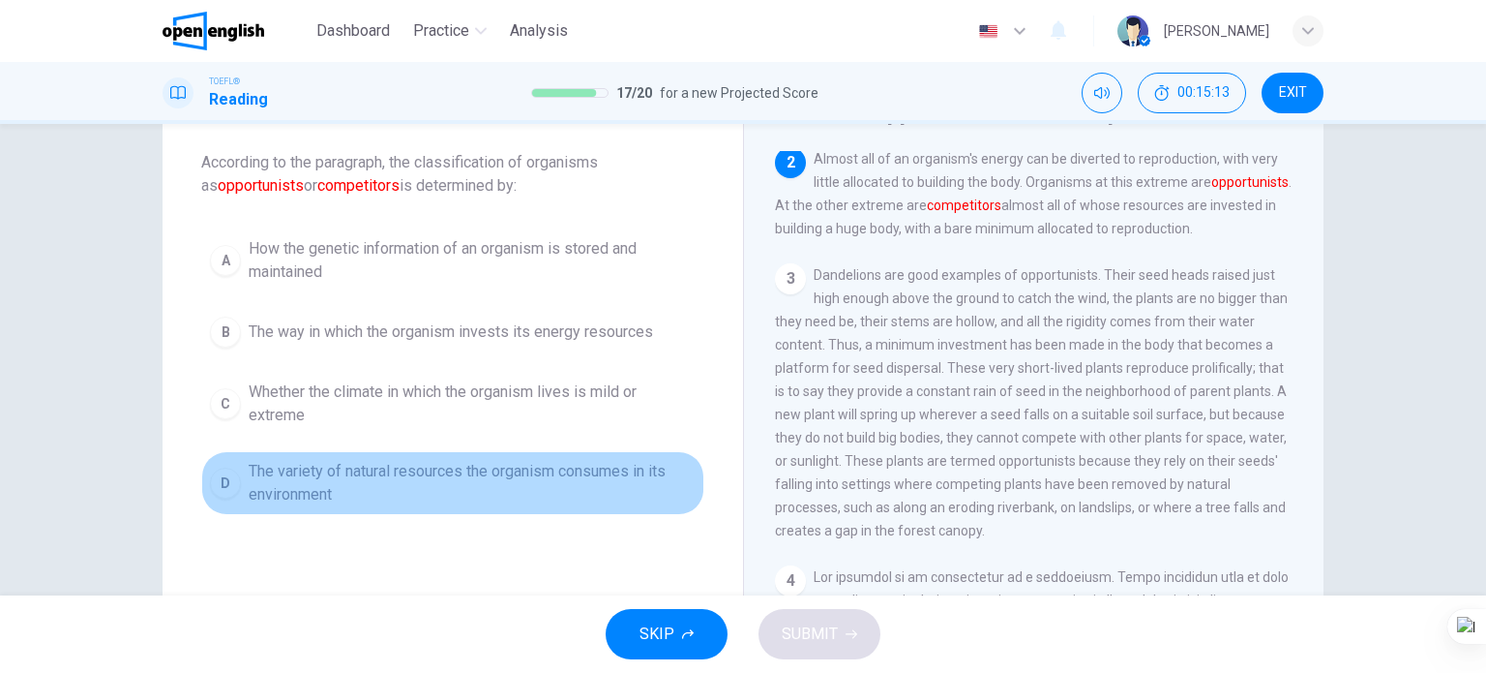
click at [485, 470] on span "The variety of natural resources the organism consumes in its environment" at bounding box center [472, 483] width 447 height 46
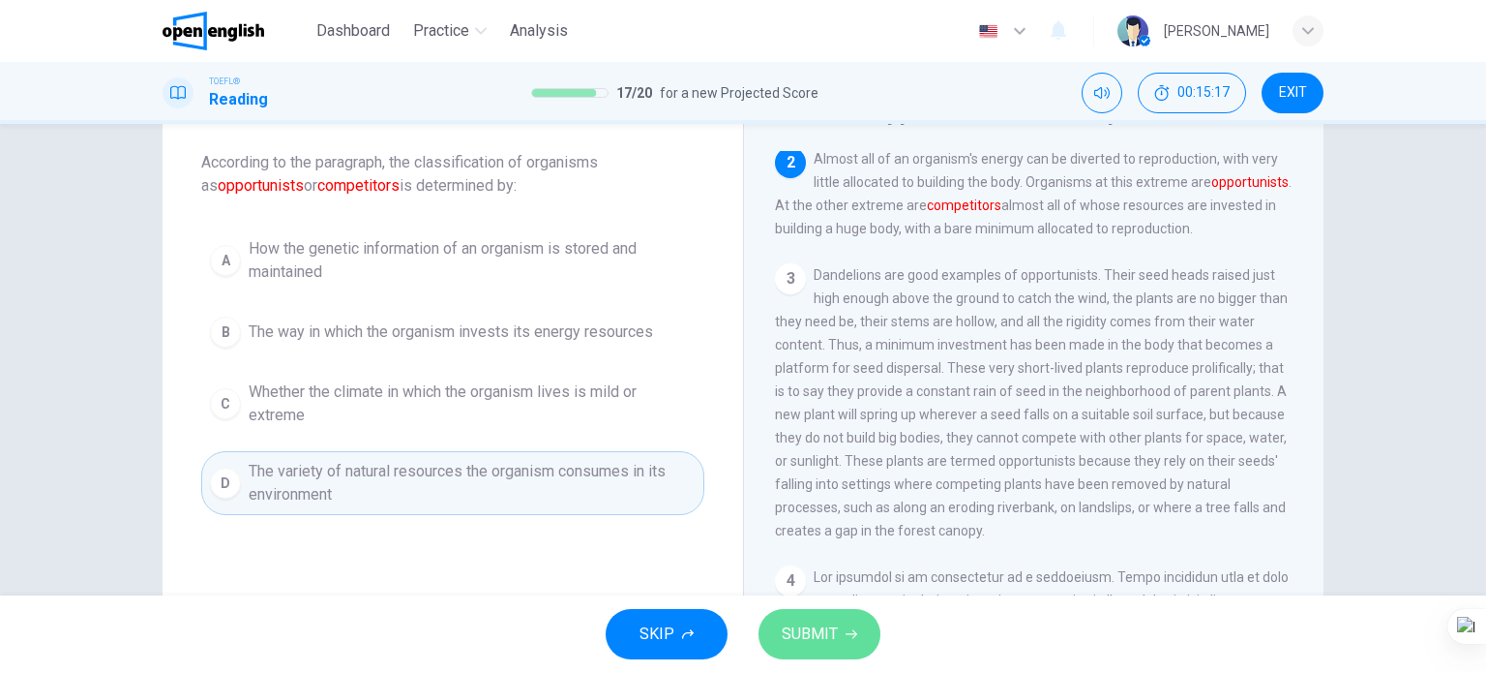
click at [831, 623] on span "SUBMIT" at bounding box center [810, 633] width 56 height 27
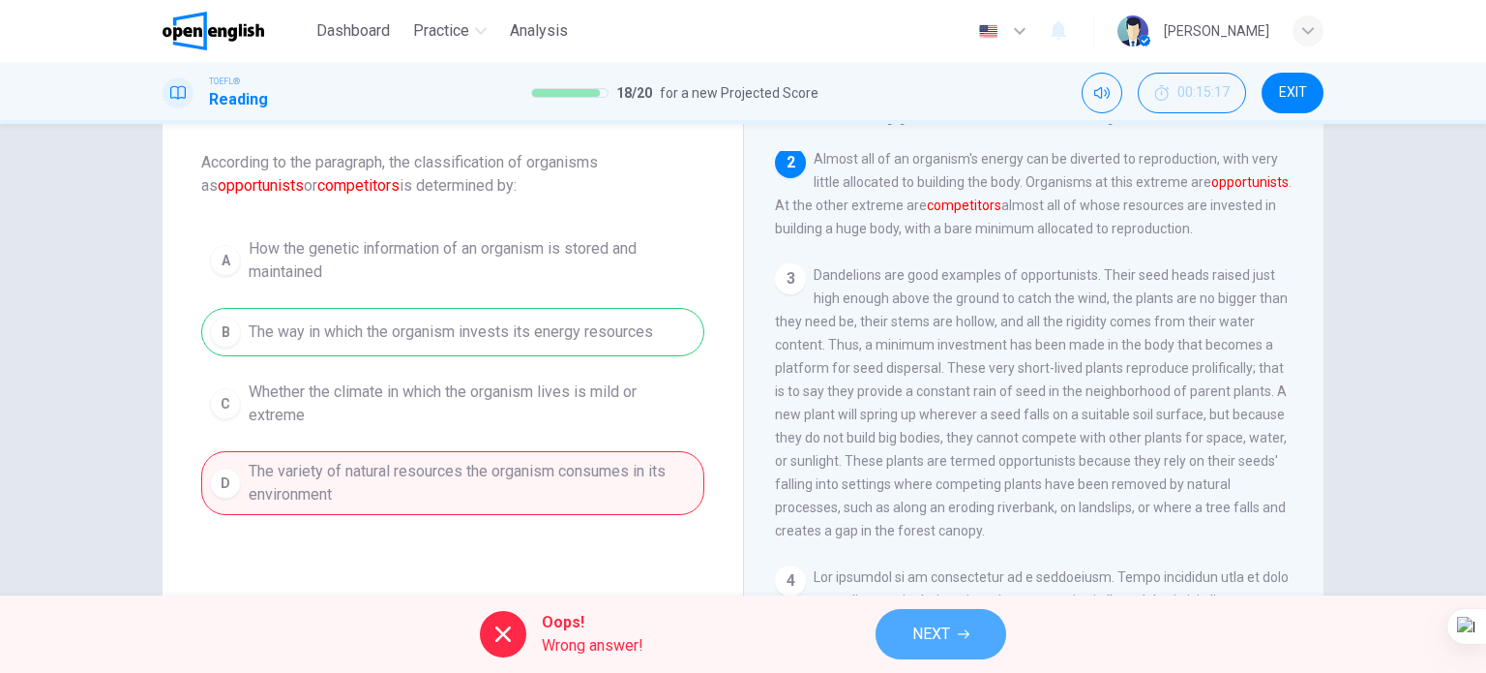
click at [949, 646] on span "NEXT" at bounding box center [932, 633] width 38 height 27
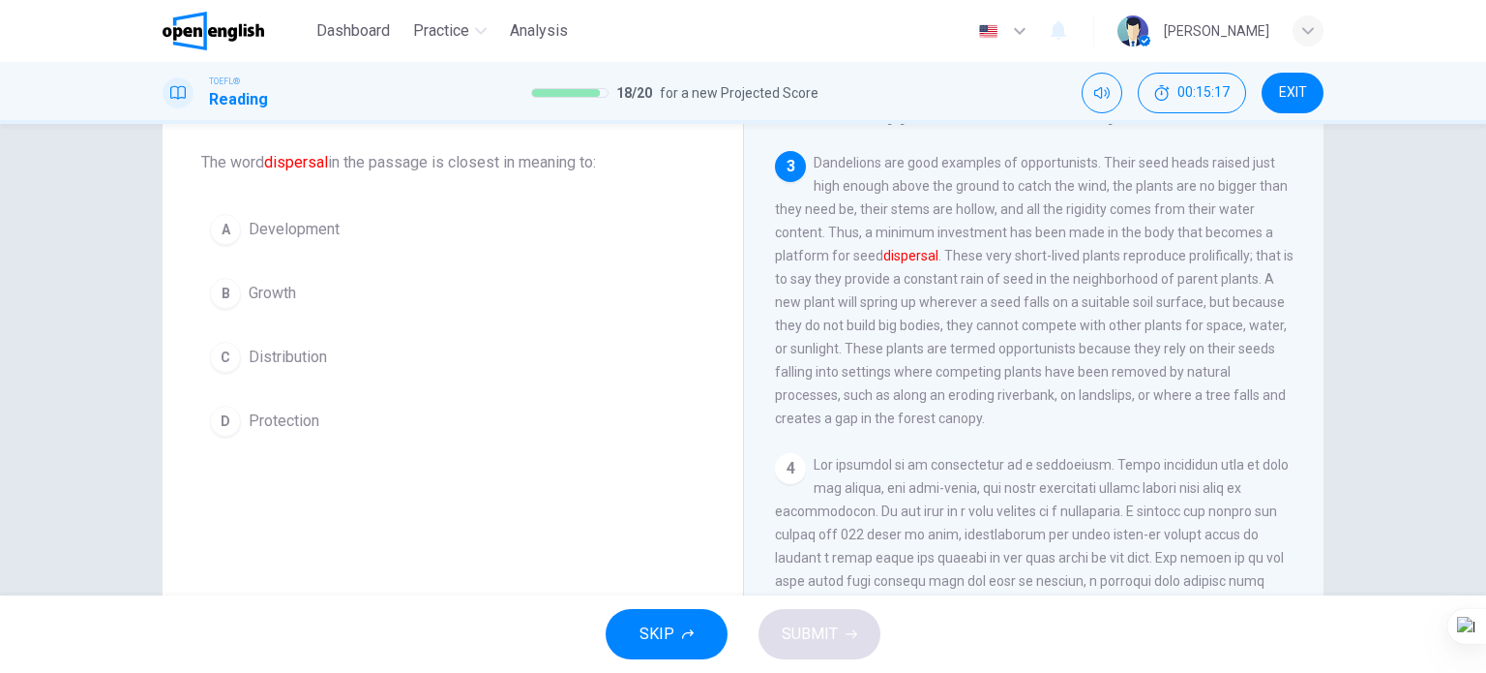
scroll to position [286, 0]
click at [318, 369] on button "C Distribution" at bounding box center [452, 357] width 503 height 48
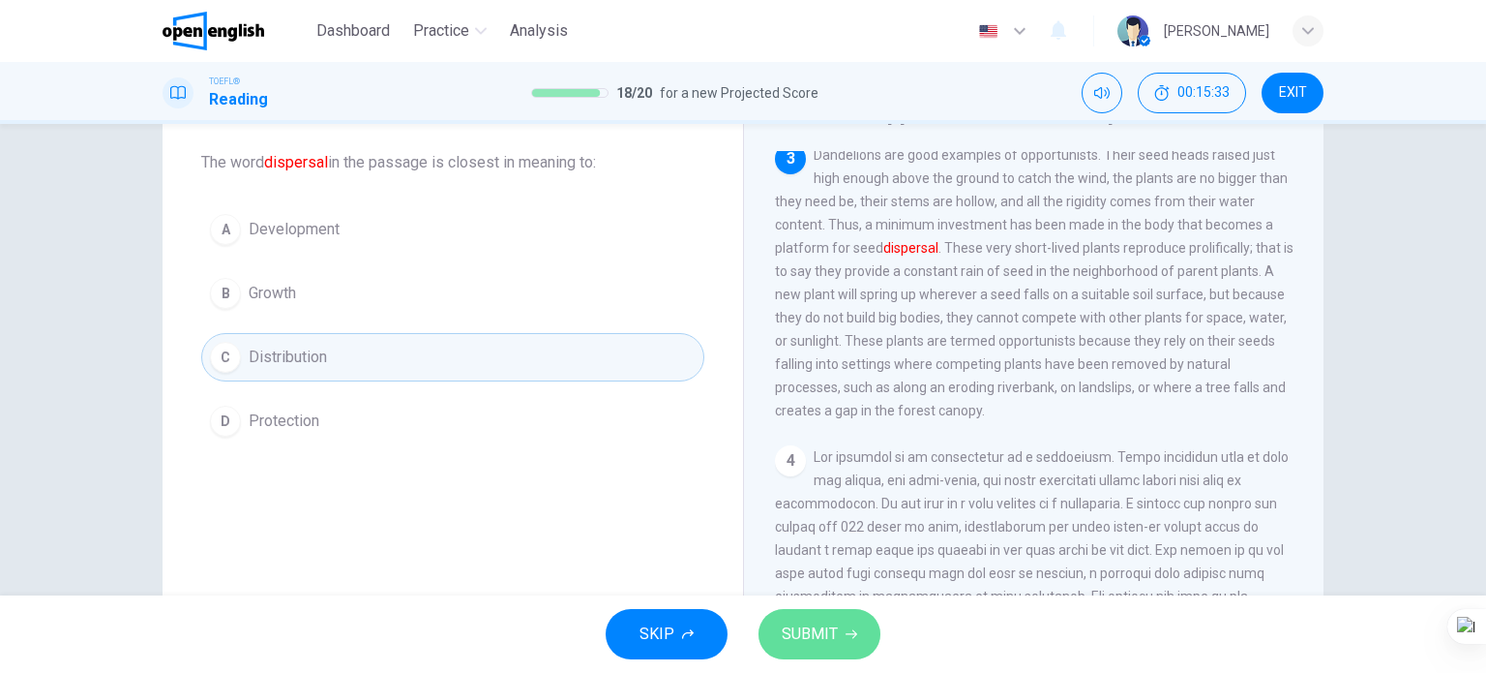
click at [774, 635] on button "SUBMIT" at bounding box center [820, 634] width 122 height 50
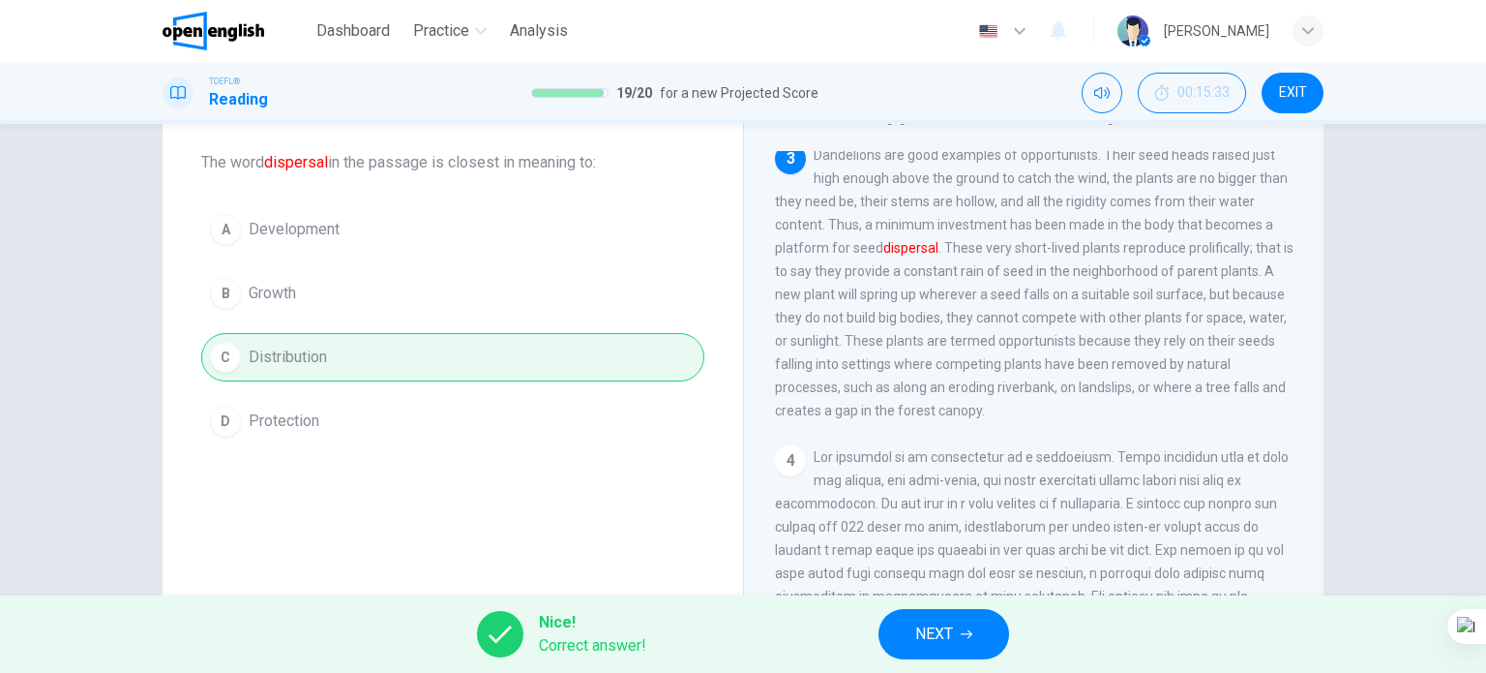
click at [958, 645] on button "NEXT" at bounding box center [944, 634] width 131 height 50
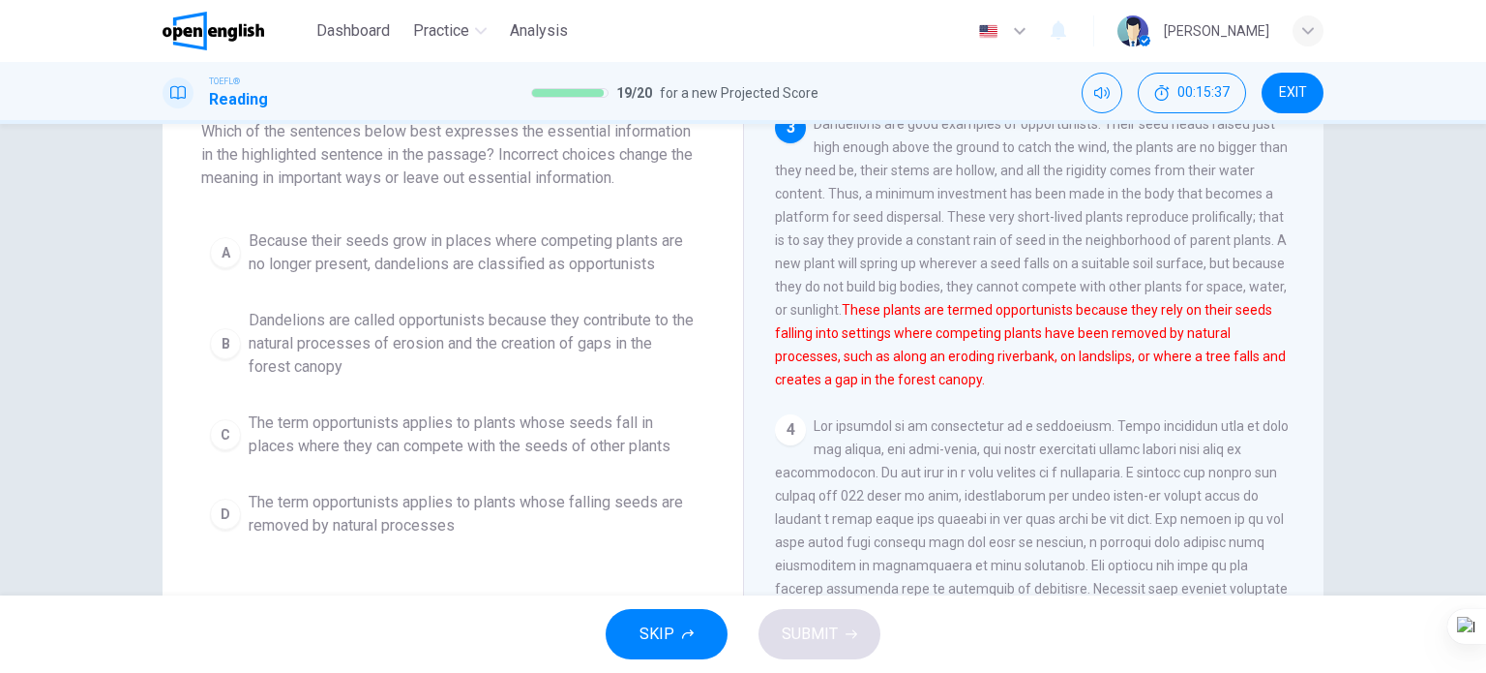
scroll to position [97, 0]
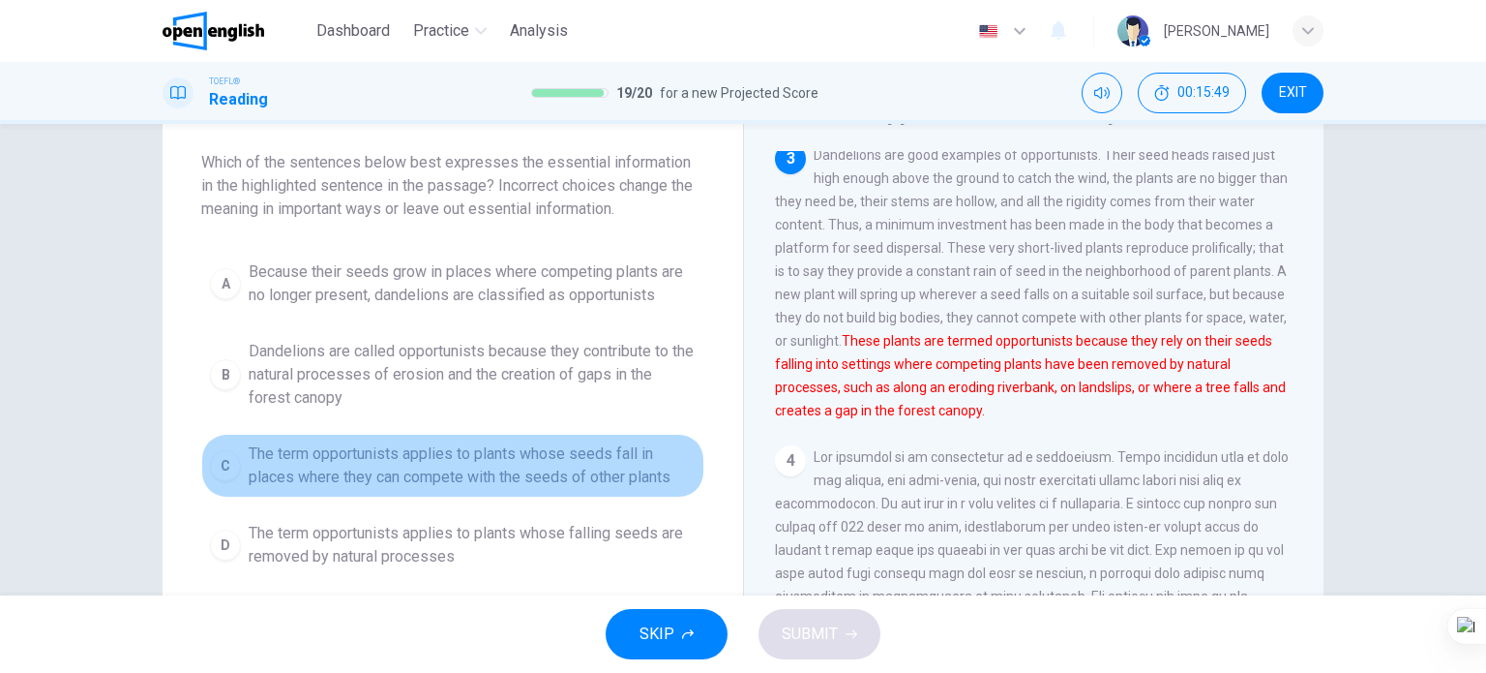
click at [438, 449] on span "The term opportunists applies to plants whose seeds fall in places where they c…" at bounding box center [472, 465] width 447 height 46
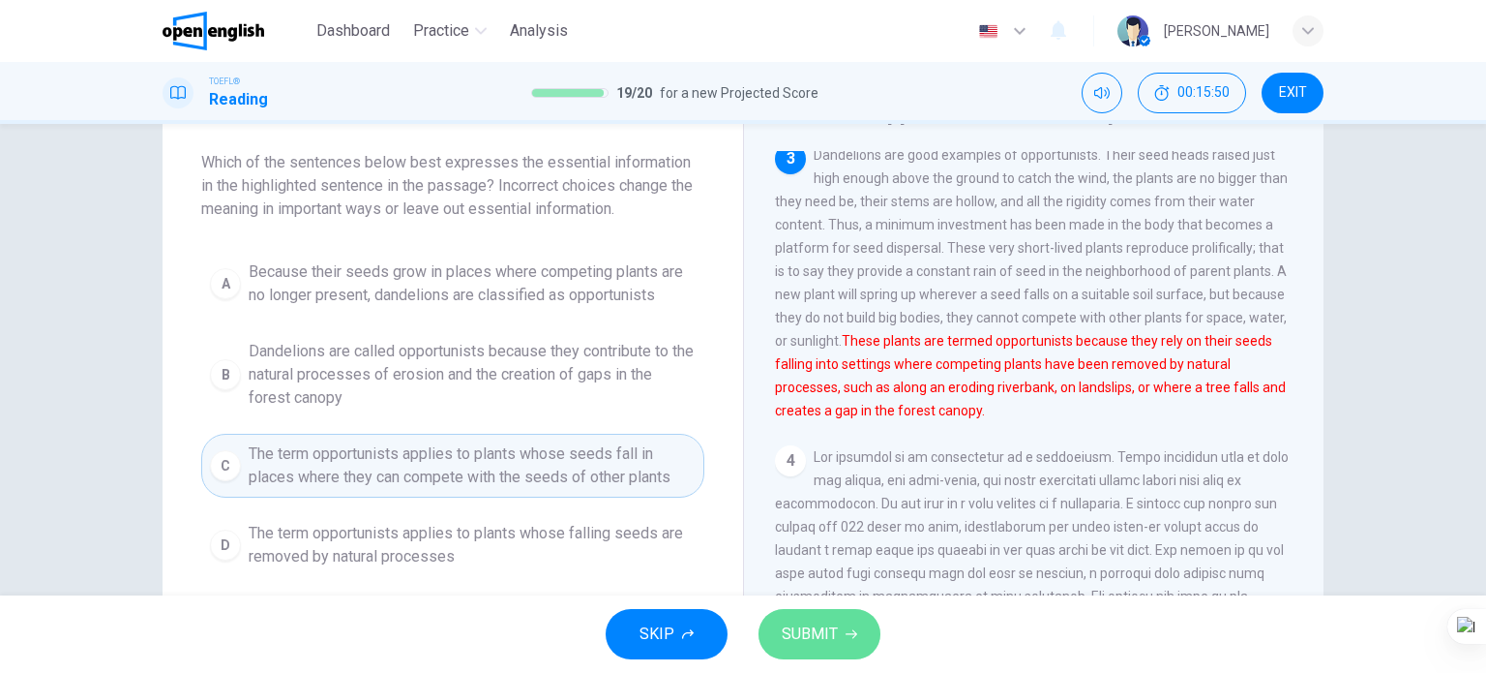
click at [792, 622] on span "SUBMIT" at bounding box center [810, 633] width 56 height 27
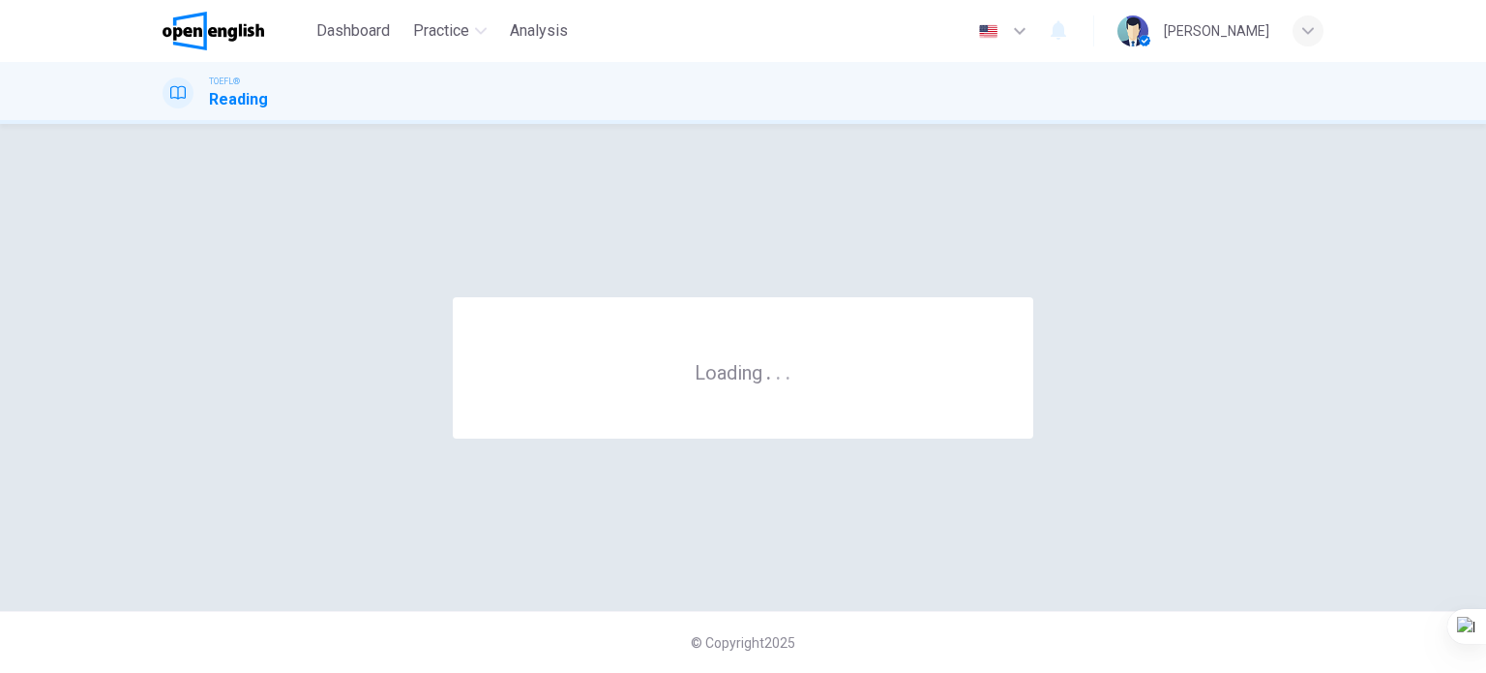
scroll to position [0, 0]
